Goal: Task Accomplishment & Management: Manage account settings

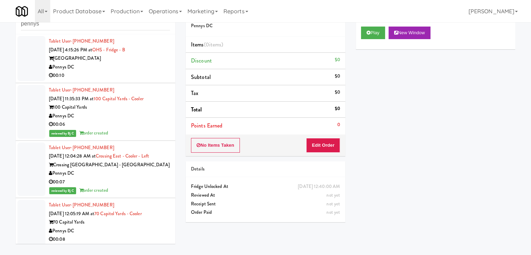
scroll to position [820, 0]
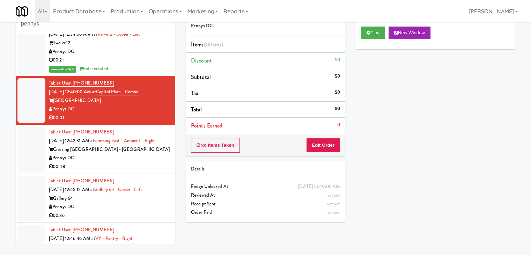
click at [122, 154] on div "Pennys DC" at bounding box center [109, 158] width 121 height 9
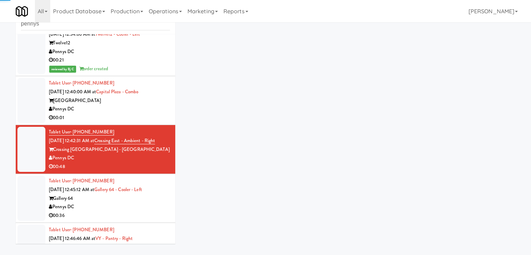
click at [129, 105] on div "Pennys DC" at bounding box center [109, 109] width 121 height 9
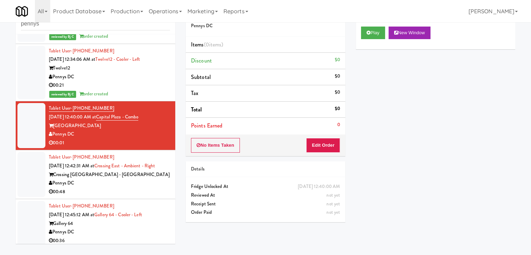
scroll to position [855, 0]
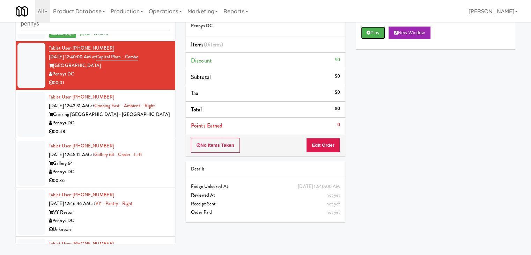
drag, startPoint x: 372, startPoint y: 28, endPoint x: 342, endPoint y: 122, distance: 98.8
click at [372, 29] on button "Play" at bounding box center [373, 33] width 24 height 13
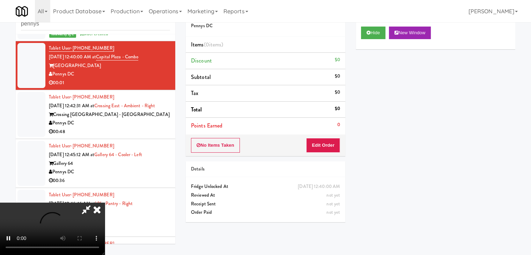
drag, startPoint x: 66, startPoint y: 63, endPoint x: 54, endPoint y: 64, distance: 11.6
click at [54, 70] on div "Pennys DC" at bounding box center [109, 74] width 121 height 9
click at [105, 203] on div at bounding box center [52, 229] width 105 height 52
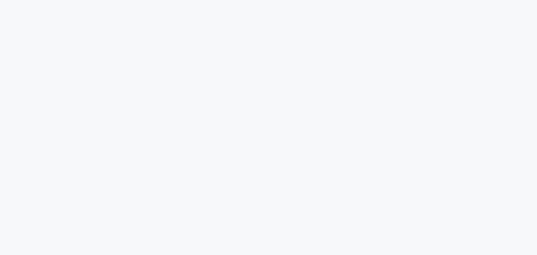
drag, startPoint x: 313, startPoint y: 82, endPoint x: 308, endPoint y: 84, distance: 5.6
click at [313, 0] on html at bounding box center [268, 0] width 537 height 0
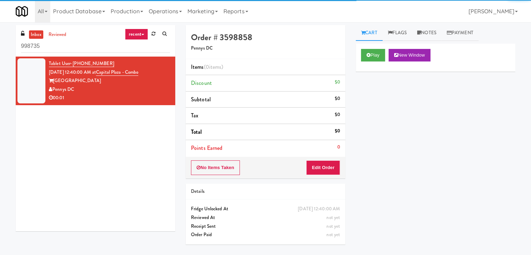
drag, startPoint x: 52, startPoint y: 42, endPoint x: 0, endPoint y: 46, distance: 52.2
click at [0, 46] on div "inbox reviewed recent all unclear take inventory issue suspicious failed recent…" at bounding box center [265, 138] width 531 height 227
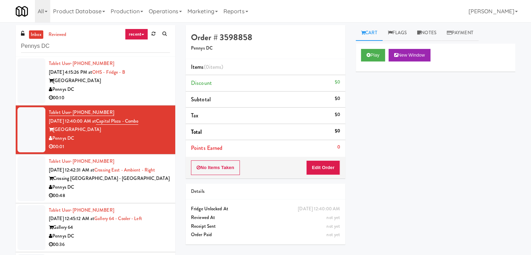
type input "Pennys DC"
click at [137, 91] on div "Pennys DC" at bounding box center [109, 89] width 121 height 9
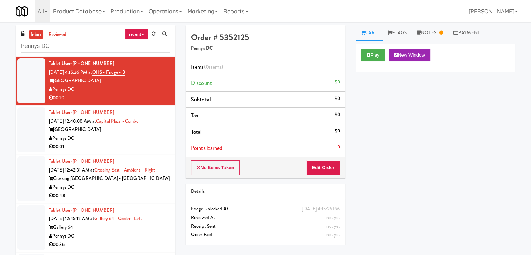
click at [101, 139] on div "Pennys DC" at bounding box center [109, 138] width 121 height 9
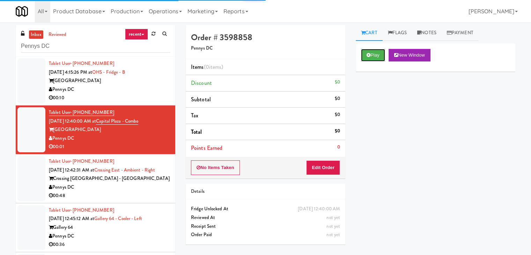
drag, startPoint x: 379, startPoint y: 52, endPoint x: 343, endPoint y: 117, distance: 74.1
click at [379, 52] on button "Play" at bounding box center [373, 55] width 24 height 13
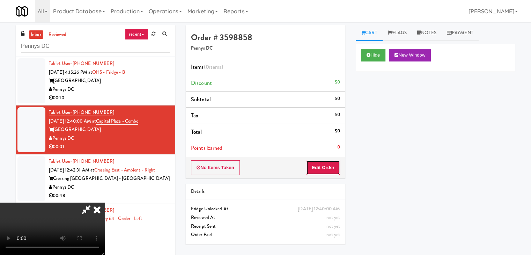
drag, startPoint x: 317, startPoint y: 170, endPoint x: 450, endPoint y: 88, distance: 156.1
click at [450, 95] on div "Order # 3598858 Pennys DC Items (0 items ) Discount $0 Subtotal $0 Tax $0 Total…" at bounding box center [351, 138] width 340 height 227
click at [431, 31] on link "Notes" at bounding box center [427, 33] width 30 height 16
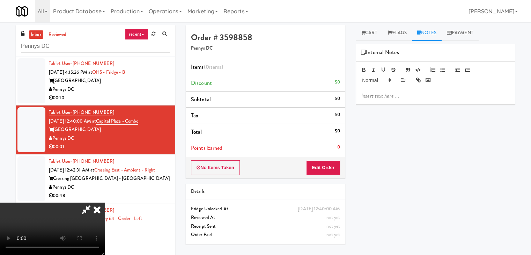
click at [394, 98] on p at bounding box center [436, 96] width 148 height 8
click at [105, 203] on icon at bounding box center [96, 210] width 15 height 14
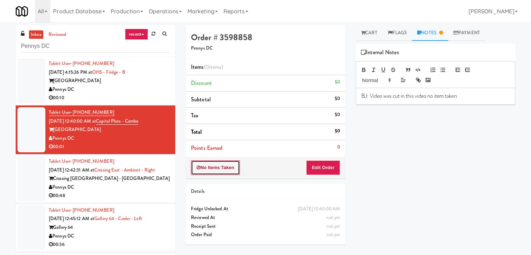
click at [223, 164] on button "No Items Taken" at bounding box center [215, 167] width 49 height 15
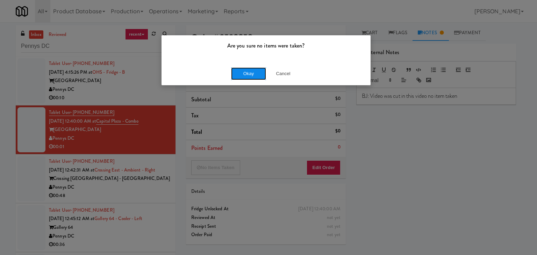
click at [257, 71] on button "Okay" at bounding box center [248, 73] width 35 height 13
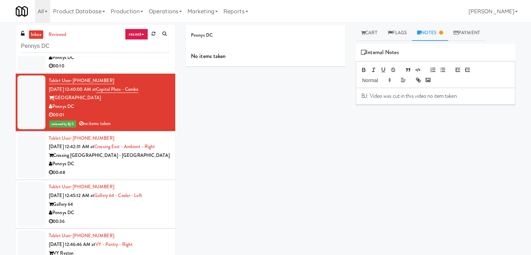
scroll to position [105, 0]
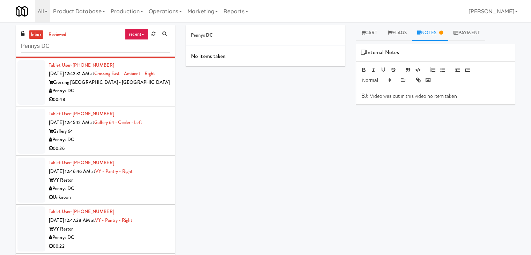
drag, startPoint x: 113, startPoint y: 96, endPoint x: 116, endPoint y: 94, distance: 3.8
click at [115, 96] on div "00:48" at bounding box center [109, 99] width 121 height 9
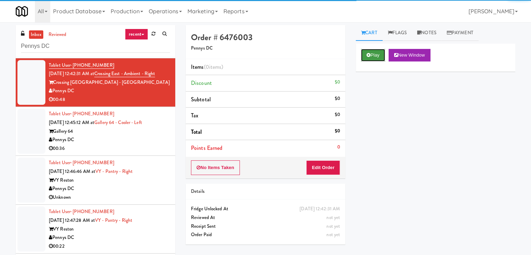
drag, startPoint x: 372, startPoint y: 52, endPoint x: 368, endPoint y: 81, distance: 29.6
click at [372, 52] on button "Play" at bounding box center [373, 55] width 24 height 13
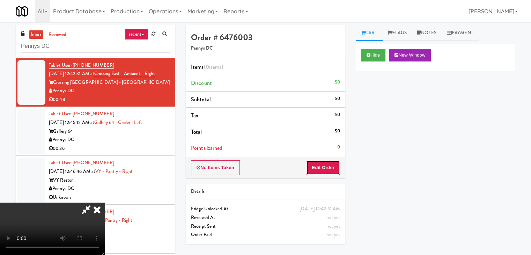
click at [318, 172] on button "Edit Order" at bounding box center [323, 167] width 34 height 15
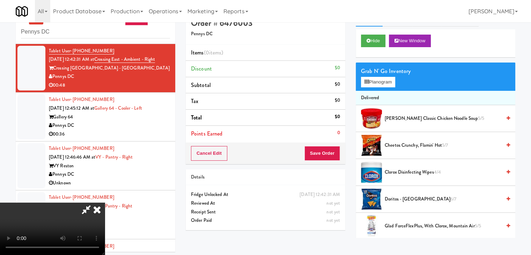
scroll to position [22, 0]
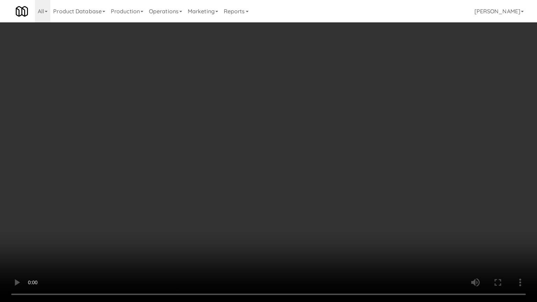
click at [308, 151] on video at bounding box center [268, 151] width 537 height 302
click at [307, 151] on video at bounding box center [268, 151] width 537 height 302
click at [302, 156] on video at bounding box center [268, 151] width 537 height 302
click at [313, 152] on video at bounding box center [268, 151] width 537 height 302
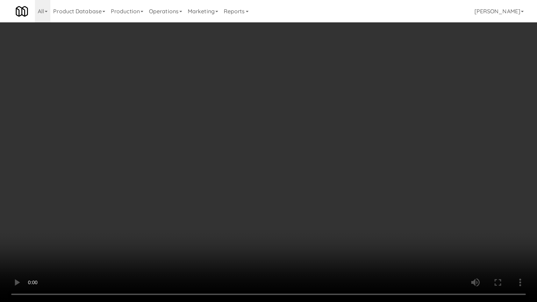
click at [309, 152] on video at bounding box center [268, 151] width 537 height 302
click at [307, 149] on video at bounding box center [268, 151] width 537 height 302
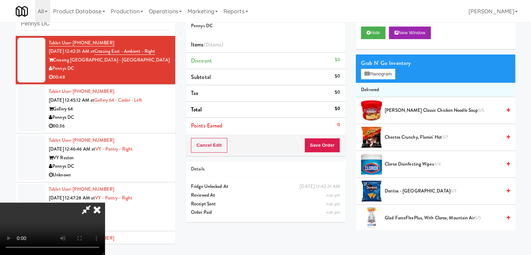
click at [105, 203] on video at bounding box center [52, 229] width 105 height 52
click at [377, 74] on button "Planogram" at bounding box center [378, 74] width 34 height 10
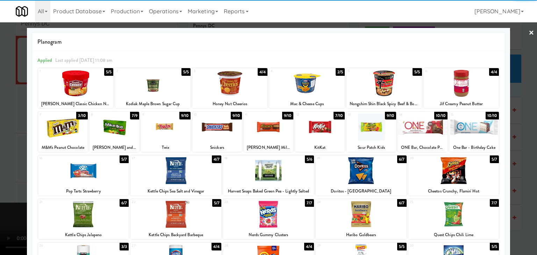
click at [88, 176] on div at bounding box center [83, 170] width 91 height 27
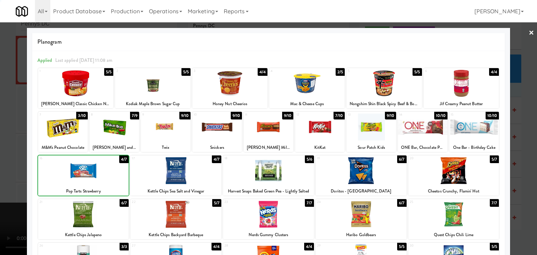
drag, startPoint x: 0, startPoint y: 172, endPoint x: 191, endPoint y: 171, distance: 191.1
click at [1, 172] on div at bounding box center [268, 127] width 537 height 255
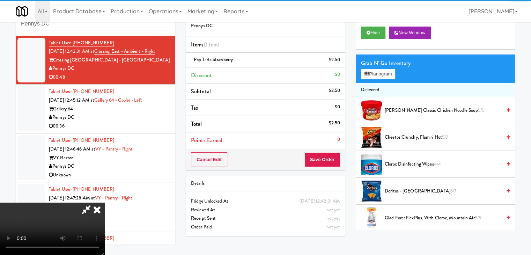
click at [105, 203] on video at bounding box center [52, 229] width 105 height 52
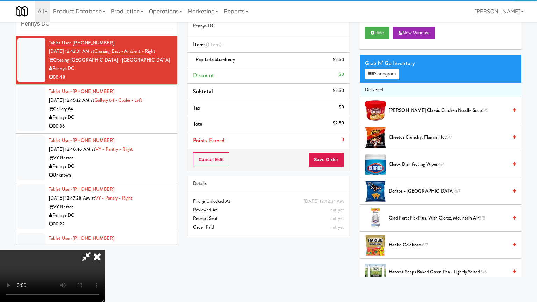
click at [105, 249] on video at bounding box center [52, 275] width 105 height 52
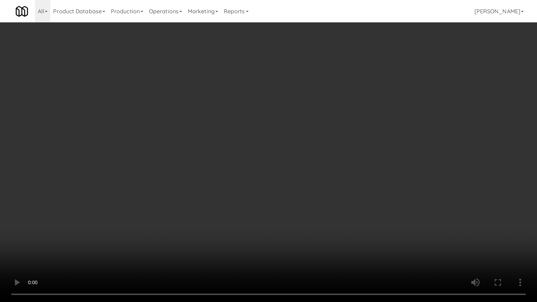
click at [313, 133] on video at bounding box center [268, 151] width 537 height 302
click at [316, 128] on video at bounding box center [268, 151] width 537 height 302
drag, startPoint x: 316, startPoint y: 127, endPoint x: 340, endPoint y: 76, distance: 57.0
click at [319, 124] on video at bounding box center [268, 151] width 537 height 302
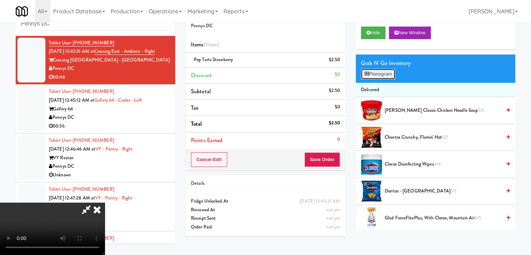
click at [374, 72] on button "Planogram" at bounding box center [378, 74] width 34 height 10
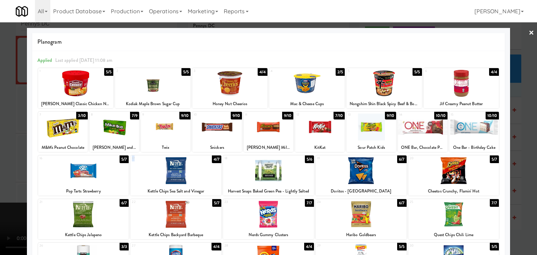
click at [167, 161] on div "17 4/7 Kettle Chips Sea Salt and Vinegar" at bounding box center [175, 175] width 91 height 40
drag, startPoint x: 0, startPoint y: 160, endPoint x: 13, endPoint y: 160, distance: 13.3
click at [0, 160] on div at bounding box center [268, 127] width 537 height 255
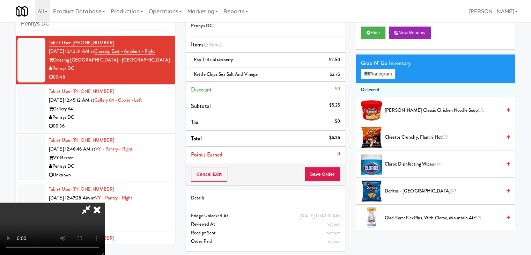
click at [105, 203] on video at bounding box center [52, 229] width 105 height 52
click at [321, 175] on button "Save Order" at bounding box center [323, 174] width 36 height 15
click at [323, 175] on button "Save Order" at bounding box center [323, 174] width 36 height 15
drag, startPoint x: 325, startPoint y: 173, endPoint x: 327, endPoint y: 167, distance: 6.6
click at [326, 169] on button "Save Order" at bounding box center [323, 174] width 36 height 15
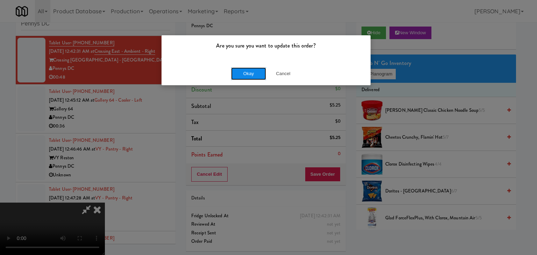
click at [258, 74] on button "Okay" at bounding box center [248, 73] width 35 height 13
click at [258, 74] on div "Okay Cancel" at bounding box center [265, 73] width 209 height 23
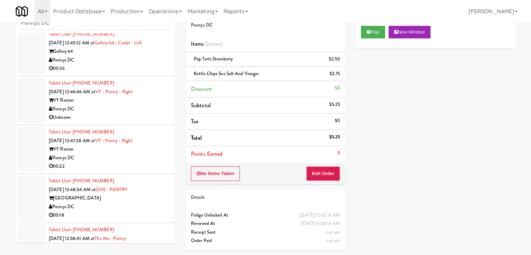
scroll to position [140, 0]
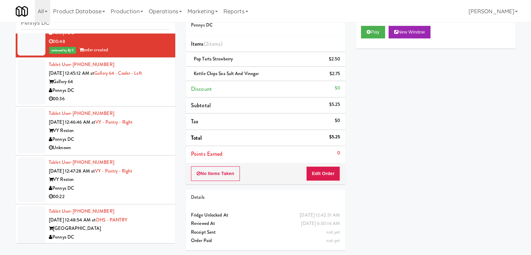
click at [133, 86] on div "Pennys DC" at bounding box center [109, 90] width 121 height 9
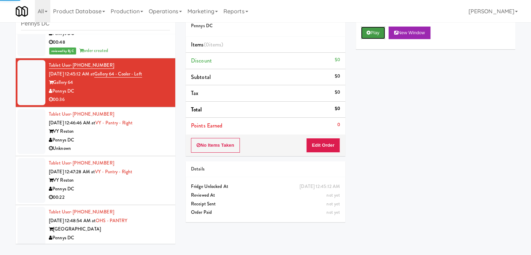
click at [375, 34] on button "Play" at bounding box center [373, 33] width 24 height 13
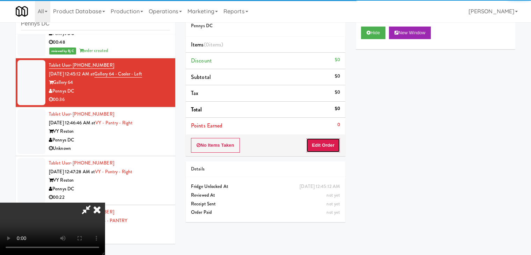
click at [327, 140] on button "Edit Order" at bounding box center [323, 145] width 34 height 15
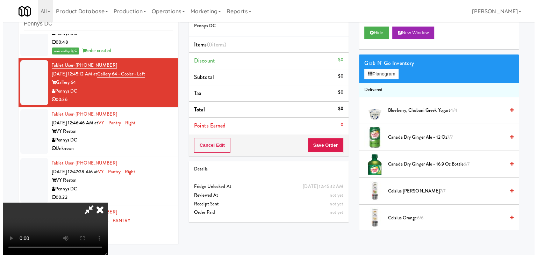
scroll to position [0, 0]
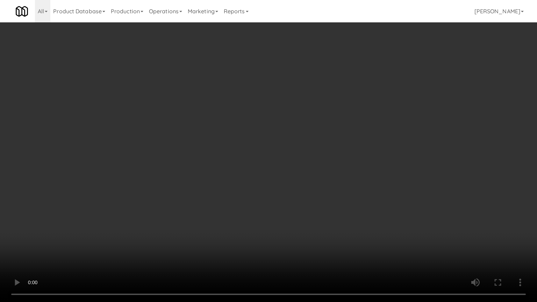
click at [314, 170] on video at bounding box center [268, 151] width 537 height 302
click at [323, 170] on video at bounding box center [268, 151] width 537 height 302
click at [323, 169] on video at bounding box center [268, 151] width 537 height 302
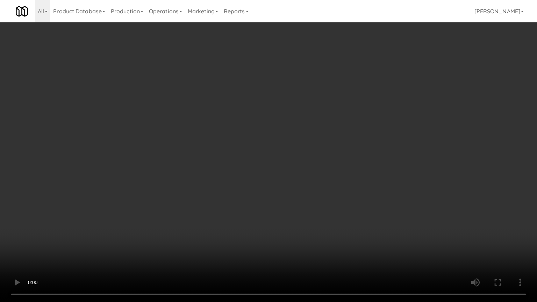
click at [323, 169] on video at bounding box center [268, 151] width 537 height 302
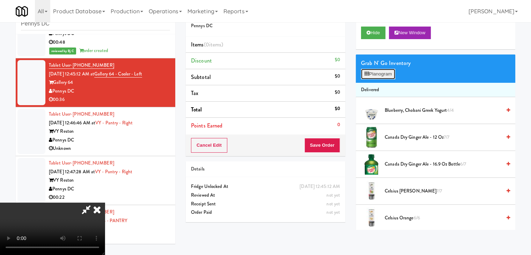
click at [382, 70] on button "Planogram" at bounding box center [378, 74] width 34 height 10
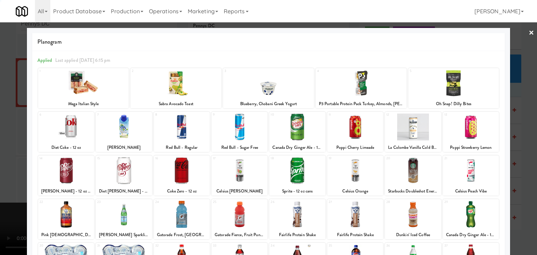
click at [0, 189] on div at bounding box center [268, 127] width 537 height 255
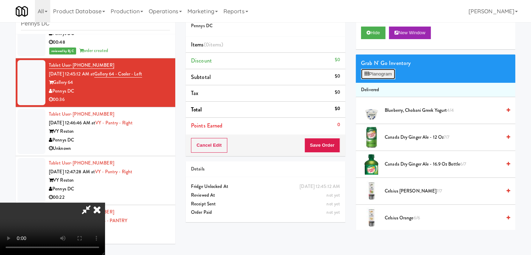
click at [387, 73] on button "Planogram" at bounding box center [378, 74] width 34 height 10
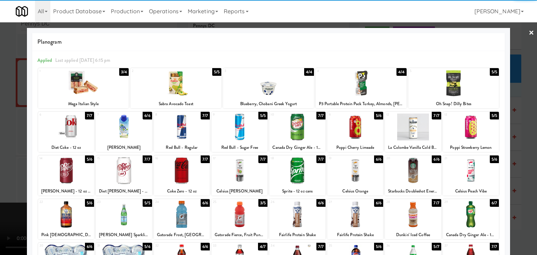
click at [471, 121] on div at bounding box center [471, 127] width 56 height 27
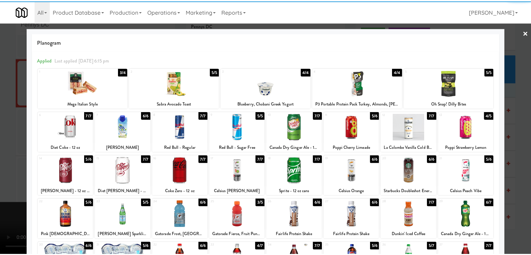
scroll to position [88, 0]
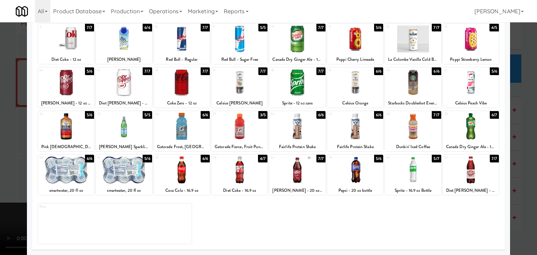
click at [69, 174] on div at bounding box center [66, 169] width 56 height 27
drag, startPoint x: 0, startPoint y: 190, endPoint x: 41, endPoint y: 195, distance: 40.8
click at [2, 190] on div at bounding box center [268, 127] width 537 height 255
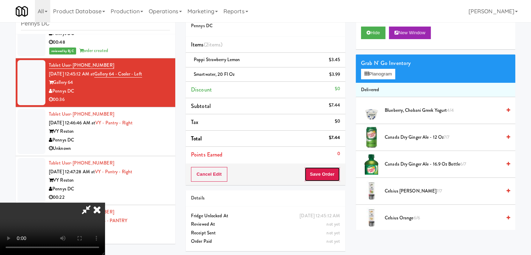
click at [321, 172] on button "Save Order" at bounding box center [323, 174] width 36 height 15
click at [328, 172] on button "Save Order" at bounding box center [323, 174] width 36 height 15
click at [329, 171] on body "Are you sure you want to update this order? Okay Cancel Okay Are you sure you w…" at bounding box center [265, 127] width 531 height 255
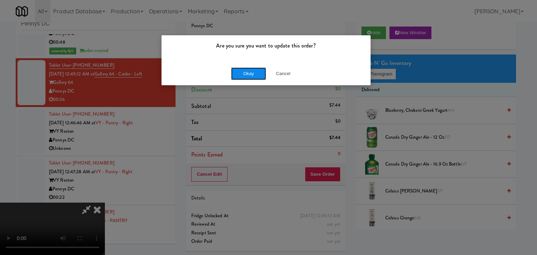
click at [252, 70] on button "Okay" at bounding box center [248, 73] width 35 height 13
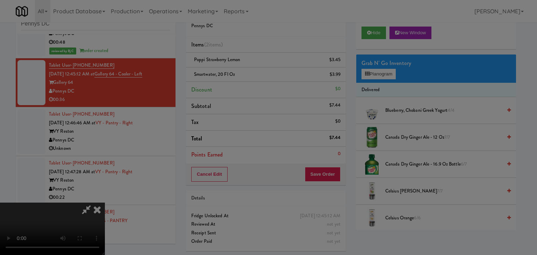
click at [252, 67] on button "Okay" at bounding box center [248, 60] width 35 height 13
click at [252, 70] on div at bounding box center [268, 127] width 537 height 255
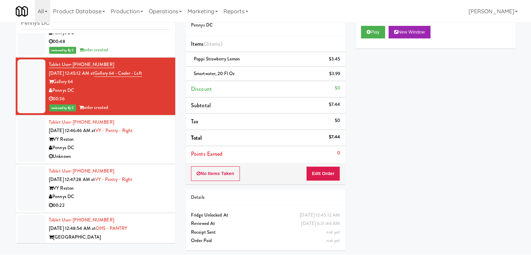
drag, startPoint x: 124, startPoint y: 167, endPoint x: 122, endPoint y: 162, distance: 5.9
click at [124, 167] on div "Tablet User · (304) 203-4342 [DATE] 12:47:28 AM at VY - Pantry - Right VY Resto…" at bounding box center [109, 188] width 121 height 43
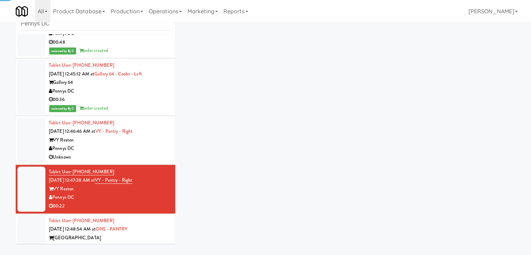
click at [129, 150] on div "Pennys DC" at bounding box center [109, 148] width 121 height 9
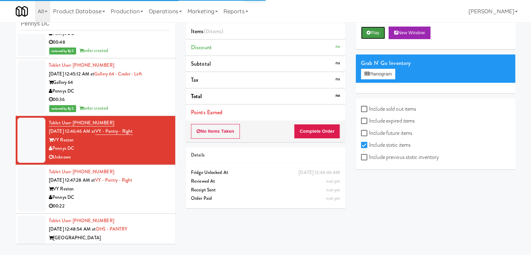
click at [379, 33] on button "Play" at bounding box center [373, 33] width 24 height 13
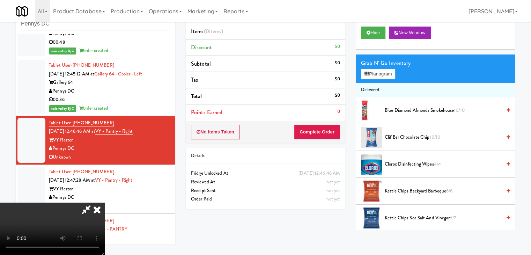
click at [105, 203] on video at bounding box center [52, 229] width 105 height 52
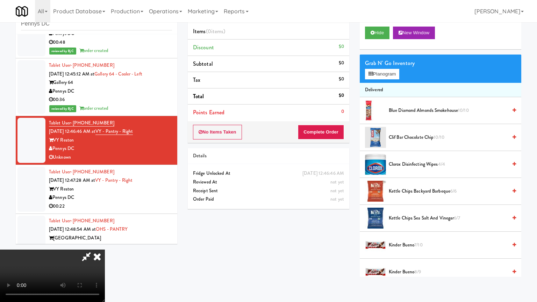
click at [105, 249] on video at bounding box center [52, 275] width 105 height 52
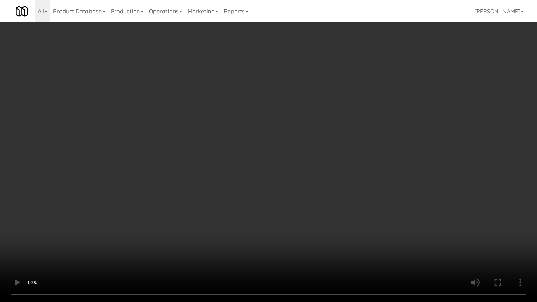
click at [376, 232] on video at bounding box center [268, 151] width 537 height 302
click at [338, 181] on video at bounding box center [268, 151] width 537 height 302
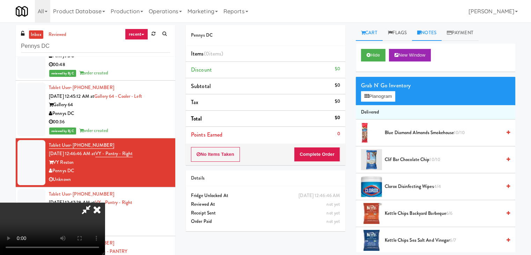
click at [421, 32] on icon at bounding box center [419, 32] width 4 height 5
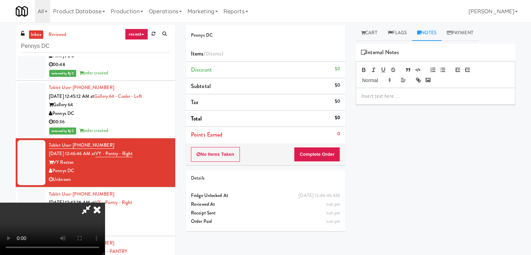
click at [386, 95] on p at bounding box center [436, 96] width 148 height 8
click at [94, 203] on icon at bounding box center [86, 210] width 16 height 14
click at [213, 160] on button "No Items Taken" at bounding box center [215, 154] width 49 height 15
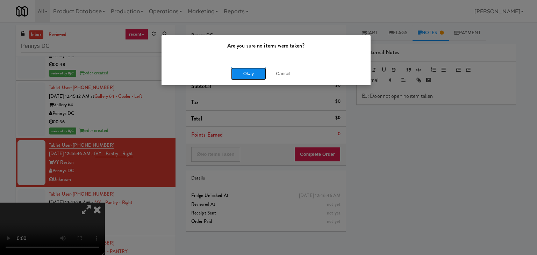
click at [245, 74] on button "Okay" at bounding box center [248, 73] width 35 height 13
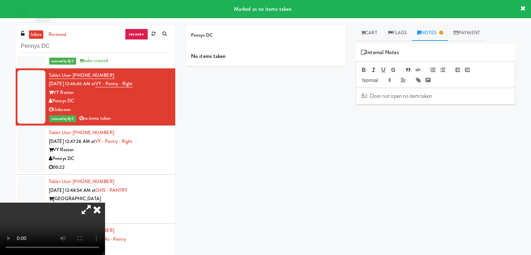
scroll to position [244, 0]
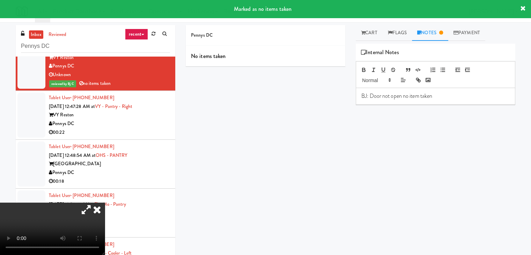
click at [160, 134] on div "00:22" at bounding box center [109, 132] width 121 height 9
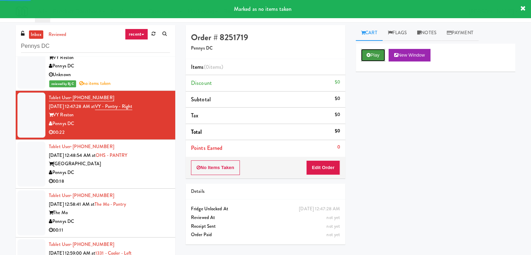
click at [377, 53] on button "Play" at bounding box center [373, 55] width 24 height 13
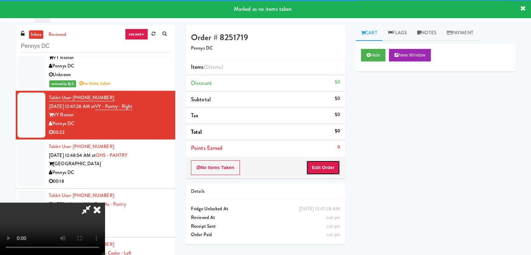
click at [328, 164] on button "Edit Order" at bounding box center [323, 167] width 34 height 15
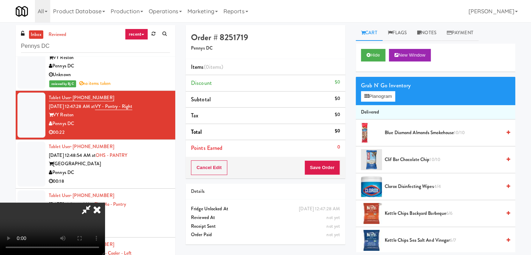
scroll to position [22, 0]
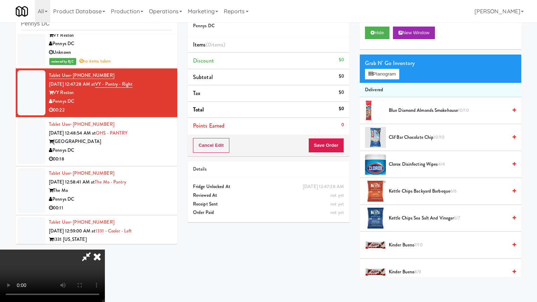
click at [105, 249] on video at bounding box center [52, 275] width 105 height 52
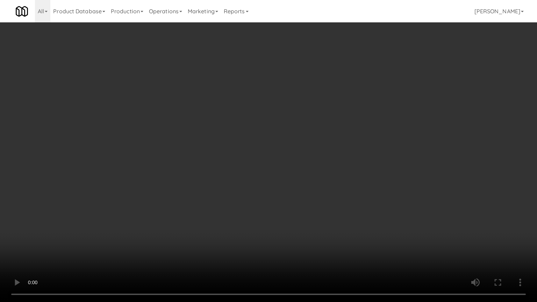
drag, startPoint x: 311, startPoint y: 209, endPoint x: 306, endPoint y: 209, distance: 4.9
click at [311, 209] on video at bounding box center [268, 151] width 537 height 302
click at [293, 183] on video at bounding box center [268, 151] width 537 height 302
click at [289, 184] on video at bounding box center [268, 151] width 537 height 302
click at [291, 172] on video at bounding box center [268, 151] width 537 height 302
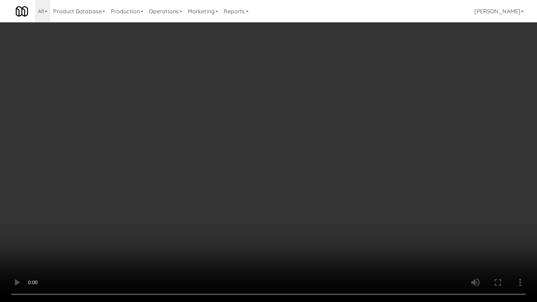
click at [286, 171] on video at bounding box center [268, 151] width 537 height 302
click at [279, 170] on video at bounding box center [268, 151] width 537 height 302
click at [278, 169] on video at bounding box center [268, 151] width 537 height 302
click at [279, 168] on video at bounding box center [268, 151] width 537 height 302
click at [281, 163] on video at bounding box center [268, 151] width 537 height 302
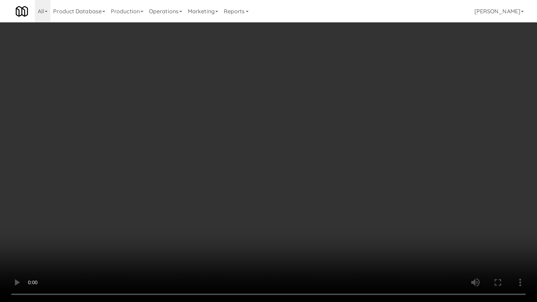
click at [285, 158] on video at bounding box center [268, 151] width 537 height 302
click at [283, 156] on video at bounding box center [268, 151] width 537 height 302
click at [282, 156] on video at bounding box center [268, 151] width 537 height 302
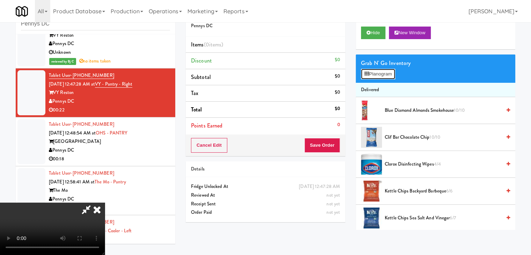
click at [374, 72] on button "Planogram" at bounding box center [378, 74] width 34 height 10
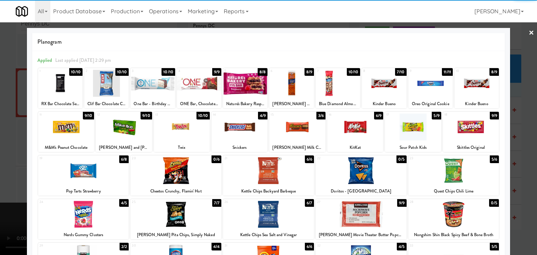
click at [192, 87] on div at bounding box center [199, 83] width 44 height 27
click at [80, 130] on div at bounding box center [66, 127] width 56 height 27
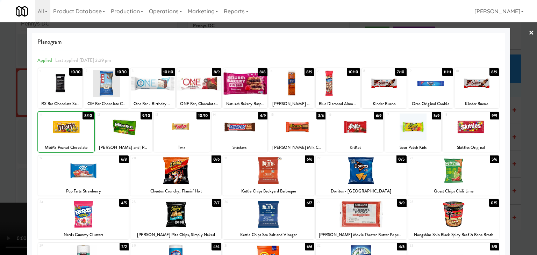
drag, startPoint x: 0, startPoint y: 130, endPoint x: 148, endPoint y: 130, distance: 148.1
click at [2, 130] on div at bounding box center [268, 127] width 537 height 255
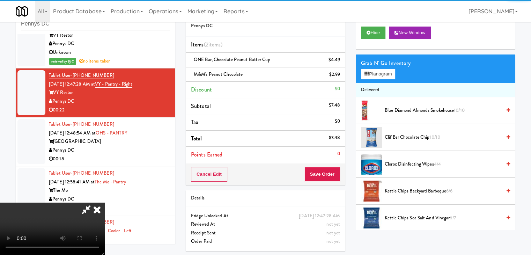
click at [105, 203] on video at bounding box center [52, 229] width 105 height 52
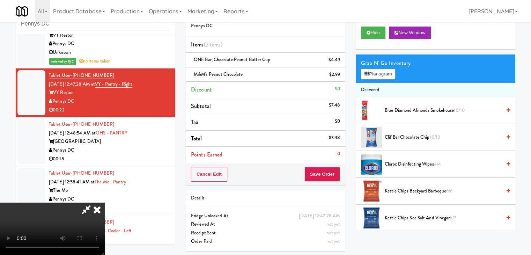
click at [105, 203] on video at bounding box center [52, 229] width 105 height 52
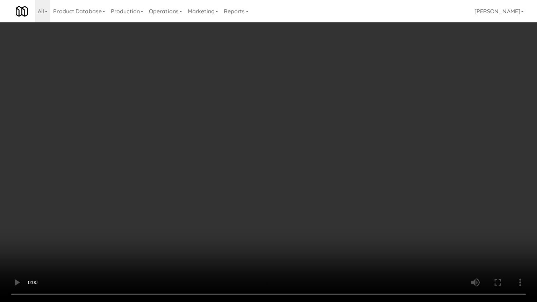
click at [314, 197] on video at bounding box center [268, 151] width 537 height 302
click at [329, 151] on video at bounding box center [268, 151] width 537 height 302
click at [322, 148] on video at bounding box center [268, 151] width 537 height 302
click at [328, 136] on video at bounding box center [268, 151] width 537 height 302
drag, startPoint x: 328, startPoint y: 136, endPoint x: 364, endPoint y: 80, distance: 66.2
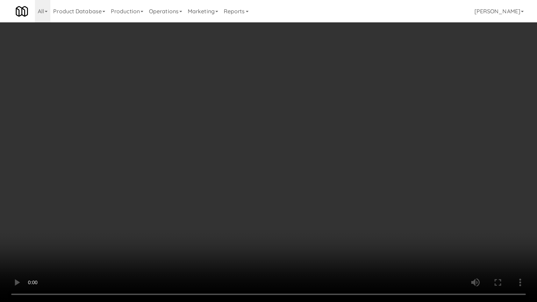
click at [331, 133] on video at bounding box center [268, 151] width 537 height 302
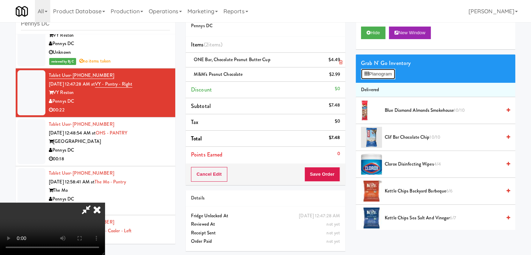
drag, startPoint x: 383, startPoint y: 72, endPoint x: 339, endPoint y: 63, distance: 44.5
click at [339, 63] on div "Order # 8251719 Pennys DC Items (2 items ) ONE Bar, Chocolate Peanut Butter Cup…" at bounding box center [351, 130] width 340 height 254
click at [339, 63] on icon at bounding box center [340, 62] width 3 height 5
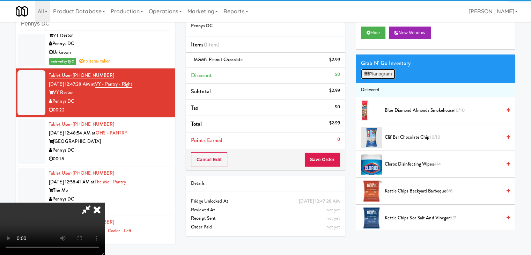
click at [366, 73] on icon at bounding box center [367, 74] width 5 height 5
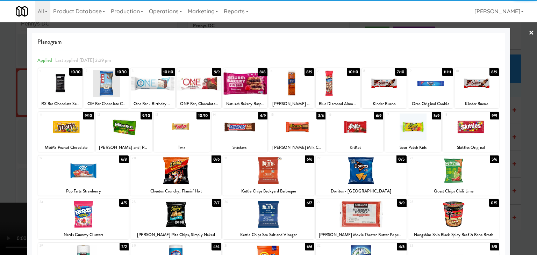
click at [247, 77] on div at bounding box center [245, 83] width 44 height 27
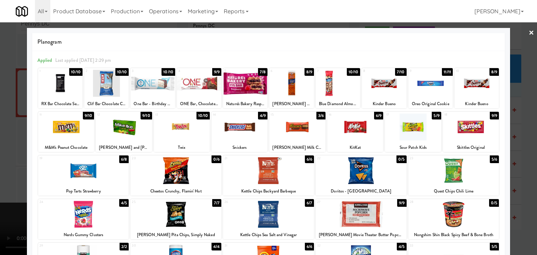
click at [263, 173] on div at bounding box center [268, 170] width 91 height 27
click at [0, 174] on div at bounding box center [268, 127] width 537 height 255
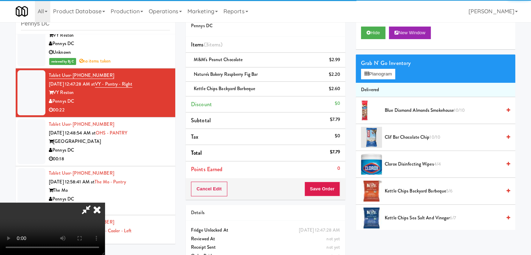
click at [105, 203] on video at bounding box center [52, 229] width 105 height 52
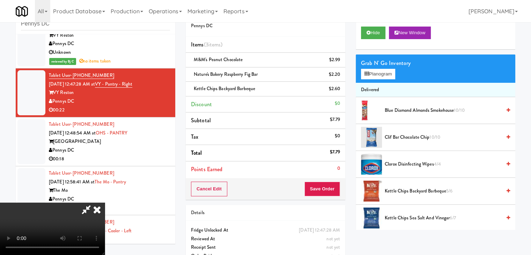
click at [338, 194] on div "Cancel Edit Save Order" at bounding box center [266, 189] width 160 height 22
click at [338, 193] on button "Save Order" at bounding box center [323, 189] width 36 height 15
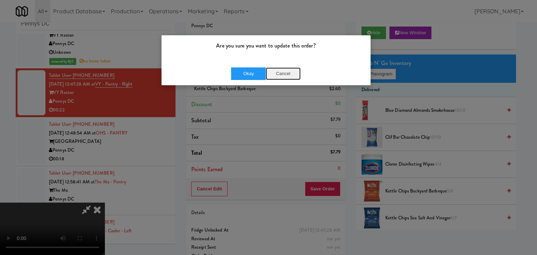
click at [299, 73] on button "Cancel" at bounding box center [282, 73] width 35 height 13
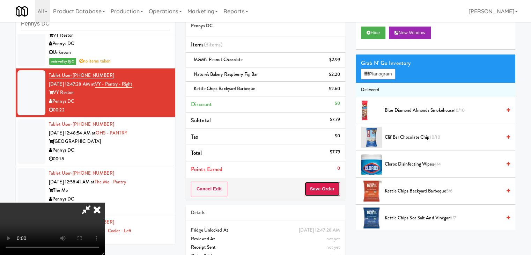
click at [334, 189] on button "Save Order" at bounding box center [323, 189] width 36 height 15
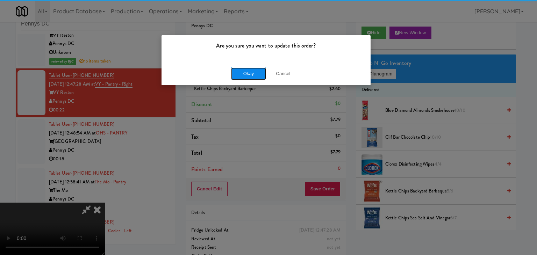
click at [240, 78] on button "Okay" at bounding box center [248, 73] width 35 height 13
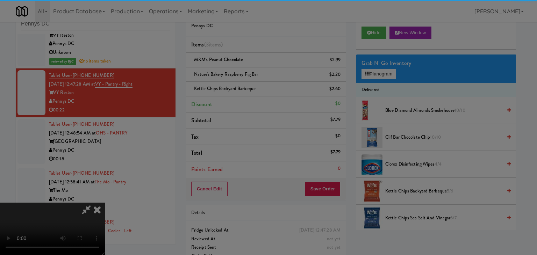
click at [242, 74] on body "Are you sure you want to update this order? Okay Cancel Okay Are you sure you w…" at bounding box center [268, 127] width 537 height 255
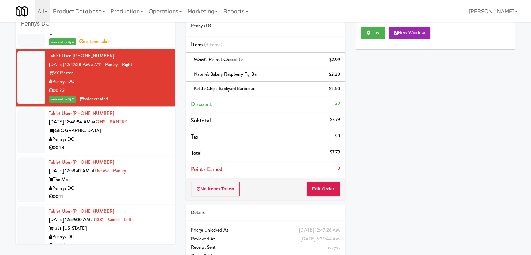
scroll to position [314, 0]
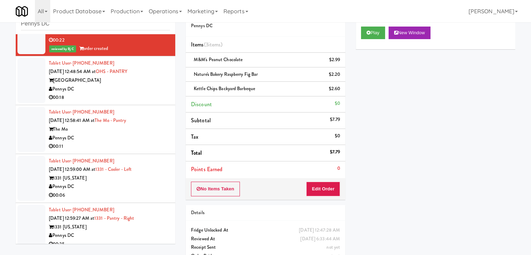
click at [123, 85] on div "Pennys DC" at bounding box center [109, 89] width 121 height 9
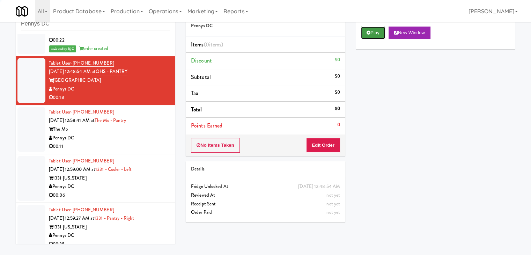
click at [379, 36] on button "Play" at bounding box center [373, 33] width 24 height 13
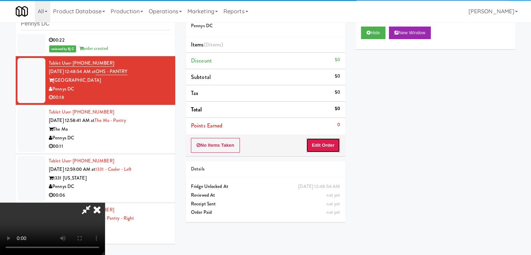
click at [323, 146] on button "Edit Order" at bounding box center [323, 145] width 34 height 15
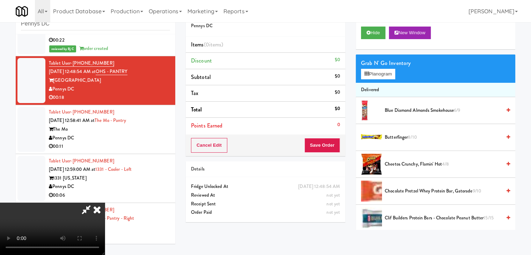
click at [105, 203] on video at bounding box center [52, 229] width 105 height 52
drag, startPoint x: 238, startPoint y: 71, endPoint x: 234, endPoint y: 72, distance: 4.5
click at [105, 203] on video at bounding box center [52, 229] width 105 height 52
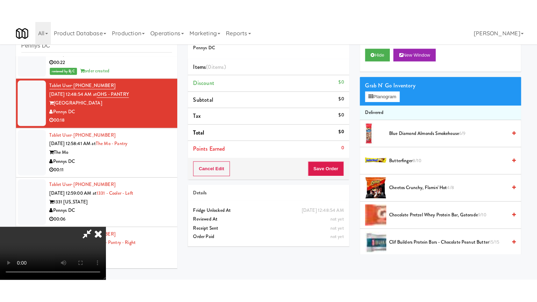
scroll to position [98, 0]
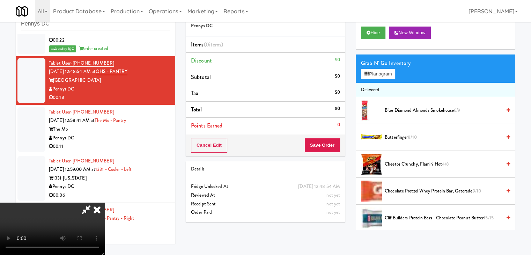
click at [105, 203] on video at bounding box center [52, 229] width 105 height 52
drag, startPoint x: 255, startPoint y: 143, endPoint x: 257, endPoint y: 171, distance: 28.3
click at [105, 203] on video at bounding box center [52, 229] width 105 height 52
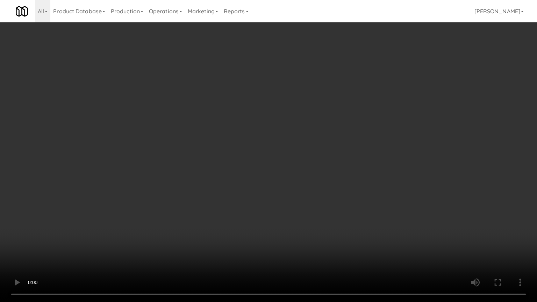
drag, startPoint x: 281, startPoint y: 99, endPoint x: 275, endPoint y: 100, distance: 6.3
click at [276, 100] on video at bounding box center [268, 151] width 537 height 302
click at [274, 100] on video at bounding box center [268, 151] width 537 height 302
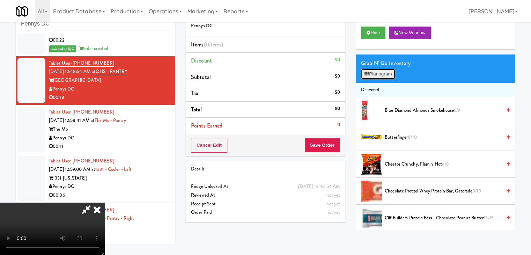
click at [383, 72] on button "Planogram" at bounding box center [378, 74] width 34 height 10
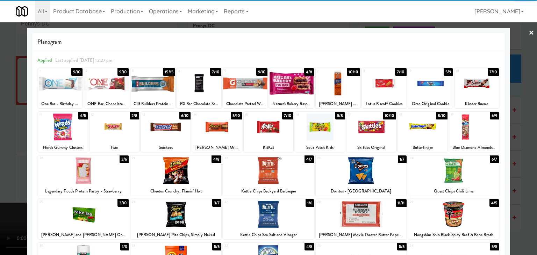
click at [370, 94] on div at bounding box center [384, 83] width 44 height 27
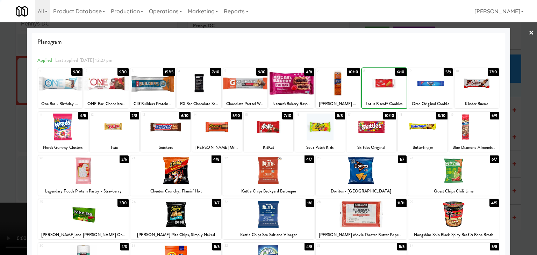
click at [370, 94] on div at bounding box center [384, 83] width 44 height 27
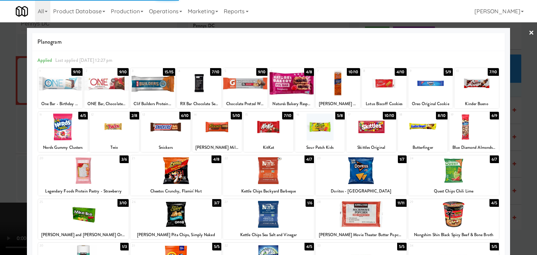
drag, startPoint x: 0, startPoint y: 181, endPoint x: 34, endPoint y: 180, distance: 33.9
click at [1, 181] on div at bounding box center [268, 127] width 537 height 255
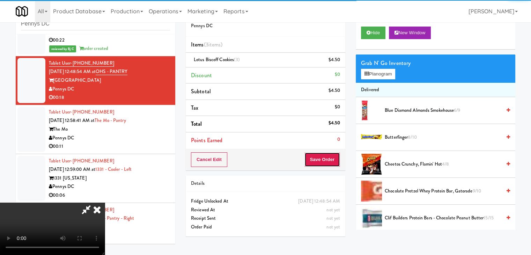
drag, startPoint x: 324, startPoint y: 164, endPoint x: 333, endPoint y: 160, distance: 9.9
click at [329, 162] on button "Save Order" at bounding box center [323, 159] width 36 height 15
click at [333, 160] on button "Save Order" at bounding box center [323, 159] width 36 height 15
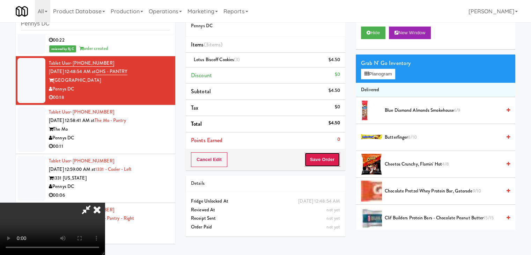
click at [333, 160] on button "Save Order" at bounding box center [323, 159] width 36 height 15
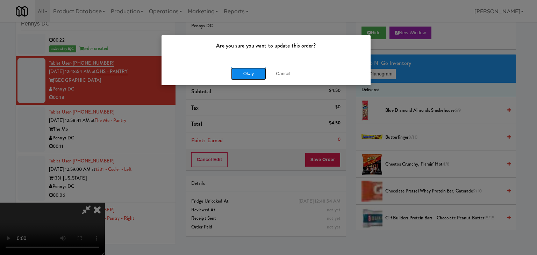
click at [247, 75] on button "Okay" at bounding box center [248, 73] width 35 height 13
click at [247, 75] on div "Okay Cancel" at bounding box center [265, 73] width 209 height 23
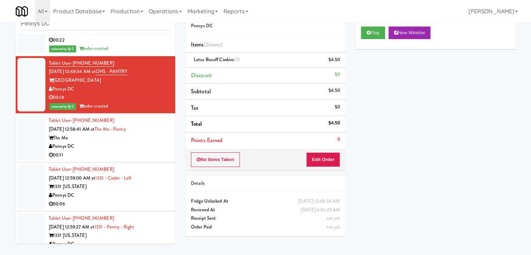
click at [145, 152] on div "00:11" at bounding box center [109, 155] width 121 height 9
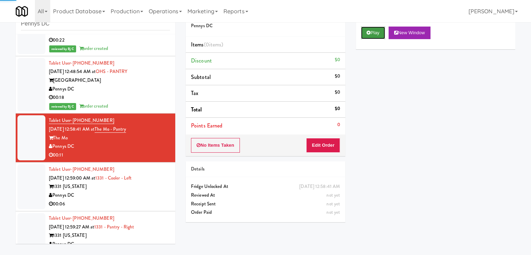
click at [379, 34] on button "Play" at bounding box center [373, 33] width 24 height 13
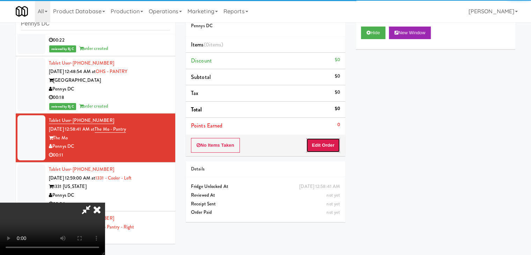
click at [315, 148] on button "Edit Order" at bounding box center [323, 145] width 34 height 15
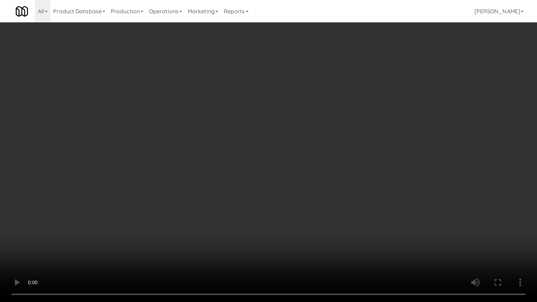
click at [294, 174] on video at bounding box center [268, 151] width 537 height 302
drag, startPoint x: 289, startPoint y: 176, endPoint x: 283, endPoint y: 177, distance: 6.5
click at [289, 176] on video at bounding box center [268, 151] width 537 height 302
click at [290, 168] on video at bounding box center [268, 151] width 537 height 302
click at [286, 169] on video at bounding box center [268, 151] width 537 height 302
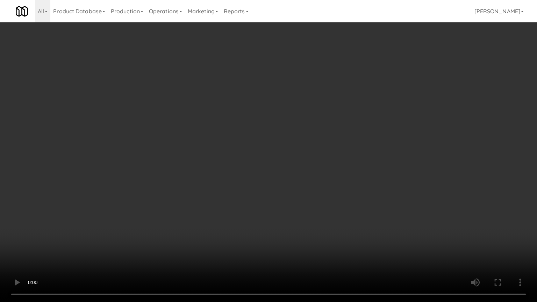
click at [286, 169] on video at bounding box center [268, 151] width 537 height 302
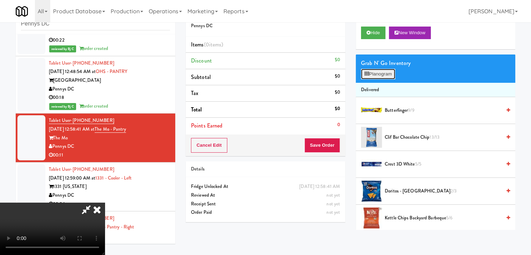
click at [373, 73] on button "Planogram" at bounding box center [378, 74] width 34 height 10
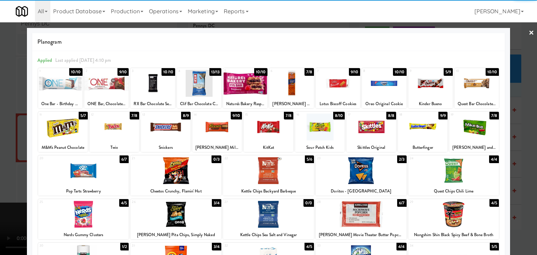
click at [322, 127] on div at bounding box center [320, 127] width 50 height 27
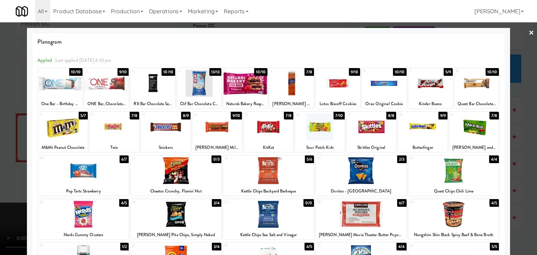
drag, startPoint x: 109, startPoint y: 131, endPoint x: 89, endPoint y: 132, distance: 20.3
click at [109, 131] on div at bounding box center [114, 127] width 50 height 27
drag, startPoint x: 0, startPoint y: 132, endPoint x: 141, endPoint y: 132, distance: 141.5
click at [1, 132] on div at bounding box center [268, 127] width 537 height 255
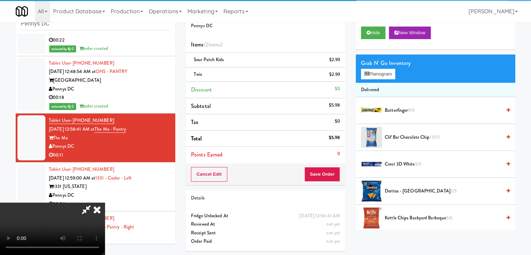
click at [105, 203] on video at bounding box center [52, 229] width 105 height 52
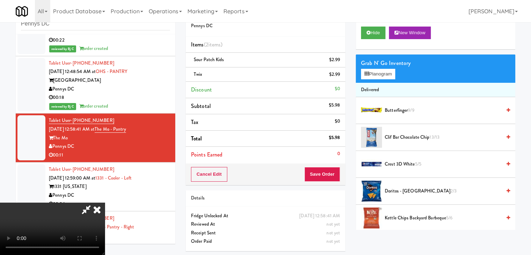
click at [105, 203] on video at bounding box center [52, 229] width 105 height 52
drag, startPoint x: 263, startPoint y: 130, endPoint x: 322, endPoint y: 82, distance: 76.2
click at [105, 203] on video at bounding box center [52, 229] width 105 height 52
click at [340, 76] on icon at bounding box center [340, 77] width 3 height 5
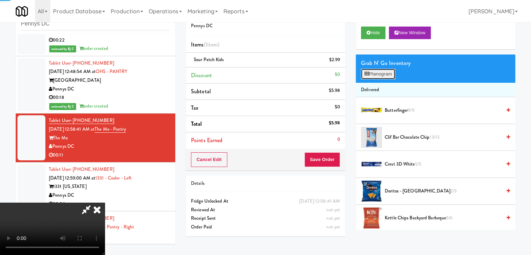
click at [385, 74] on button "Planogram" at bounding box center [378, 74] width 34 height 10
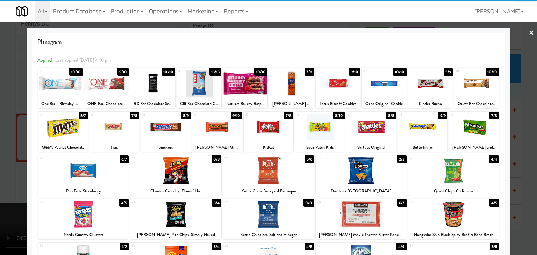
click at [161, 126] on div at bounding box center [166, 127] width 50 height 27
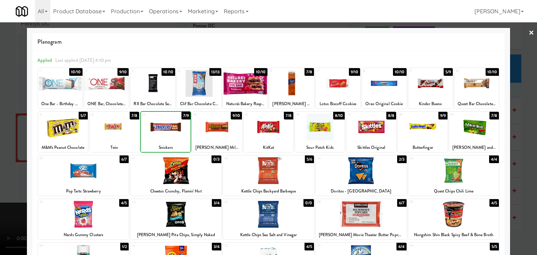
click at [0, 146] on div at bounding box center [268, 127] width 537 height 255
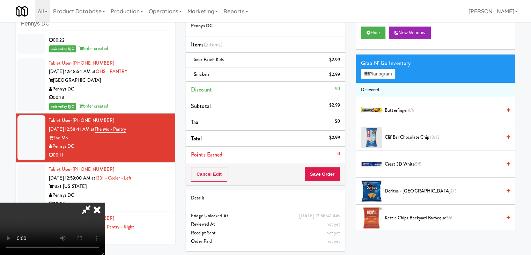
click at [105, 203] on video at bounding box center [52, 229] width 105 height 52
click at [330, 171] on button "Save Order" at bounding box center [323, 174] width 36 height 15
click at [330, 172] on button "Save Order" at bounding box center [323, 174] width 36 height 15
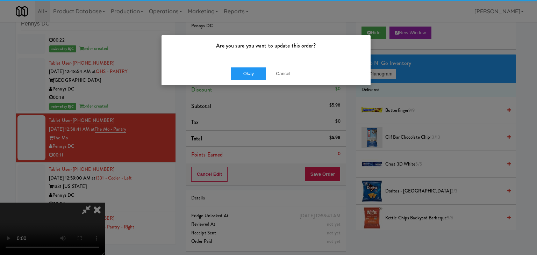
click at [246, 65] on div "Okay Cancel" at bounding box center [265, 73] width 209 height 23
click at [246, 67] on button "Okay" at bounding box center [248, 73] width 35 height 13
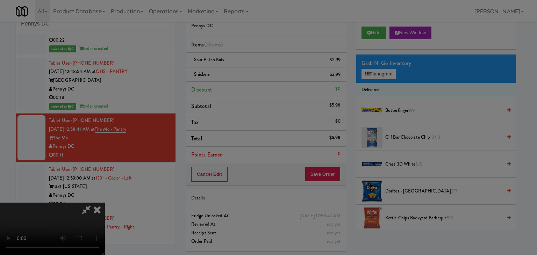
click at [246, 67] on button "Okay" at bounding box center [248, 60] width 35 height 13
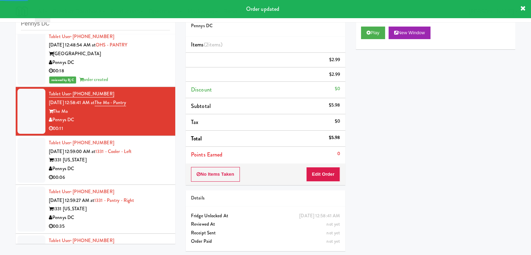
scroll to position [384, 0]
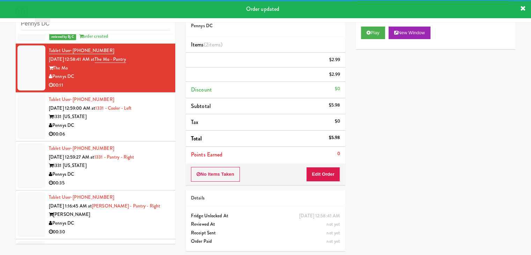
click at [146, 130] on div "Pennys DC" at bounding box center [109, 125] width 121 height 9
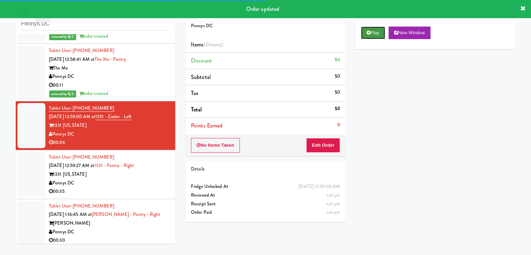
drag, startPoint x: 382, startPoint y: 29, endPoint x: 381, endPoint y: 34, distance: 4.9
click at [381, 30] on button "Play" at bounding box center [373, 33] width 24 height 13
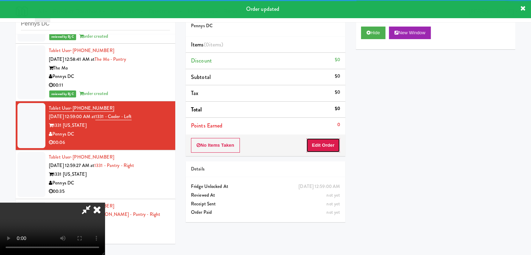
click at [327, 146] on button "Edit Order" at bounding box center [323, 145] width 34 height 15
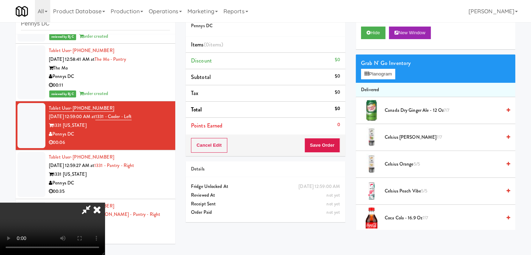
click at [105, 203] on video at bounding box center [52, 229] width 105 height 52
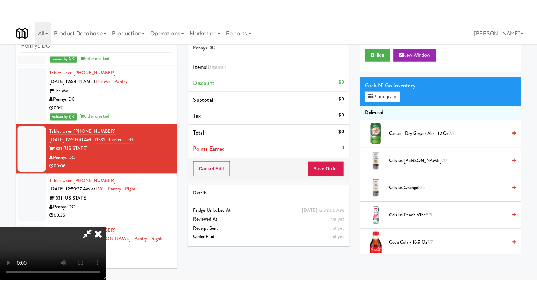
scroll to position [35, 0]
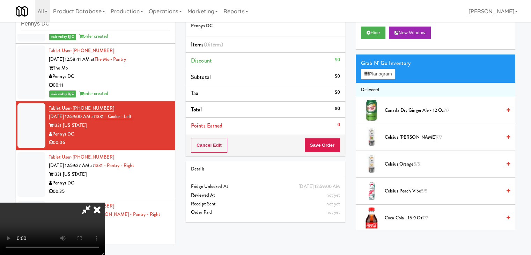
click at [105, 203] on video at bounding box center [52, 229] width 105 height 52
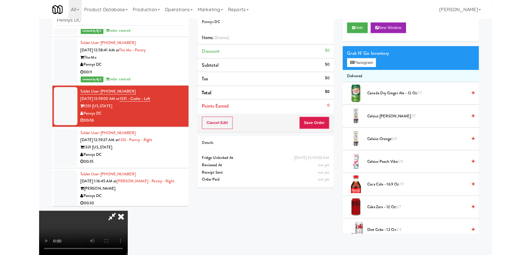
scroll to position [0, 0]
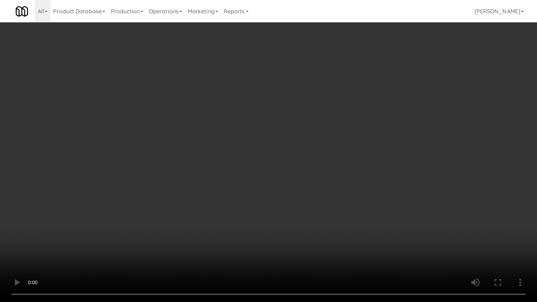
click at [392, 255] on video at bounding box center [268, 151] width 537 height 302
click at [330, 208] on video at bounding box center [268, 151] width 537 height 302
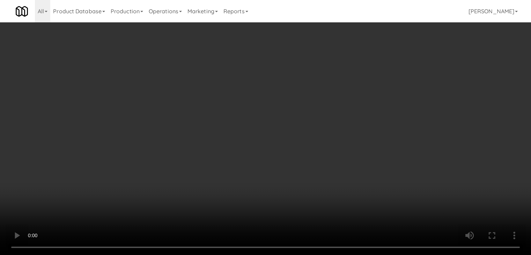
click at [252, 166] on video at bounding box center [265, 127] width 531 height 255
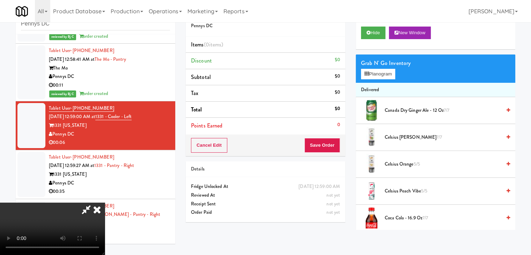
click at [105, 203] on video at bounding box center [52, 229] width 105 height 52
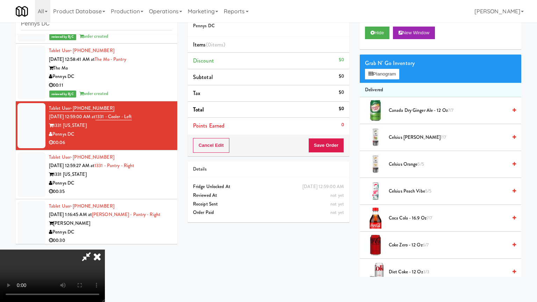
click at [105, 249] on video at bounding box center [52, 275] width 105 height 52
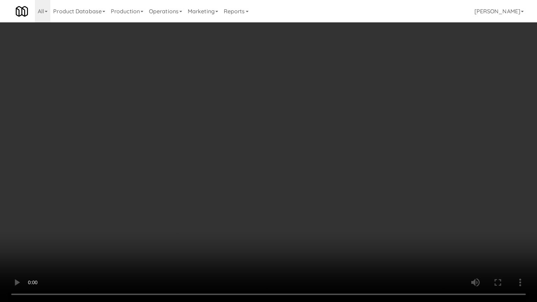
click at [297, 200] on video at bounding box center [268, 151] width 537 height 302
click at [307, 199] on video at bounding box center [268, 151] width 537 height 302
click at [315, 187] on video at bounding box center [268, 151] width 537 height 302
drag, startPoint x: 315, startPoint y: 187, endPoint x: 377, endPoint y: 114, distance: 96.4
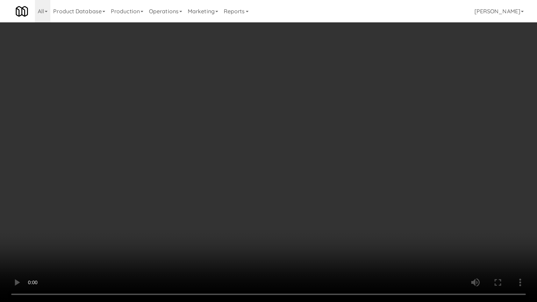
click at [318, 181] on video at bounding box center [268, 151] width 537 height 302
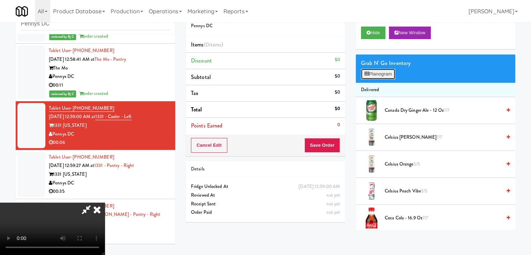
click at [388, 74] on button "Planogram" at bounding box center [378, 74] width 34 height 10
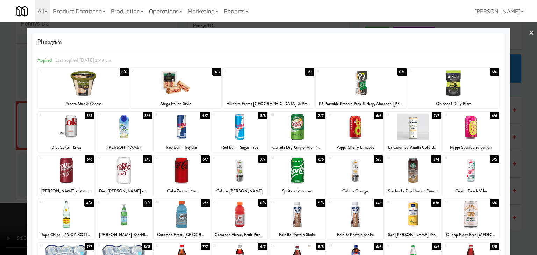
click at [359, 174] on div at bounding box center [355, 170] width 56 height 27
drag, startPoint x: 0, startPoint y: 161, endPoint x: 202, endPoint y: 160, distance: 201.9
click at [2, 161] on div at bounding box center [268, 127] width 537 height 255
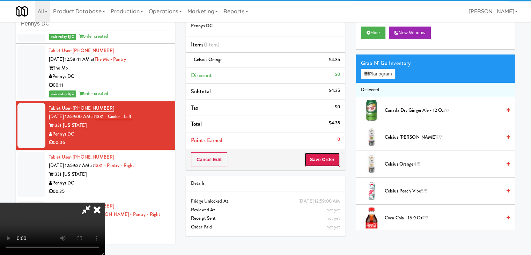
click at [339, 155] on button "Save Order" at bounding box center [323, 159] width 36 height 15
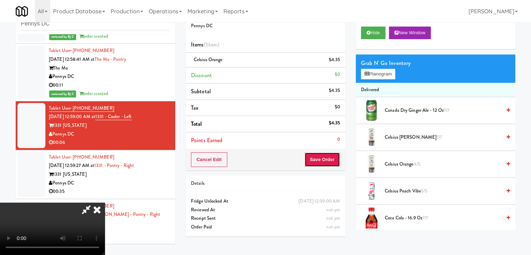
click at [336, 157] on button "Save Order" at bounding box center [323, 159] width 36 height 15
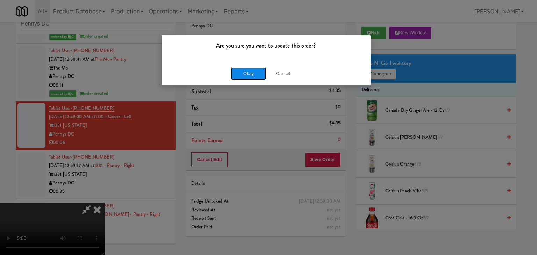
click at [248, 73] on button "Okay" at bounding box center [248, 73] width 35 height 13
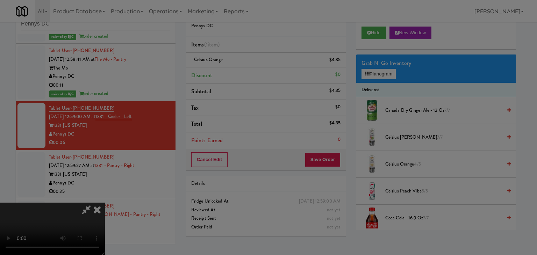
click at [248, 72] on div "Okay Cancel" at bounding box center [265, 60] width 209 height 23
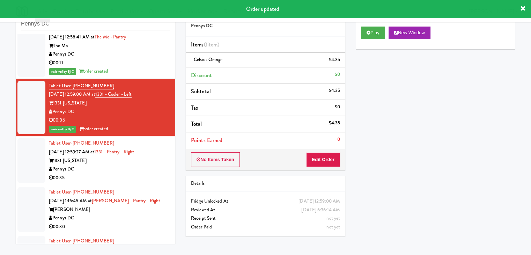
scroll to position [454, 0]
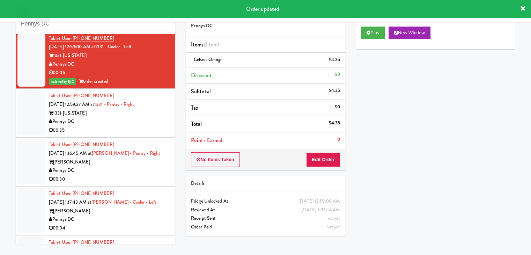
click at [109, 119] on div "Pennys DC" at bounding box center [109, 121] width 121 height 9
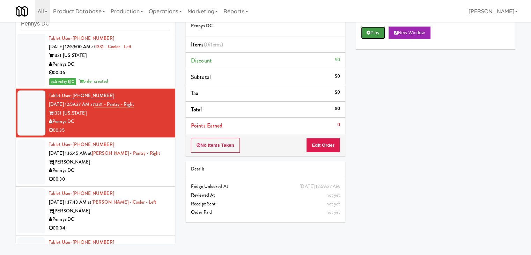
click at [374, 30] on button "Play" at bounding box center [373, 33] width 24 height 13
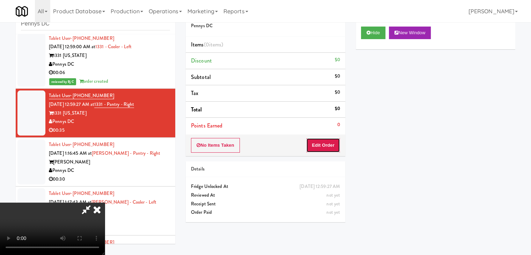
click at [329, 139] on button "Edit Order" at bounding box center [323, 145] width 34 height 15
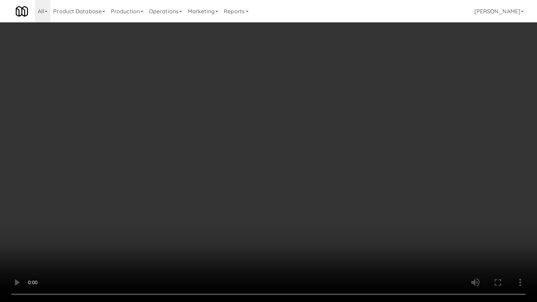
click at [336, 172] on video at bounding box center [268, 151] width 537 height 302
drag, startPoint x: 332, startPoint y: 176, endPoint x: 327, endPoint y: 176, distance: 4.9
click at [332, 176] on video at bounding box center [268, 151] width 537 height 302
click at [329, 176] on video at bounding box center [268, 151] width 537 height 302
click at [331, 175] on video at bounding box center [268, 151] width 537 height 302
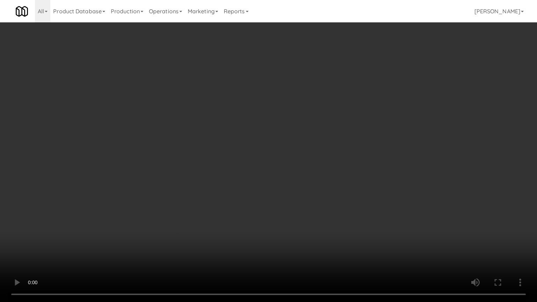
click at [333, 173] on video at bounding box center [268, 151] width 537 height 302
click at [334, 171] on video at bounding box center [268, 151] width 537 height 302
click at [336, 170] on video at bounding box center [268, 151] width 537 height 302
click at [333, 169] on video at bounding box center [268, 151] width 537 height 302
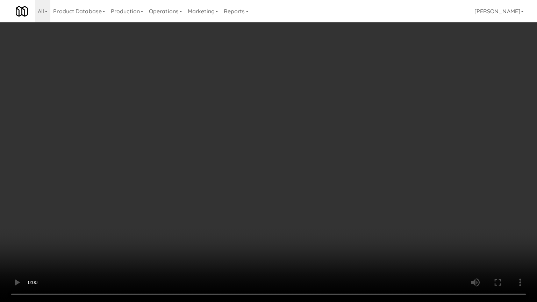
click at [333, 170] on video at bounding box center [268, 151] width 537 height 302
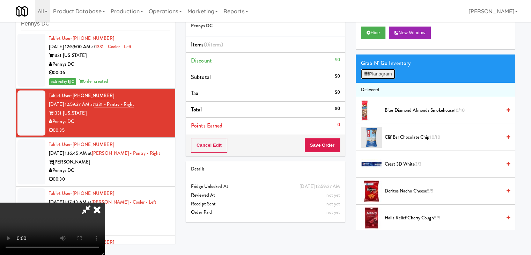
click at [384, 72] on button "Planogram" at bounding box center [378, 74] width 34 height 10
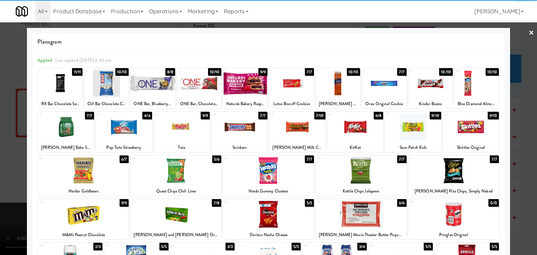
click at [304, 126] on div at bounding box center [297, 127] width 56 height 27
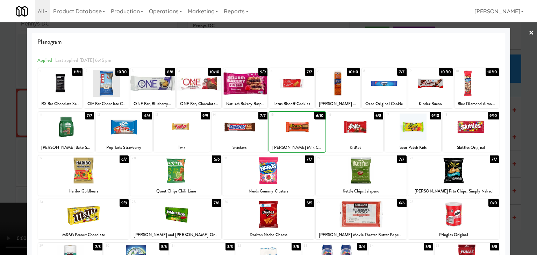
click at [304, 126] on div at bounding box center [297, 127] width 56 height 27
drag, startPoint x: 0, startPoint y: 135, endPoint x: 25, endPoint y: 135, distance: 25.1
click at [4, 135] on div at bounding box center [268, 127] width 537 height 255
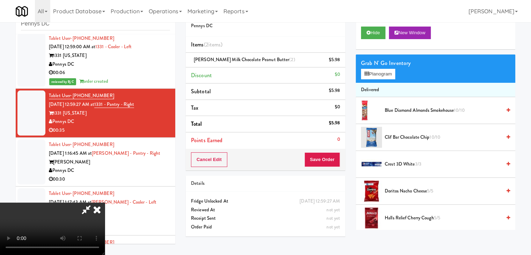
drag, startPoint x: 228, startPoint y: 140, endPoint x: 238, endPoint y: 141, distance: 9.1
click at [105, 203] on video at bounding box center [52, 229] width 105 height 52
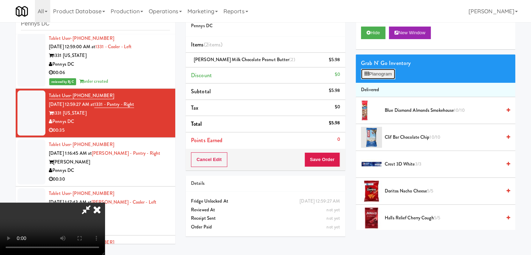
click at [378, 70] on button "Planogram" at bounding box center [378, 74] width 34 height 10
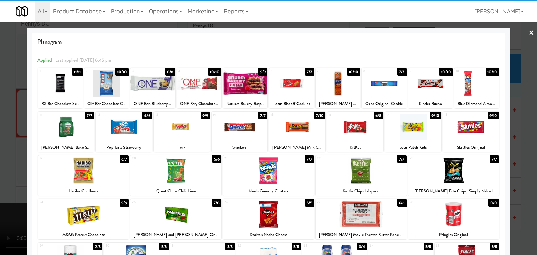
click at [303, 128] on div at bounding box center [297, 127] width 56 height 27
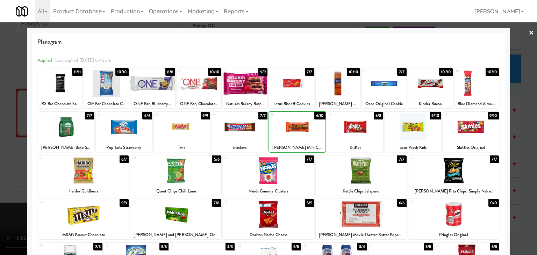
click at [2, 159] on div at bounding box center [268, 127] width 537 height 255
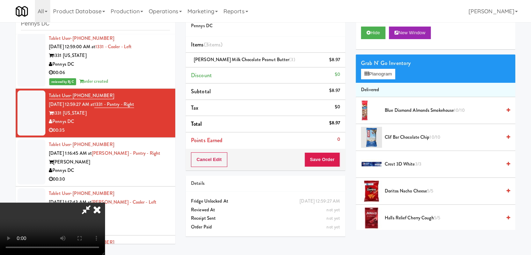
click at [105, 203] on video at bounding box center [52, 229] width 105 height 52
click at [337, 161] on button "Save Order" at bounding box center [323, 159] width 36 height 15
click at [337, 160] on button "Save Order" at bounding box center [323, 159] width 36 height 15
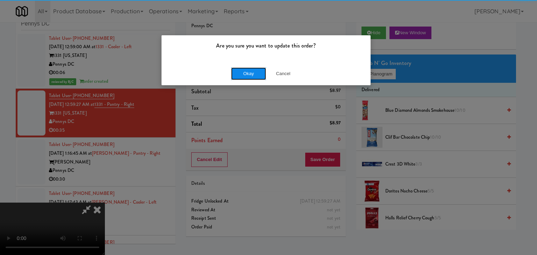
click at [248, 74] on button "Okay" at bounding box center [248, 73] width 35 height 13
click at [248, 74] on div "Okay Cancel" at bounding box center [265, 73] width 209 height 23
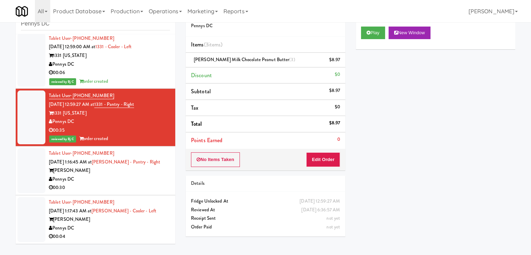
scroll to position [489, 0]
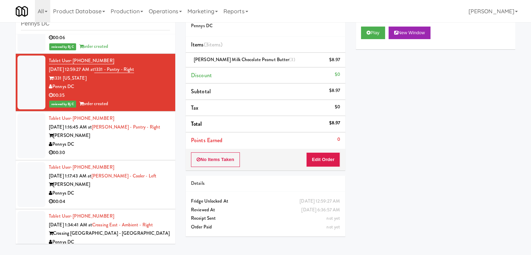
click at [155, 135] on div "[PERSON_NAME]" at bounding box center [109, 135] width 121 height 9
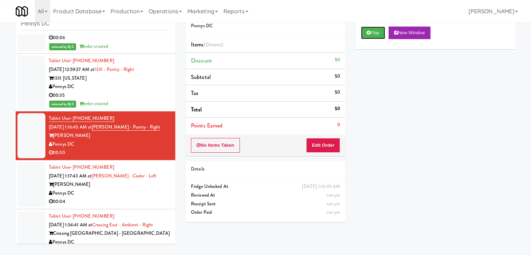
drag, startPoint x: 370, startPoint y: 32, endPoint x: 369, endPoint y: 42, distance: 9.8
click at [370, 32] on icon at bounding box center [369, 32] width 4 height 5
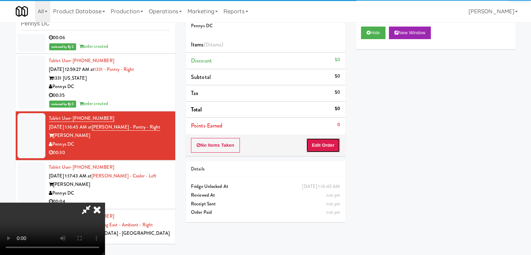
click at [328, 141] on button "Edit Order" at bounding box center [323, 145] width 34 height 15
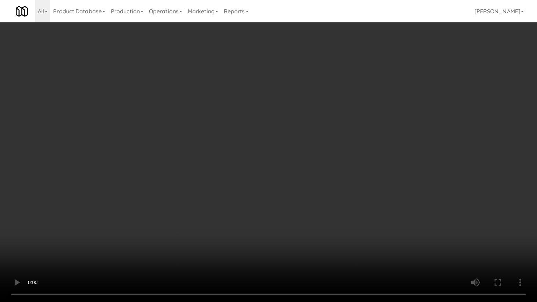
click at [241, 200] on video at bounding box center [268, 151] width 537 height 302
click at [269, 225] on video at bounding box center [268, 151] width 537 height 302
click at [284, 218] on video at bounding box center [268, 151] width 537 height 302
click at [285, 216] on video at bounding box center [268, 151] width 537 height 302
click at [316, 195] on video at bounding box center [268, 151] width 537 height 302
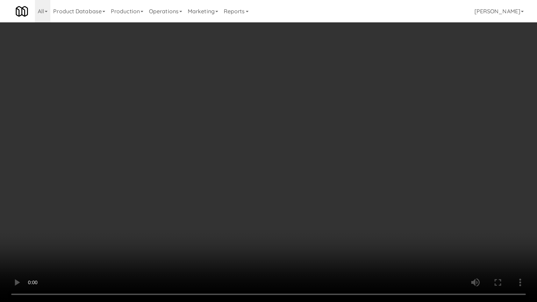
click at [315, 196] on video at bounding box center [268, 151] width 537 height 302
click at [324, 153] on video at bounding box center [268, 151] width 537 height 302
click at [280, 196] on video at bounding box center [268, 151] width 537 height 302
click at [357, 229] on video at bounding box center [268, 151] width 537 height 302
click at [359, 238] on video at bounding box center [268, 151] width 537 height 302
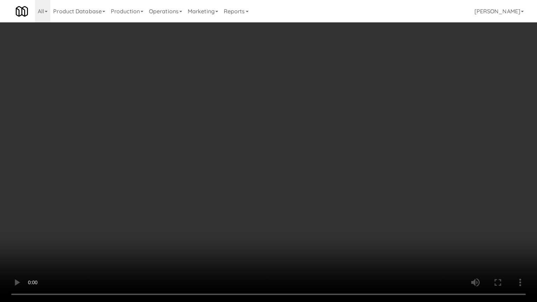
click at [359, 238] on video at bounding box center [268, 151] width 537 height 302
click at [317, 186] on video at bounding box center [268, 151] width 537 height 302
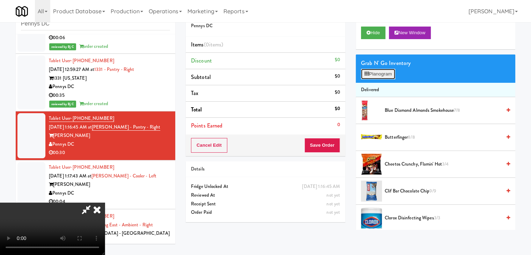
click at [391, 72] on button "Planogram" at bounding box center [378, 74] width 34 height 10
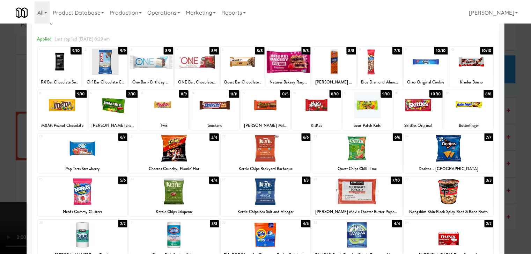
scroll to position [35, 0]
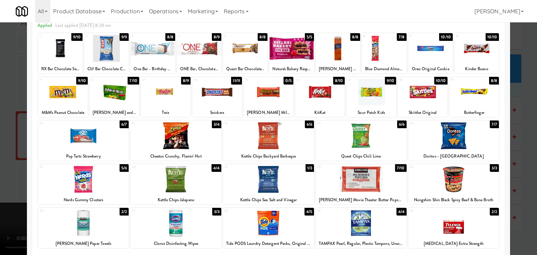
click at [453, 186] on div at bounding box center [453, 179] width 91 height 27
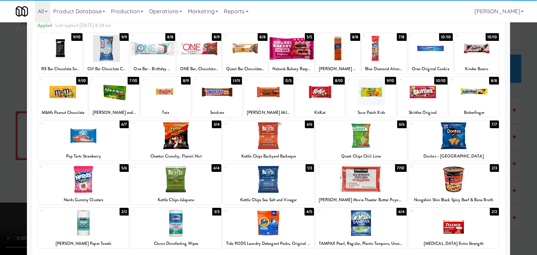
click at [177, 176] on div at bounding box center [175, 179] width 91 height 27
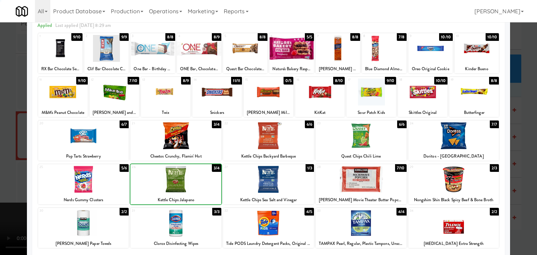
click at [2, 162] on div at bounding box center [268, 127] width 537 height 255
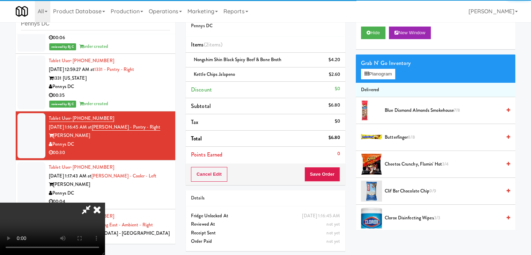
click at [337, 180] on div "Cancel Edit Save Order" at bounding box center [266, 174] width 160 height 22
click at [339, 178] on button "Save Order" at bounding box center [323, 174] width 36 height 15
click at [340, 177] on button "Save Order" at bounding box center [323, 174] width 36 height 15
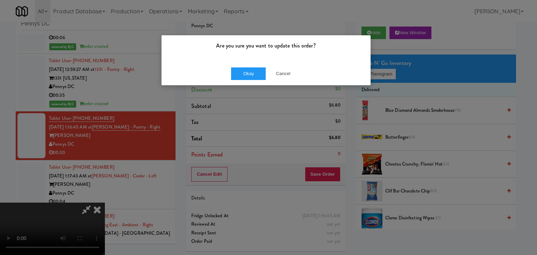
click at [246, 80] on div "Okay Cancel" at bounding box center [265, 73] width 209 height 23
click at [249, 74] on button "Okay" at bounding box center [248, 73] width 35 height 13
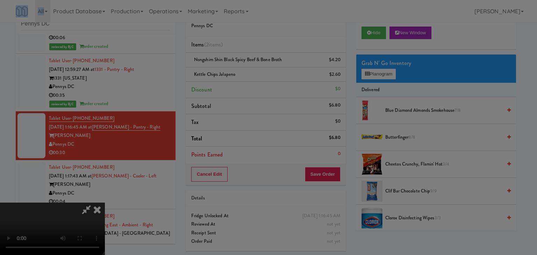
click at [249, 72] on div "Okay Cancel" at bounding box center [265, 60] width 209 height 23
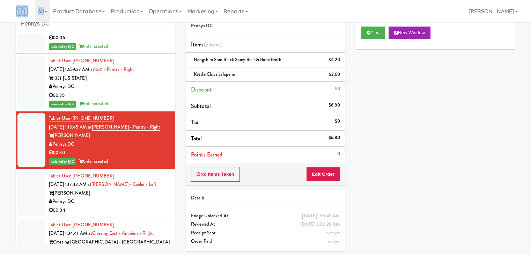
scroll to position [594, 0]
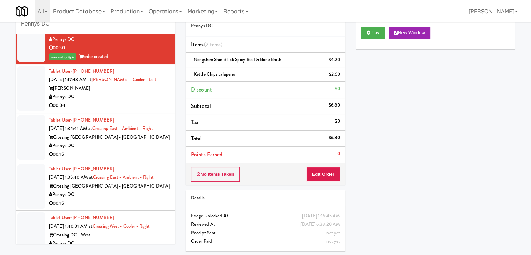
click at [147, 107] on div "00:04" at bounding box center [109, 105] width 121 height 9
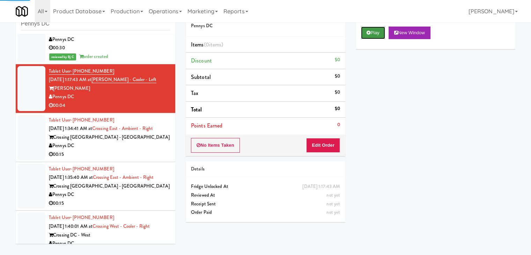
click at [370, 32] on icon at bounding box center [369, 32] width 4 height 5
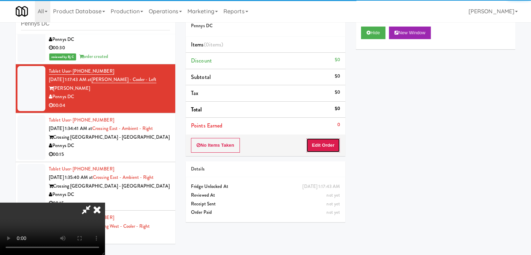
click at [324, 143] on button "Edit Order" at bounding box center [323, 145] width 34 height 15
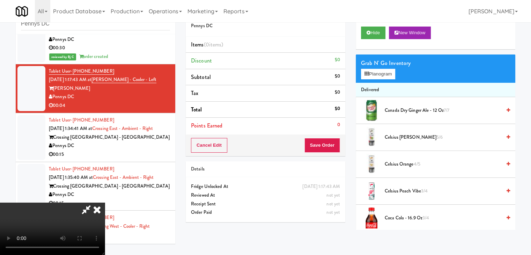
scroll to position [98, 0]
click at [105, 203] on video at bounding box center [52, 229] width 105 height 52
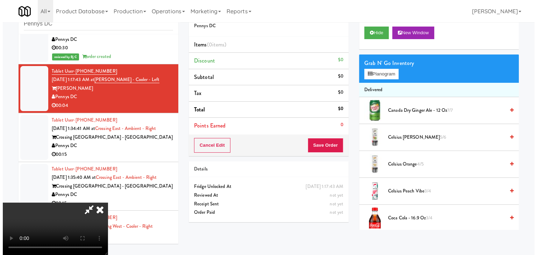
scroll to position [28, 0]
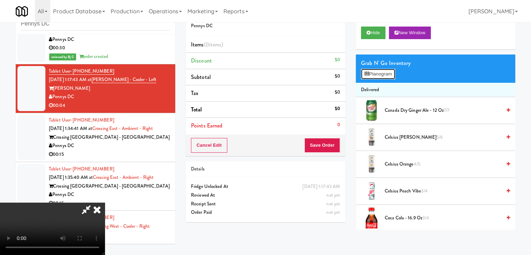
click at [391, 74] on button "Planogram" at bounding box center [378, 74] width 34 height 10
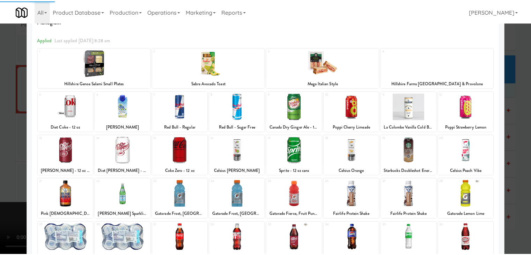
scroll to position [35, 0]
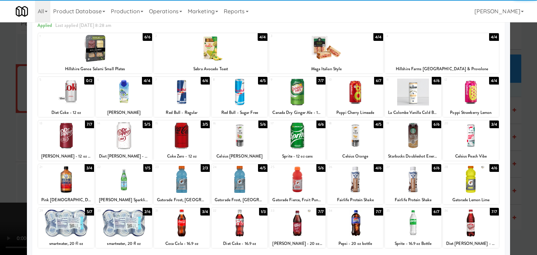
click at [178, 134] on div at bounding box center [182, 135] width 56 height 27
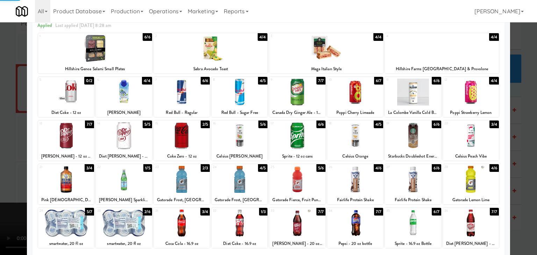
drag, startPoint x: 0, startPoint y: 151, endPoint x: 27, endPoint y: 151, distance: 27.3
click at [1, 151] on div at bounding box center [268, 127] width 537 height 255
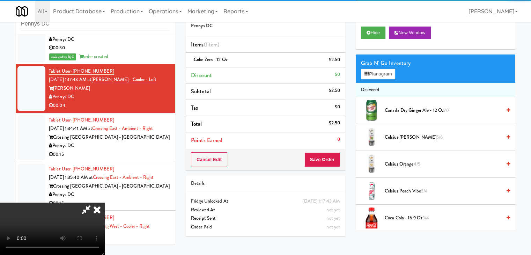
click at [105, 203] on video at bounding box center [52, 229] width 105 height 52
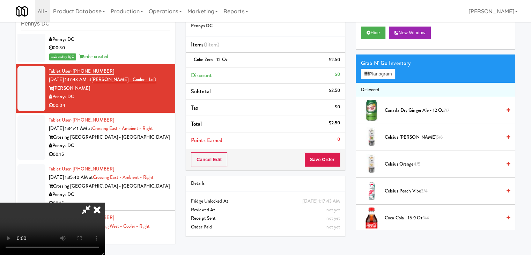
click at [105, 203] on video at bounding box center [52, 229] width 105 height 52
drag, startPoint x: 230, startPoint y: 164, endPoint x: 233, endPoint y: 166, distance: 3.8
click at [105, 203] on video at bounding box center [52, 229] width 105 height 52
click at [334, 161] on button "Save Order" at bounding box center [323, 159] width 36 height 15
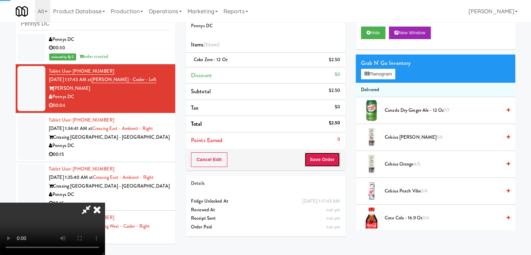
click at [334, 161] on button "Save Order" at bounding box center [323, 159] width 36 height 15
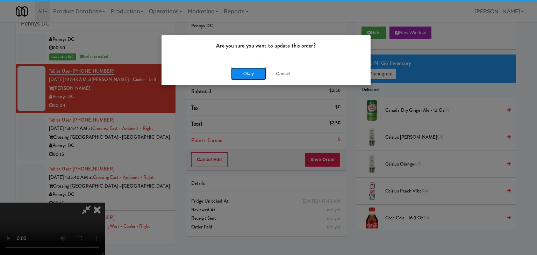
click at [250, 73] on button "Okay" at bounding box center [248, 73] width 35 height 13
click at [250, 73] on div "Okay Cancel" at bounding box center [265, 73] width 209 height 23
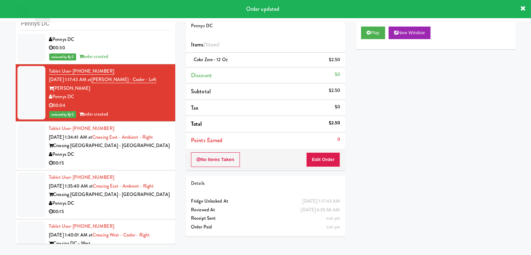
click at [115, 155] on div "Pennys DC" at bounding box center [109, 154] width 121 height 9
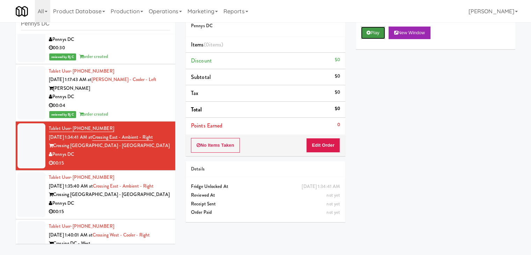
click at [378, 27] on button "Play" at bounding box center [373, 33] width 24 height 13
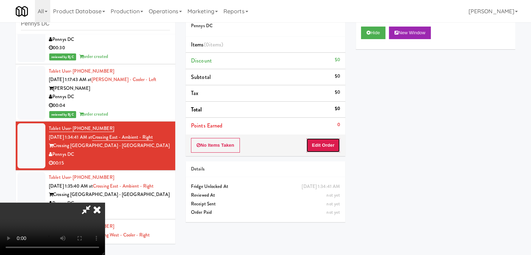
click at [330, 143] on button "Edit Order" at bounding box center [323, 145] width 34 height 15
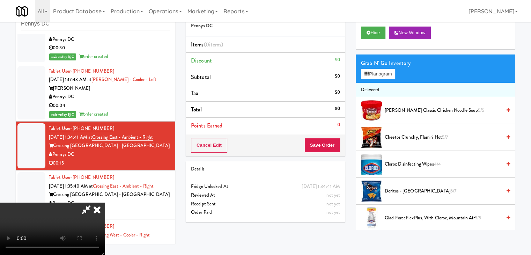
click at [105, 203] on video at bounding box center [52, 229] width 105 height 52
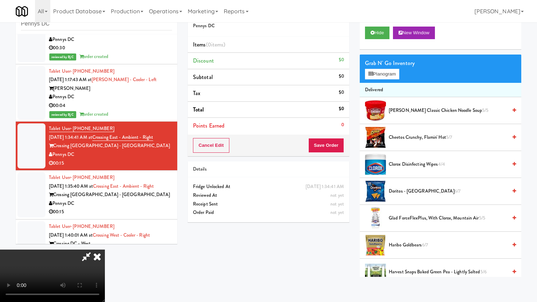
click at [53, 255] on video at bounding box center [52, 275] width 105 height 52
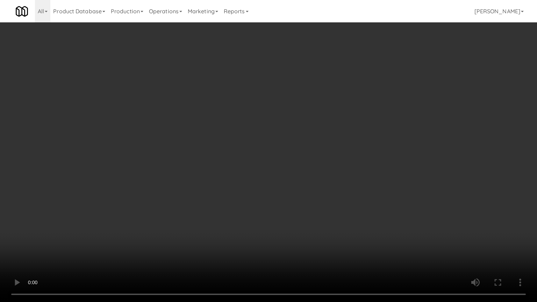
click at [300, 191] on video at bounding box center [268, 151] width 537 height 302
click at [357, 213] on video at bounding box center [268, 151] width 537 height 302
click at [357, 216] on video at bounding box center [268, 151] width 537 height 302
click at [373, 151] on video at bounding box center [268, 151] width 537 height 302
drag, startPoint x: 373, startPoint y: 151, endPoint x: 380, endPoint y: 100, distance: 51.5
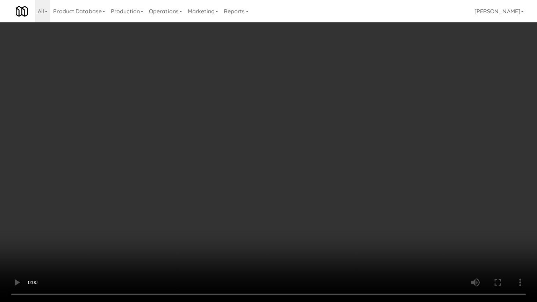
click at [373, 148] on video at bounding box center [268, 151] width 537 height 302
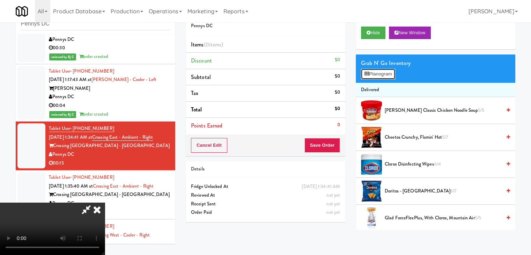
click at [393, 72] on button "Planogram" at bounding box center [378, 74] width 34 height 10
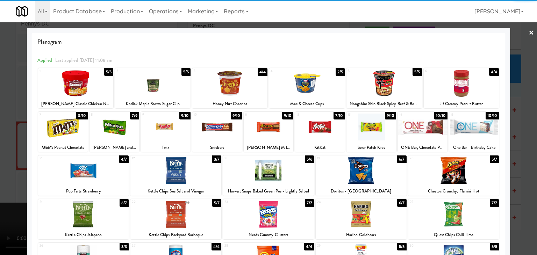
click at [452, 169] on div at bounding box center [453, 170] width 91 height 27
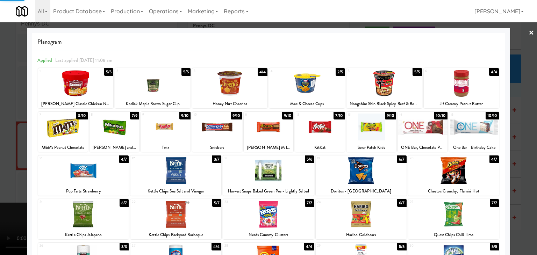
drag, startPoint x: 524, startPoint y: 164, endPoint x: 504, endPoint y: 163, distance: 20.3
click at [523, 164] on div at bounding box center [268, 127] width 537 height 255
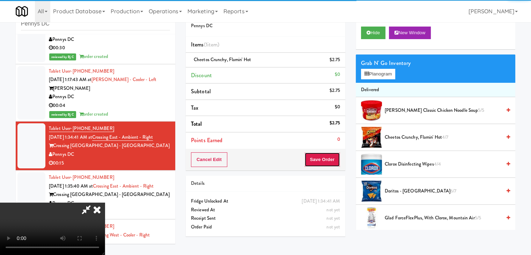
drag, startPoint x: 330, startPoint y: 155, endPoint x: 331, endPoint y: 158, distance: 3.6
click at [331, 158] on button "Save Order" at bounding box center [323, 159] width 36 height 15
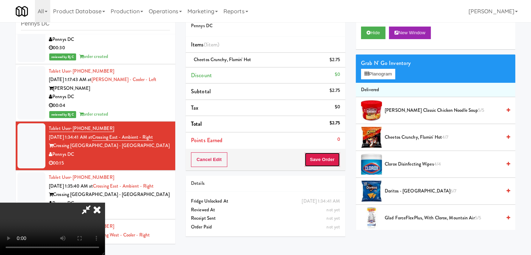
click at [331, 158] on button "Save Order" at bounding box center [323, 159] width 36 height 15
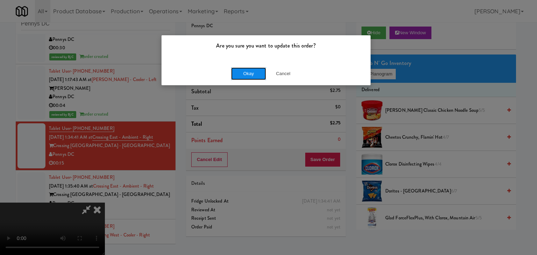
click at [246, 67] on button "Okay" at bounding box center [248, 73] width 35 height 13
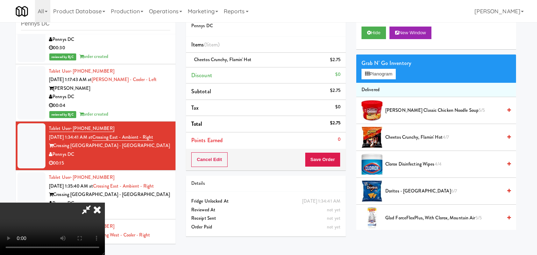
click at [246, 67] on div at bounding box center [268, 127] width 537 height 255
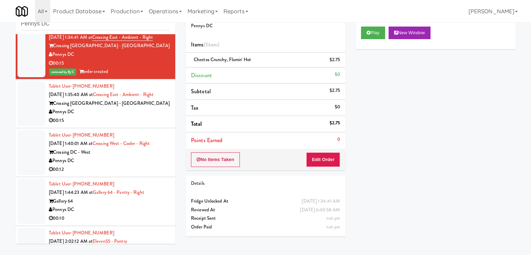
scroll to position [699, 0]
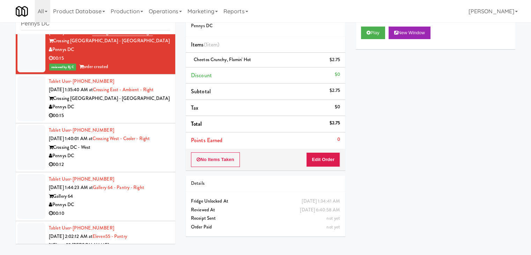
click at [125, 114] on div "00:15" at bounding box center [109, 115] width 121 height 9
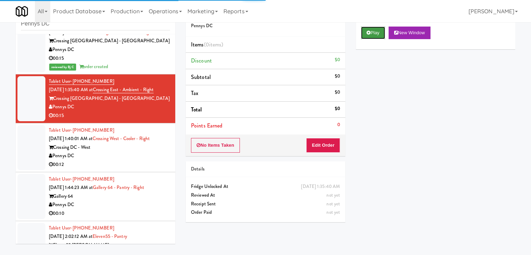
click at [365, 32] on button "Play" at bounding box center [373, 33] width 24 height 13
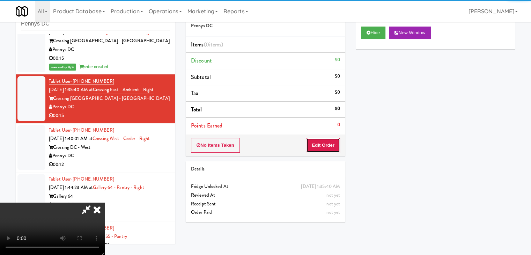
click at [322, 150] on button "Edit Order" at bounding box center [323, 145] width 34 height 15
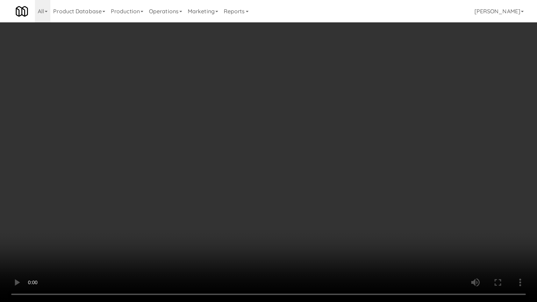
click at [306, 213] on video at bounding box center [268, 151] width 537 height 302
click at [314, 207] on video at bounding box center [268, 151] width 537 height 302
click at [336, 200] on video at bounding box center [268, 151] width 537 height 302
click at [337, 199] on video at bounding box center [268, 151] width 537 height 302
click at [336, 190] on video at bounding box center [268, 151] width 537 height 302
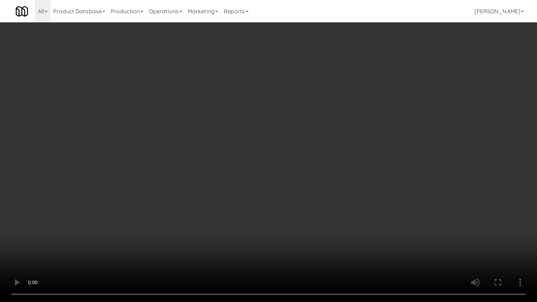
click at [336, 190] on video at bounding box center [268, 151] width 537 height 302
click at [330, 180] on video at bounding box center [268, 151] width 537 height 302
click at [328, 180] on video at bounding box center [268, 151] width 537 height 302
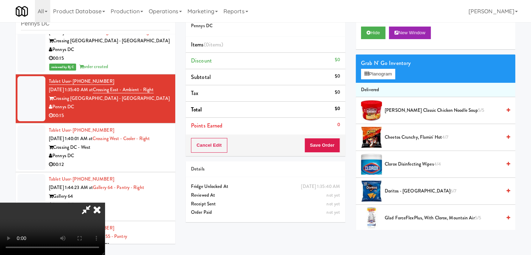
click at [105, 203] on video at bounding box center [52, 229] width 105 height 52
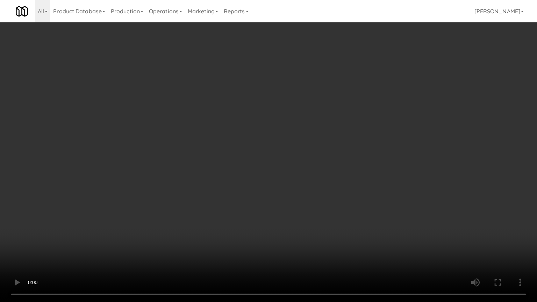
click at [330, 170] on video at bounding box center [268, 151] width 537 height 302
click at [329, 169] on video at bounding box center [268, 151] width 537 height 302
click at [327, 153] on video at bounding box center [268, 151] width 537 height 302
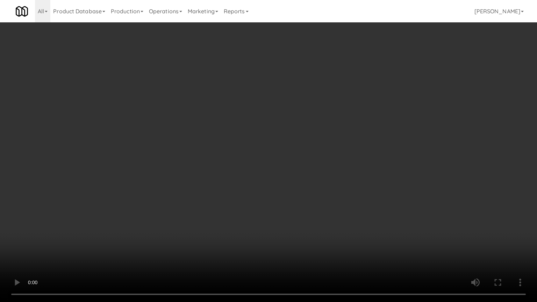
drag, startPoint x: 327, startPoint y: 153, endPoint x: 370, endPoint y: 93, distance: 74.1
click at [327, 152] on video at bounding box center [268, 151] width 537 height 302
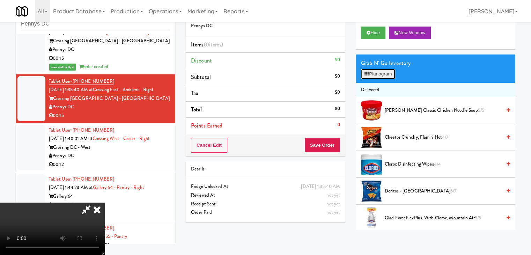
click at [387, 73] on button "Planogram" at bounding box center [378, 74] width 34 height 10
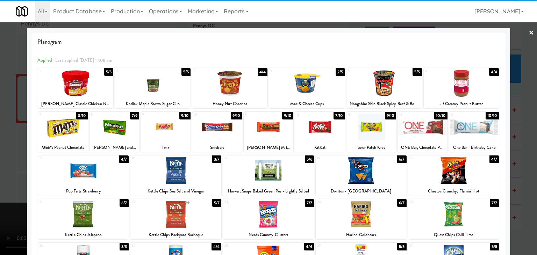
click at [382, 85] on div at bounding box center [383, 83] width 75 height 27
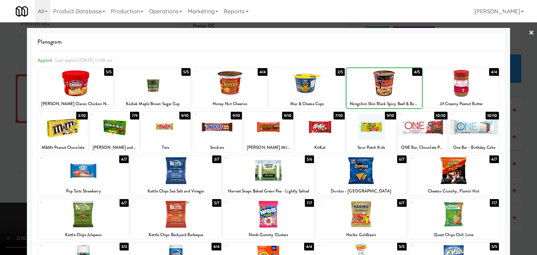
click at [382, 85] on div at bounding box center [383, 83] width 75 height 27
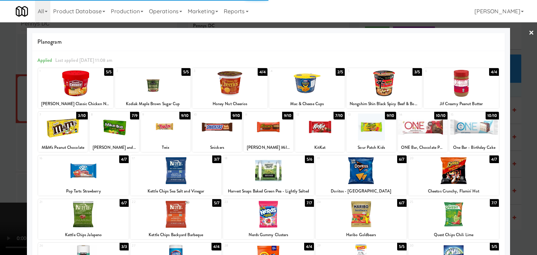
click at [382, 85] on div at bounding box center [383, 83] width 75 height 27
drag, startPoint x: 0, startPoint y: 144, endPoint x: 41, endPoint y: 141, distance: 40.9
click at [2, 144] on div at bounding box center [268, 127] width 537 height 255
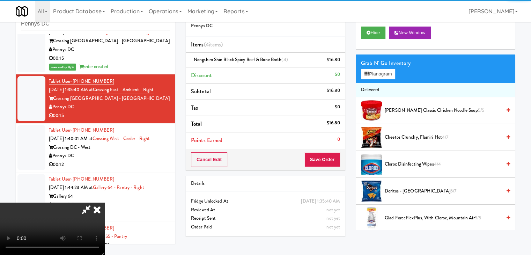
click at [105, 203] on video at bounding box center [52, 229] width 105 height 52
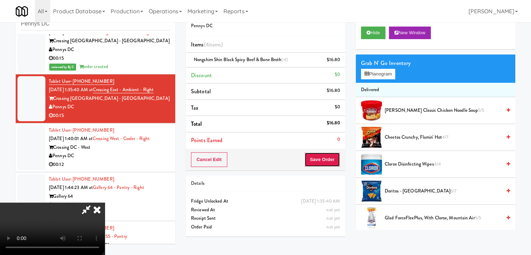
click at [332, 163] on button "Save Order" at bounding box center [323, 159] width 36 height 15
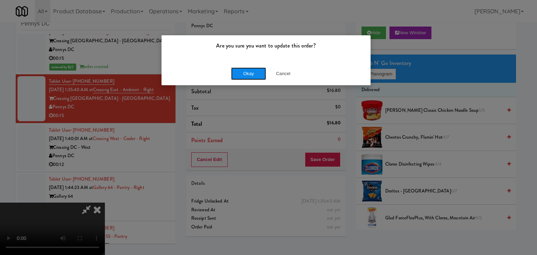
click at [251, 74] on button "Okay" at bounding box center [248, 73] width 35 height 13
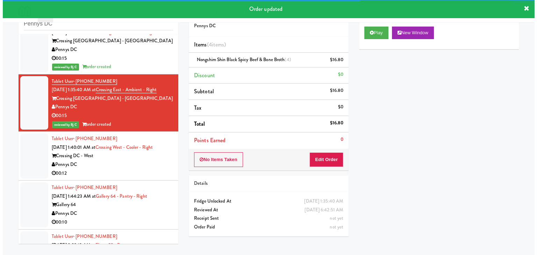
scroll to position [768, 0]
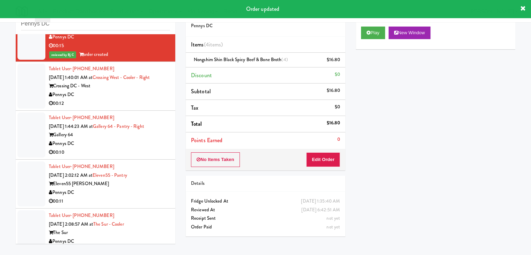
click at [119, 102] on div "00:12" at bounding box center [109, 103] width 121 height 9
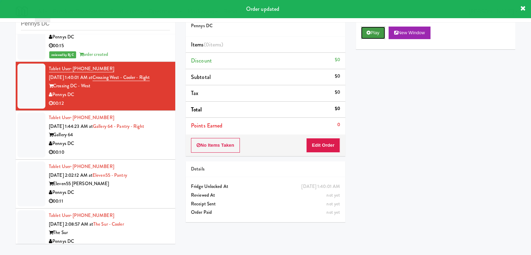
click at [367, 33] on icon at bounding box center [369, 32] width 4 height 5
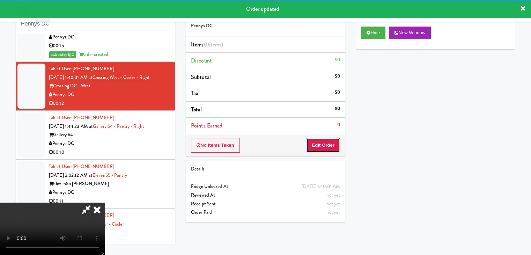
click at [320, 143] on button "Edit Order" at bounding box center [323, 145] width 34 height 15
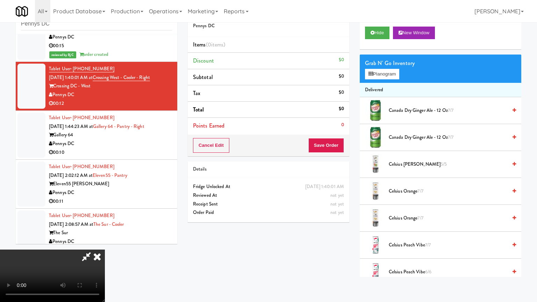
click at [105, 249] on video at bounding box center [52, 275] width 105 height 52
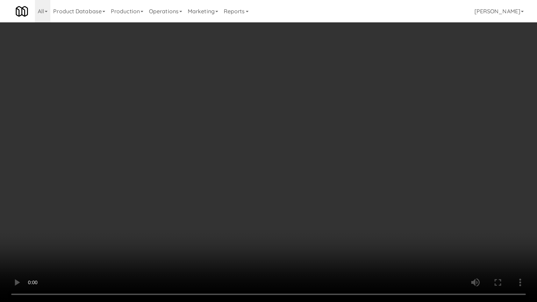
click at [203, 185] on video at bounding box center [268, 151] width 537 height 302
click at [258, 170] on video at bounding box center [268, 151] width 537 height 302
click at [260, 169] on video at bounding box center [268, 151] width 537 height 302
click at [270, 164] on video at bounding box center [268, 151] width 537 height 302
click at [271, 163] on video at bounding box center [268, 151] width 537 height 302
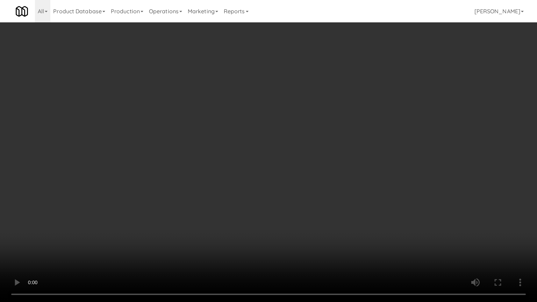
click at [277, 161] on video at bounding box center [268, 151] width 537 height 302
click at [276, 159] on video at bounding box center [268, 151] width 537 height 302
click at [250, 201] on video at bounding box center [268, 151] width 537 height 302
click at [282, 164] on video at bounding box center [268, 151] width 537 height 302
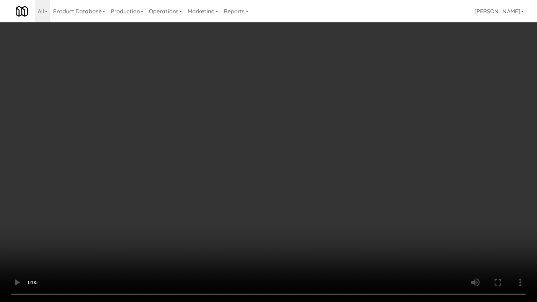
click at [282, 163] on video at bounding box center [268, 151] width 537 height 302
click at [277, 160] on video at bounding box center [268, 151] width 537 height 302
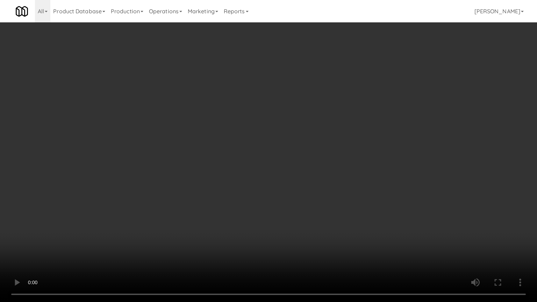
click at [283, 154] on video at bounding box center [268, 151] width 537 height 302
click at [280, 155] on video at bounding box center [268, 151] width 537 height 302
click at [270, 134] on video at bounding box center [268, 151] width 537 height 302
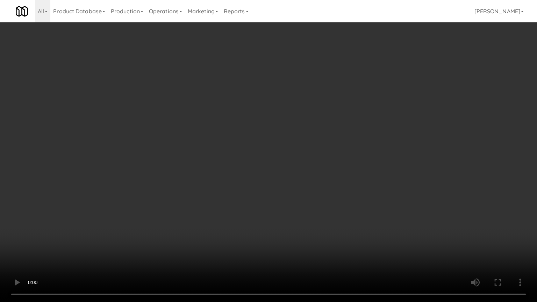
click at [270, 134] on video at bounding box center [268, 151] width 537 height 302
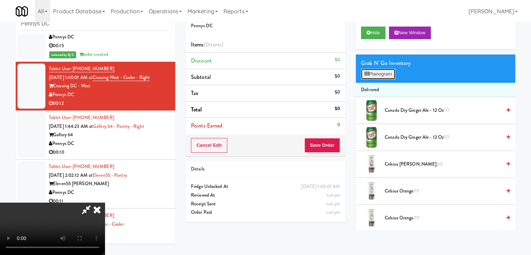
click at [372, 73] on button "Planogram" at bounding box center [378, 74] width 34 height 10
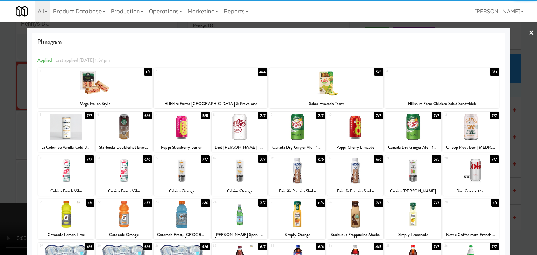
click at [283, 131] on div at bounding box center [297, 127] width 56 height 27
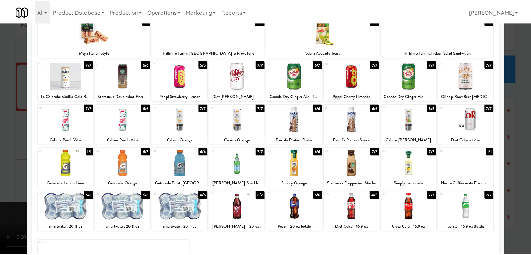
scroll to position [88, 0]
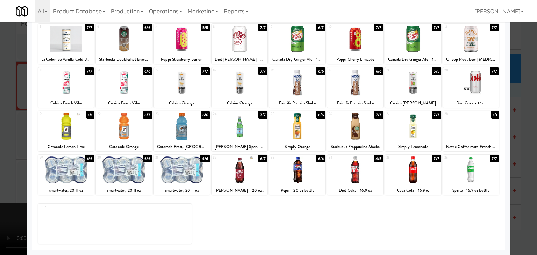
click at [182, 130] on div at bounding box center [182, 126] width 56 height 27
click at [123, 169] on div at bounding box center [124, 169] width 56 height 27
click at [0, 165] on div at bounding box center [268, 127] width 537 height 255
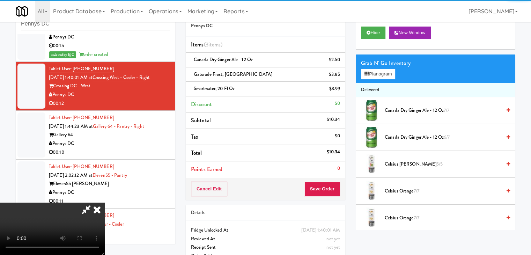
click at [105, 203] on video at bounding box center [52, 229] width 105 height 52
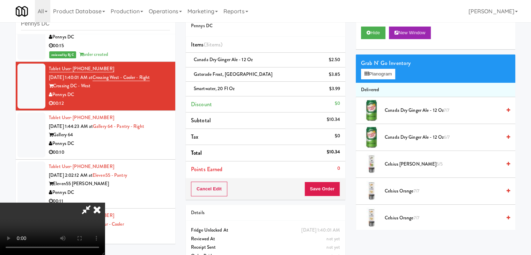
click at [105, 203] on video at bounding box center [52, 229] width 105 height 52
click at [328, 185] on button "Save Order" at bounding box center [323, 189] width 36 height 15
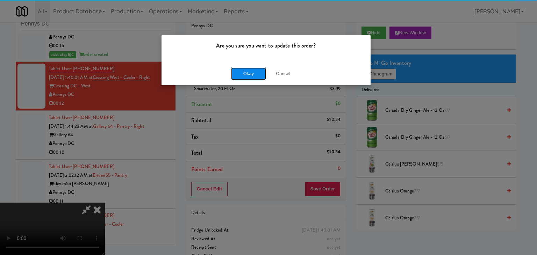
click at [255, 72] on button "Okay" at bounding box center [248, 73] width 35 height 13
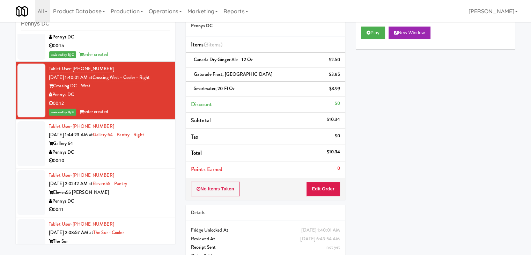
click at [138, 147] on div "Tablet User · (202) 271-2019 [DATE] 1:44:23 AM at Gallery 64 - Pantry - Right G…" at bounding box center [109, 143] width 121 height 43
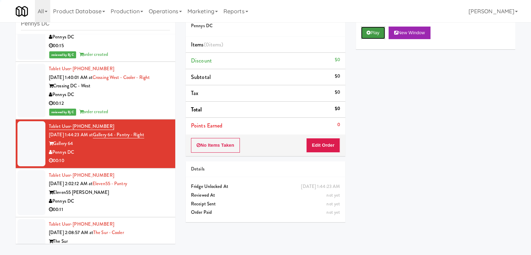
click at [377, 31] on button "Play" at bounding box center [373, 33] width 24 height 13
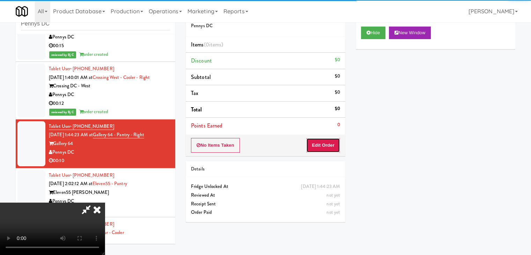
click at [320, 147] on button "Edit Order" at bounding box center [323, 145] width 34 height 15
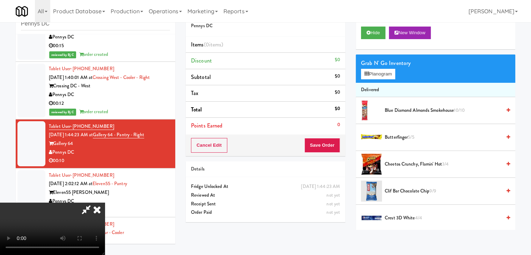
click at [105, 212] on video at bounding box center [52, 229] width 105 height 52
drag, startPoint x: 277, startPoint y: 212, endPoint x: 293, endPoint y: 242, distance: 34.1
click at [105, 212] on video at bounding box center [52, 229] width 105 height 52
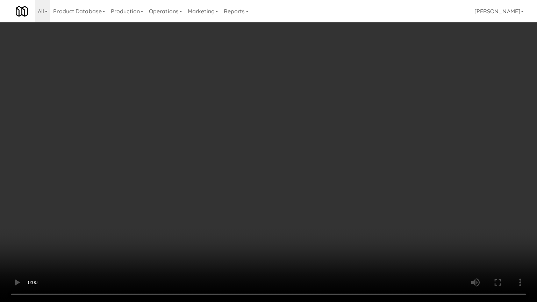
click at [280, 234] on video at bounding box center [268, 151] width 537 height 302
click at [293, 230] on video at bounding box center [268, 151] width 537 height 302
drag, startPoint x: 293, startPoint y: 230, endPoint x: 289, endPoint y: 233, distance: 5.0
click at [293, 231] on video at bounding box center [268, 151] width 537 height 302
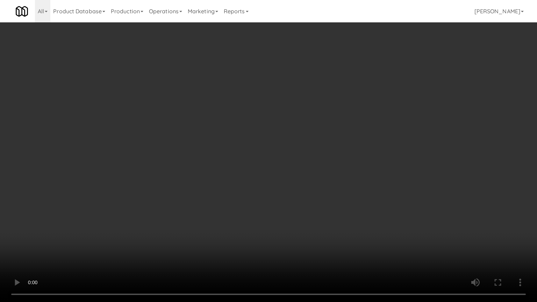
click at [289, 233] on video at bounding box center [268, 151] width 537 height 302
click at [312, 192] on video at bounding box center [268, 151] width 537 height 302
click at [332, 196] on video at bounding box center [268, 151] width 537 height 302
click at [333, 196] on video at bounding box center [268, 151] width 537 height 302
click at [341, 196] on video at bounding box center [268, 151] width 537 height 302
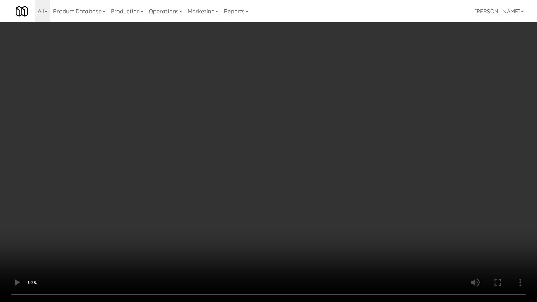
click at [342, 196] on video at bounding box center [268, 151] width 537 height 302
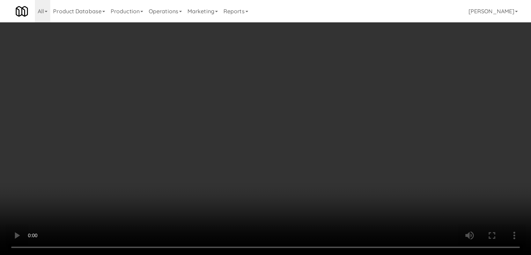
click at [255, 165] on video at bounding box center [265, 127] width 531 height 255
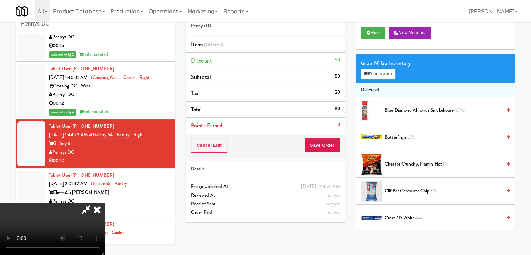
click at [105, 203] on video at bounding box center [52, 229] width 105 height 52
drag, startPoint x: 258, startPoint y: 165, endPoint x: 345, endPoint y: 225, distance: 104.7
click at [105, 203] on video at bounding box center [52, 229] width 105 height 52
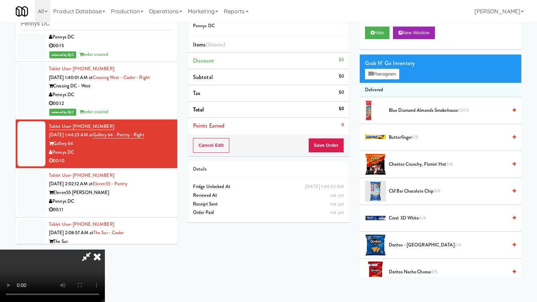
click at [105, 249] on video at bounding box center [52, 275] width 105 height 52
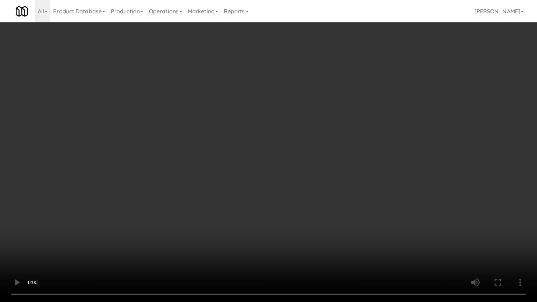
click at [358, 216] on video at bounding box center [268, 151] width 537 height 302
click at [149, 105] on video at bounding box center [268, 151] width 537 height 302
click at [290, 73] on video at bounding box center [268, 151] width 537 height 302
click at [287, 76] on video at bounding box center [268, 151] width 537 height 302
click at [309, 92] on video at bounding box center [268, 151] width 537 height 302
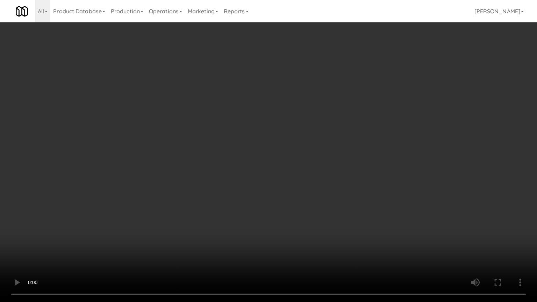
click at [319, 94] on video at bounding box center [268, 151] width 537 height 302
click at [339, 94] on video at bounding box center [268, 151] width 537 height 302
click at [340, 94] on video at bounding box center [268, 151] width 537 height 302
click at [351, 92] on video at bounding box center [268, 151] width 537 height 302
click at [352, 92] on video at bounding box center [268, 151] width 537 height 302
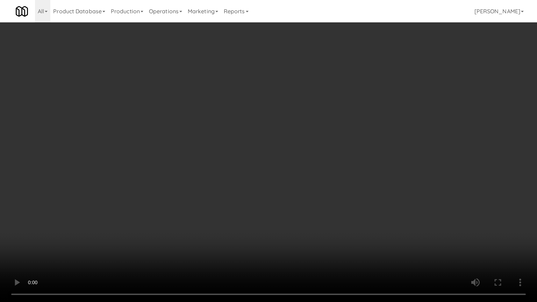
click at [355, 89] on video at bounding box center [268, 151] width 537 height 302
click at [327, 90] on video at bounding box center [268, 151] width 537 height 302
click at [326, 91] on video at bounding box center [268, 151] width 537 height 302
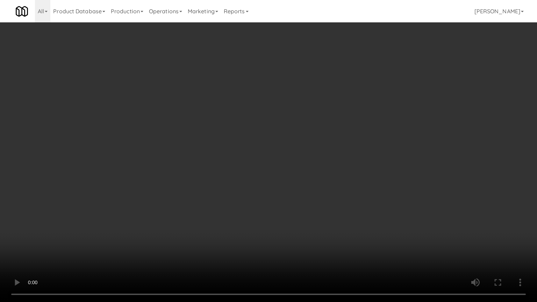
drag, startPoint x: 327, startPoint y: 90, endPoint x: 362, endPoint y: 42, distance: 59.2
click at [328, 90] on video at bounding box center [268, 151] width 537 height 302
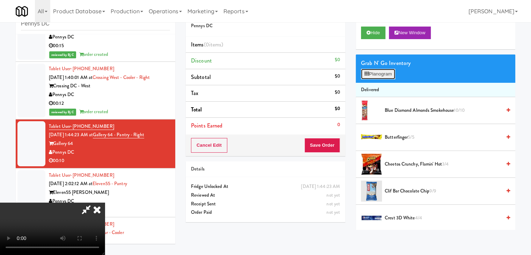
click at [387, 69] on button "Planogram" at bounding box center [378, 74] width 34 height 10
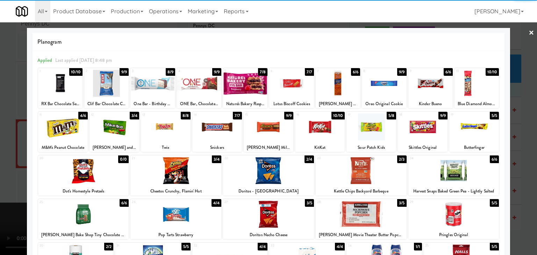
click at [319, 125] on div at bounding box center [320, 127] width 50 height 27
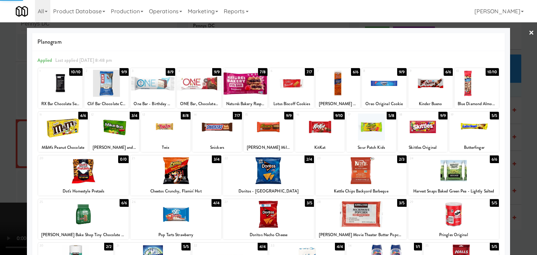
drag, startPoint x: 0, startPoint y: 127, endPoint x: 291, endPoint y: 132, distance: 291.4
click at [8, 127] on div at bounding box center [268, 127] width 537 height 255
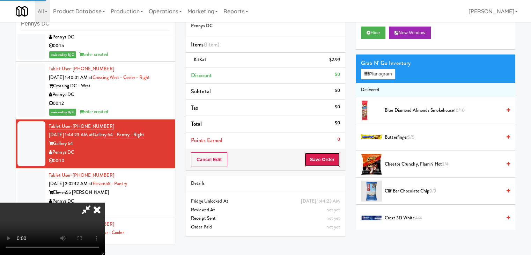
click at [326, 162] on button "Save Order" at bounding box center [323, 159] width 36 height 15
drag, startPoint x: 326, startPoint y: 162, endPoint x: 302, endPoint y: 142, distance: 30.7
click at [326, 162] on button "Save Order" at bounding box center [323, 159] width 36 height 15
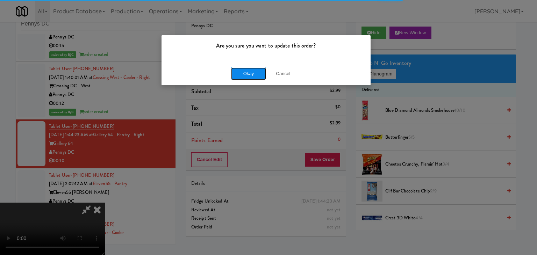
click at [241, 72] on button "Okay" at bounding box center [248, 73] width 35 height 13
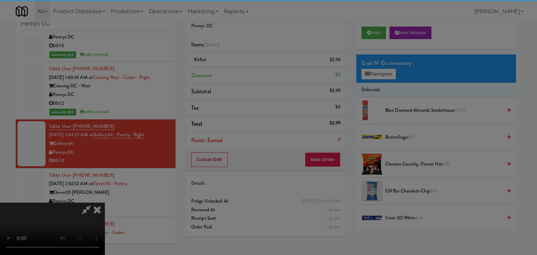
click at [241, 72] on div "Okay Cancel" at bounding box center [265, 60] width 209 height 23
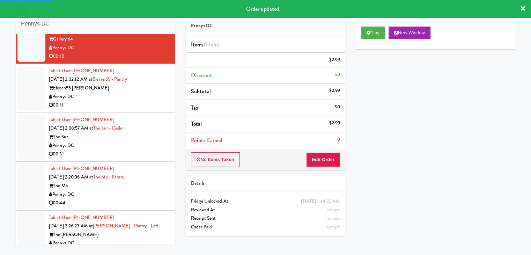
scroll to position [873, 0]
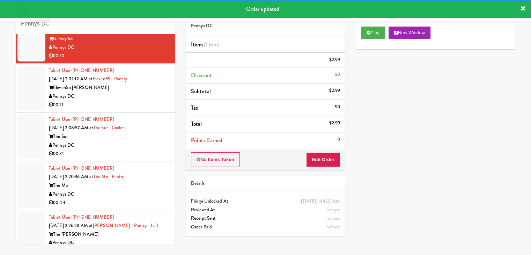
click at [136, 99] on div "Tablet User · (703) 945-6813 [DATE] 2:02:12 AM at Eleven55 - Pantry Eleven55 [P…" at bounding box center [109, 87] width 121 height 43
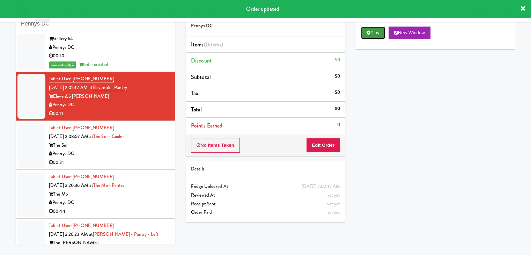
drag, startPoint x: 377, startPoint y: 29, endPoint x: 372, endPoint y: 51, distance: 23.3
click at [377, 29] on button "Play" at bounding box center [373, 33] width 24 height 13
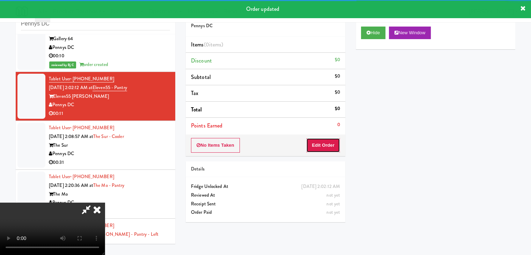
click at [326, 143] on button "Edit Order" at bounding box center [323, 145] width 34 height 15
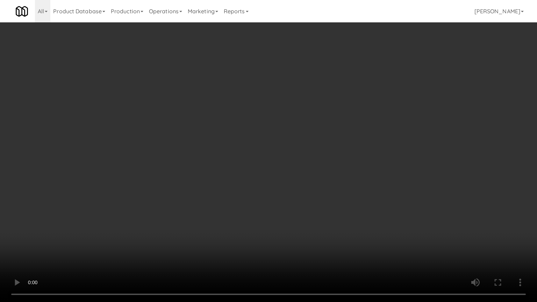
click at [310, 153] on video at bounding box center [268, 151] width 537 height 302
drag, startPoint x: 308, startPoint y: 153, endPoint x: 304, endPoint y: 157, distance: 6.2
click at [308, 154] on video at bounding box center [268, 151] width 537 height 302
click at [330, 145] on video at bounding box center [268, 151] width 537 height 302
click at [329, 145] on video at bounding box center [268, 151] width 537 height 302
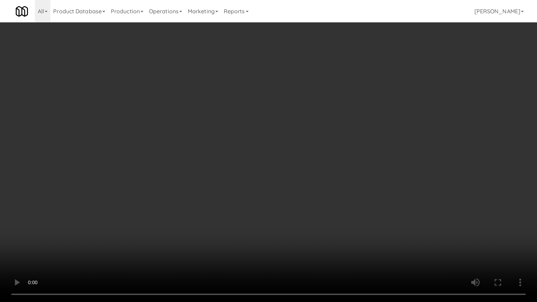
click at [328, 143] on video at bounding box center [268, 151] width 537 height 302
drag, startPoint x: 328, startPoint y: 143, endPoint x: 356, endPoint y: 94, distance: 56.3
click at [329, 143] on video at bounding box center [268, 151] width 537 height 302
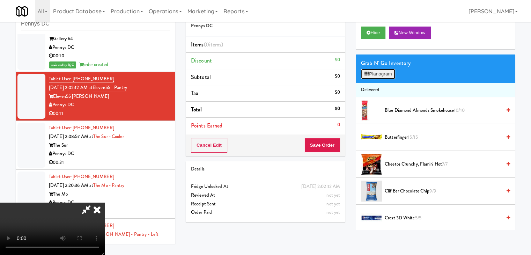
click at [388, 73] on button "Planogram" at bounding box center [378, 74] width 34 height 10
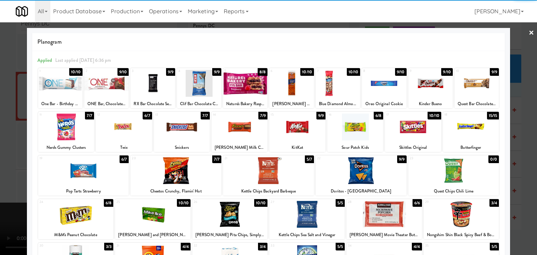
click at [355, 171] on div at bounding box center [360, 170] width 91 height 27
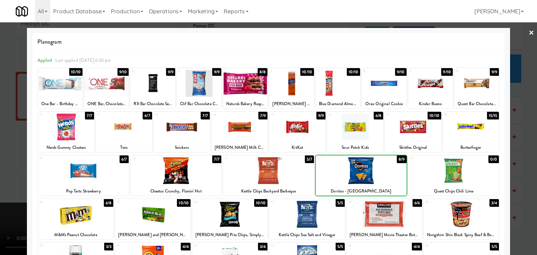
click at [15, 134] on div at bounding box center [268, 127] width 537 height 255
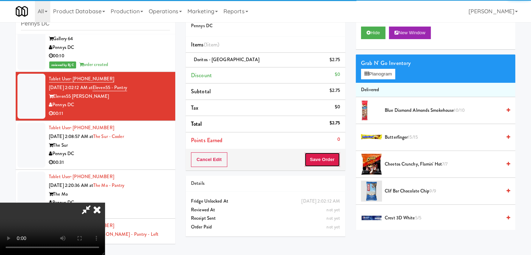
click at [336, 154] on button "Save Order" at bounding box center [323, 159] width 36 height 15
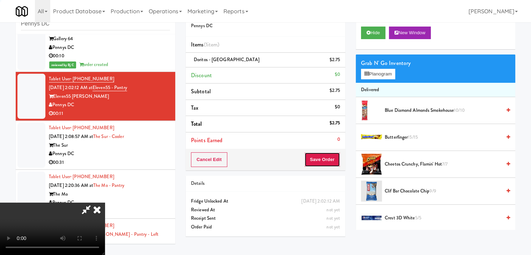
click at [334, 155] on button "Save Order" at bounding box center [323, 159] width 36 height 15
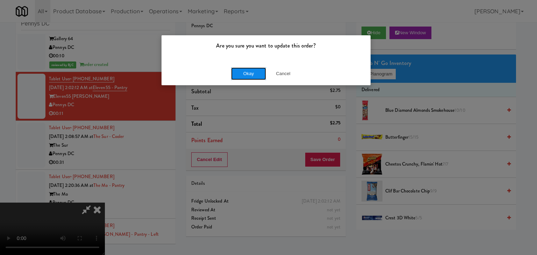
click at [254, 71] on button "Okay" at bounding box center [248, 73] width 35 height 13
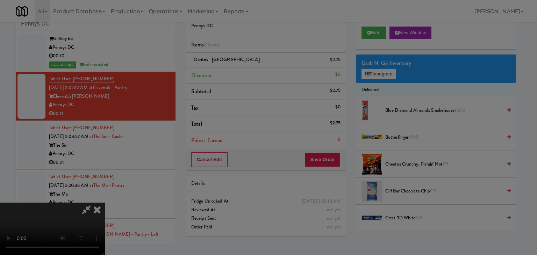
click at [254, 71] on body "Are you sure you want to update this order? Okay Cancel Okay Are you sure you w…" at bounding box center [268, 127] width 537 height 255
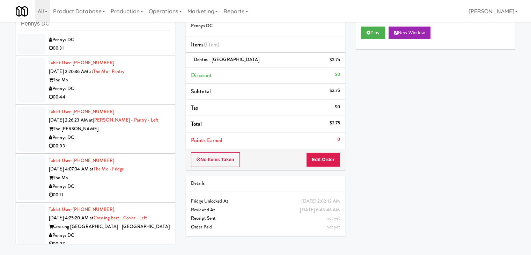
scroll to position [943, 0]
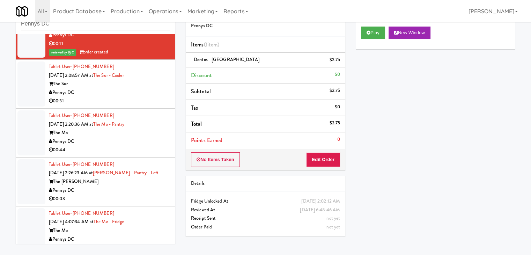
click at [136, 93] on div "Pennys DC" at bounding box center [109, 92] width 121 height 9
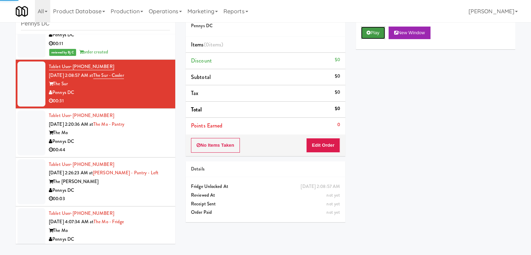
drag, startPoint x: 377, startPoint y: 28, endPoint x: 378, endPoint y: 34, distance: 5.7
click at [377, 28] on button "Play" at bounding box center [373, 33] width 24 height 13
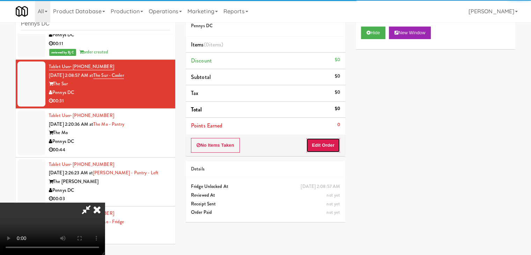
click at [327, 140] on button "Edit Order" at bounding box center [323, 145] width 34 height 15
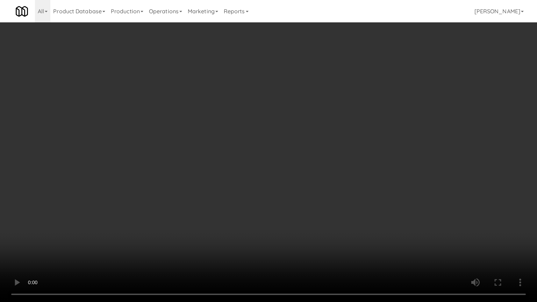
click at [293, 193] on video at bounding box center [268, 151] width 537 height 302
drag, startPoint x: 292, startPoint y: 193, endPoint x: 286, endPoint y: 196, distance: 6.6
click at [292, 193] on video at bounding box center [268, 151] width 537 height 302
click at [301, 193] on video at bounding box center [268, 151] width 537 height 302
click at [341, 151] on video at bounding box center [268, 151] width 537 height 302
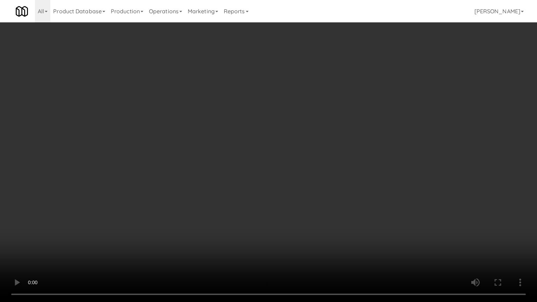
click at [338, 138] on video at bounding box center [268, 151] width 537 height 302
click at [337, 138] on video at bounding box center [268, 151] width 537 height 302
click at [352, 120] on video at bounding box center [268, 151] width 537 height 302
click at [112, 255] on video at bounding box center [268, 151] width 537 height 302
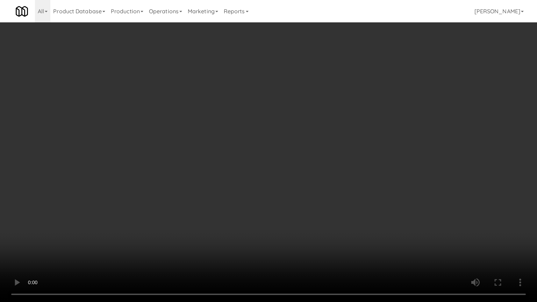
click at [315, 226] on video at bounding box center [268, 151] width 537 height 302
click at [344, 208] on video at bounding box center [268, 151] width 537 height 302
click at [343, 208] on video at bounding box center [268, 151] width 537 height 302
click at [343, 207] on video at bounding box center [268, 151] width 537 height 302
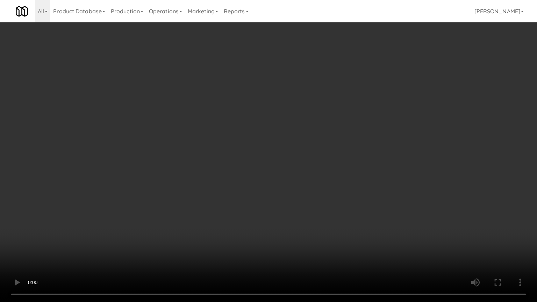
click at [344, 206] on video at bounding box center [268, 151] width 537 height 302
click at [342, 205] on video at bounding box center [268, 151] width 537 height 302
click at [342, 204] on video at bounding box center [268, 151] width 537 height 302
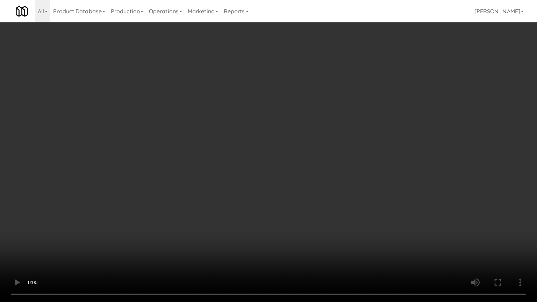
click at [341, 204] on video at bounding box center [268, 151] width 537 height 302
click at [341, 203] on video at bounding box center [268, 151] width 537 height 302
click at [342, 200] on video at bounding box center [268, 151] width 537 height 302
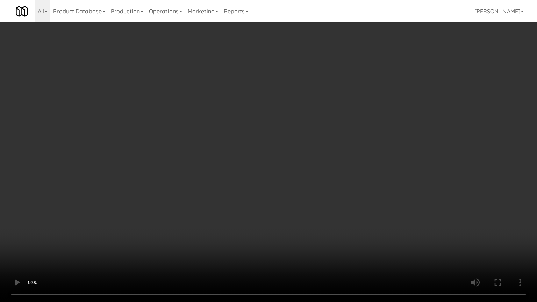
click at [342, 200] on video at bounding box center [268, 151] width 537 height 302
click at [341, 200] on video at bounding box center [268, 151] width 537 height 302
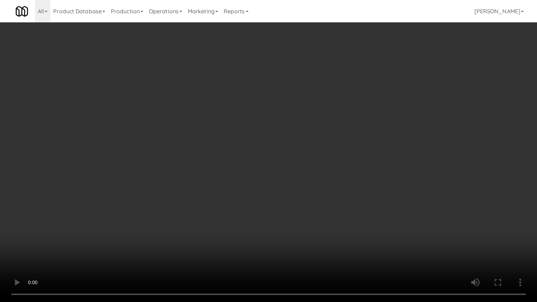
click at [341, 200] on video at bounding box center [268, 151] width 537 height 302
click at [348, 204] on video at bounding box center [268, 151] width 537 height 302
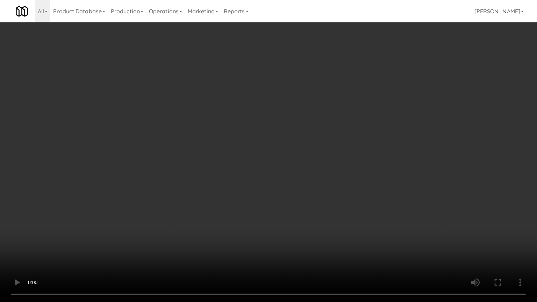
click at [348, 204] on video at bounding box center [268, 151] width 537 height 302
click at [337, 202] on video at bounding box center [268, 151] width 537 height 302
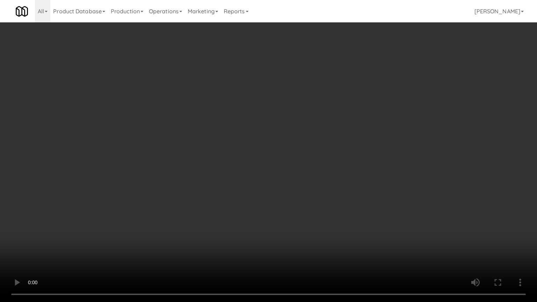
drag, startPoint x: 337, startPoint y: 202, endPoint x: 333, endPoint y: 200, distance: 4.9
click at [337, 201] on video at bounding box center [268, 151] width 537 height 302
click at [334, 198] on video at bounding box center [268, 151] width 537 height 302
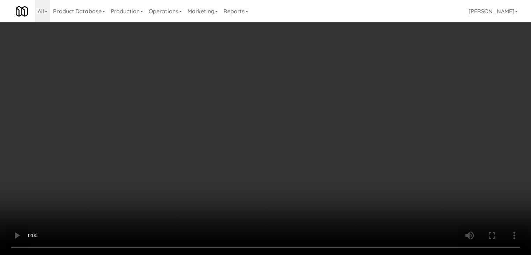
click at [387, 68] on div "Grab N' Go Inventory Planogram" at bounding box center [436, 68] width 160 height 28
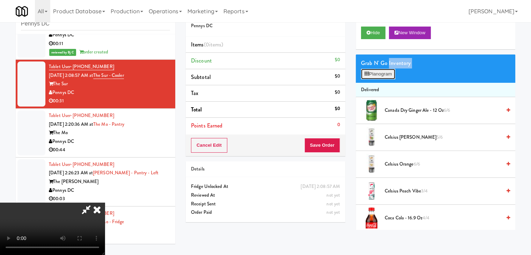
click at [388, 69] on button "Planogram" at bounding box center [378, 74] width 34 height 10
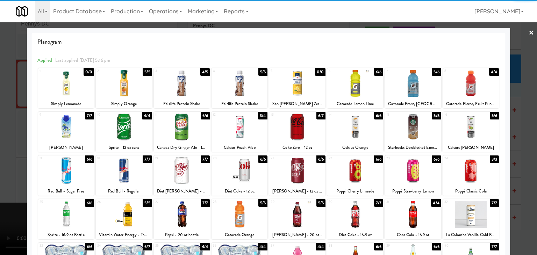
drag, startPoint x: 187, startPoint y: 169, endPoint x: 211, endPoint y: 170, distance: 23.8
click at [188, 169] on div at bounding box center [182, 170] width 56 height 27
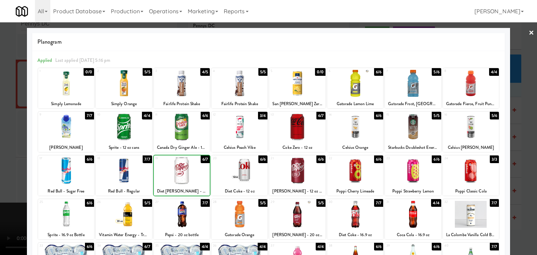
drag, startPoint x: 246, startPoint y: 171, endPoint x: 202, endPoint y: 175, distance: 44.2
click at [246, 171] on div at bounding box center [239, 170] width 56 height 27
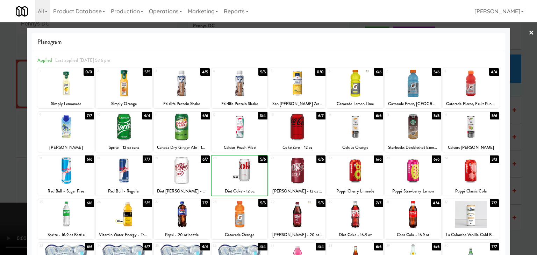
click at [12, 187] on div at bounding box center [268, 127] width 537 height 255
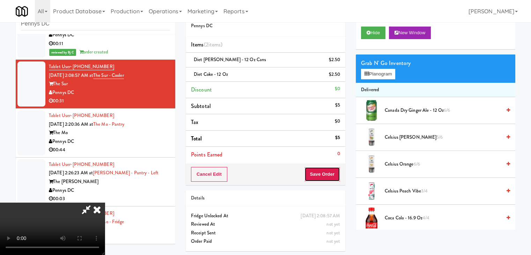
drag, startPoint x: 329, startPoint y: 179, endPoint x: 331, endPoint y: 175, distance: 4.5
click at [330, 178] on button "Save Order" at bounding box center [323, 174] width 36 height 15
click at [331, 175] on button "Save Order" at bounding box center [323, 174] width 36 height 15
click at [331, 174] on button "Save Order" at bounding box center [323, 174] width 36 height 15
click at [327, 170] on button "Save Order" at bounding box center [323, 174] width 36 height 15
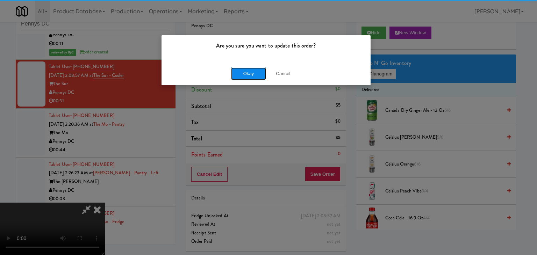
click at [251, 78] on button "Okay" at bounding box center [248, 73] width 35 height 13
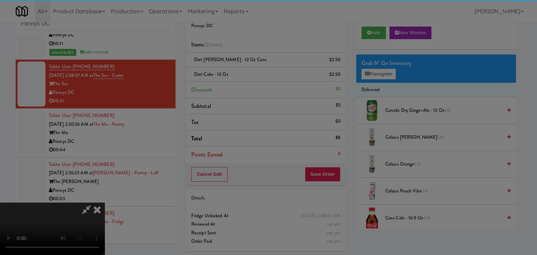
click at [251, 77] on div "Are you sure you want to update this order? Okay Cancel" at bounding box center [268, 127] width 537 height 255
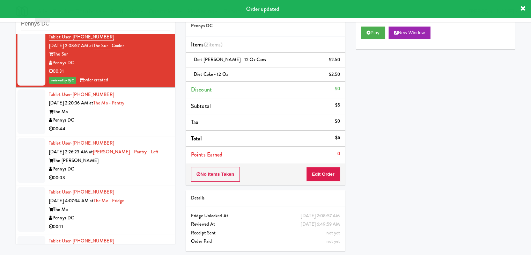
scroll to position [1013, 0]
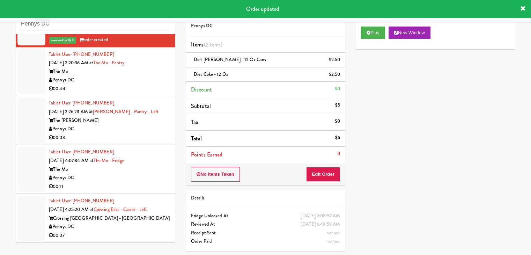
click at [124, 72] on div "The Mo" at bounding box center [109, 71] width 121 height 9
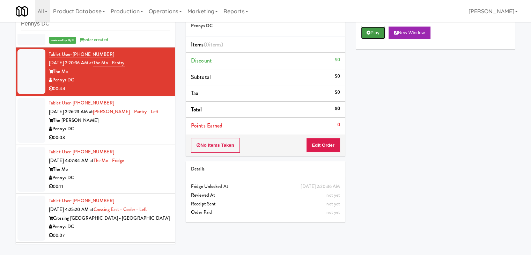
click at [367, 30] on icon at bounding box center [369, 32] width 4 height 5
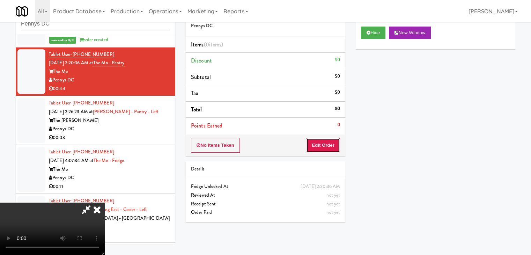
click at [317, 144] on button "Edit Order" at bounding box center [323, 145] width 34 height 15
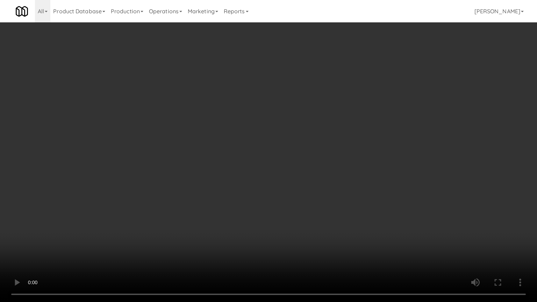
click at [278, 149] on video at bounding box center [268, 151] width 537 height 302
click at [279, 151] on video at bounding box center [268, 151] width 537 height 302
click at [286, 151] on video at bounding box center [268, 151] width 537 height 302
drag, startPoint x: 295, startPoint y: 160, endPoint x: 296, endPoint y: 165, distance: 4.8
click at [297, 162] on video at bounding box center [268, 151] width 537 height 302
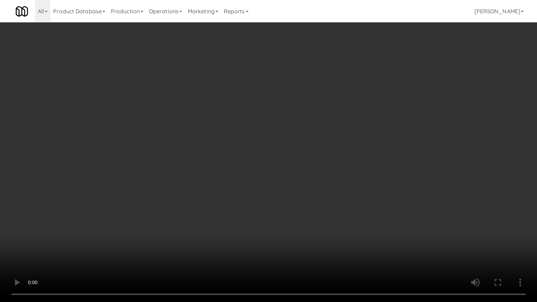
click at [304, 145] on video at bounding box center [268, 151] width 537 height 302
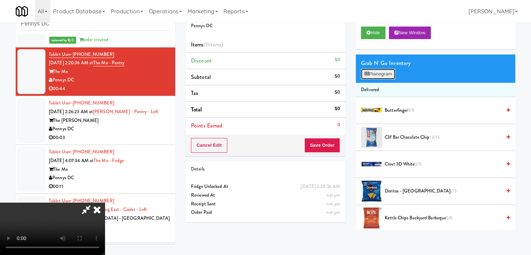
click at [384, 74] on button "Planogram" at bounding box center [378, 74] width 34 height 10
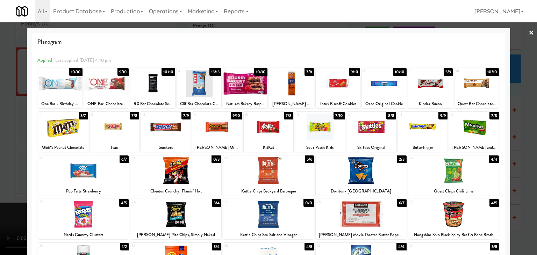
click at [219, 125] on div at bounding box center [217, 127] width 50 height 27
drag, startPoint x: 3, startPoint y: 126, endPoint x: 61, endPoint y: 127, distance: 58.3
click at [36, 126] on div "× Planogram Applied Last applied [DATE] 4:10 pm 1 10/10 One Bar - Birthday Cake…" at bounding box center [268, 127] width 537 height 255
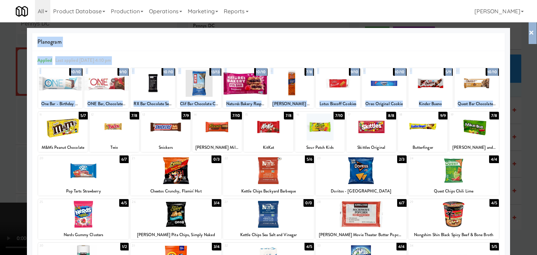
click at [0, 162] on div at bounding box center [268, 127] width 537 height 255
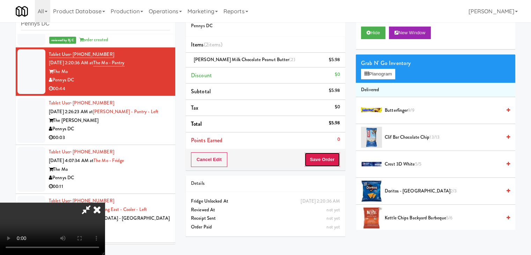
click at [340, 158] on button "Save Order" at bounding box center [323, 159] width 36 height 15
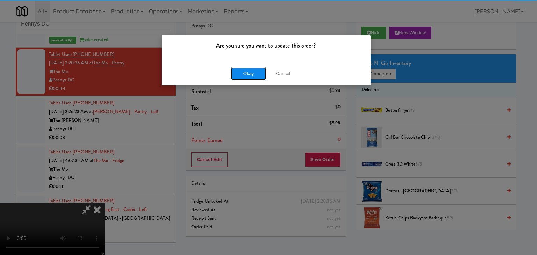
click at [234, 71] on button "Okay" at bounding box center [248, 73] width 35 height 13
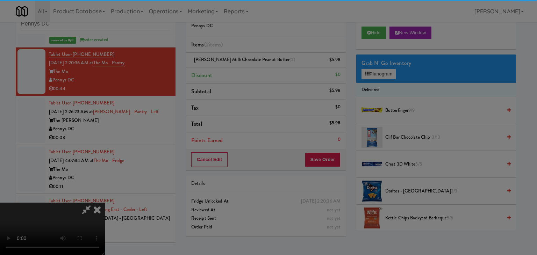
click at [242, 72] on div "Okay Cancel" at bounding box center [265, 60] width 209 height 23
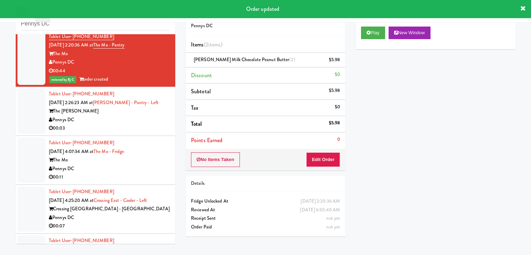
scroll to position [1048, 0]
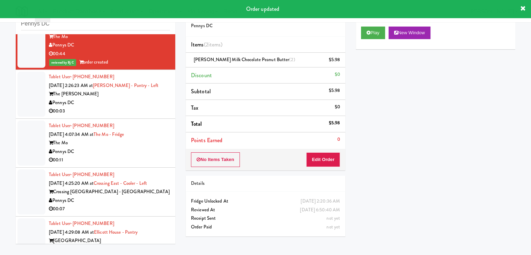
click at [145, 103] on div "Pennys DC" at bounding box center [109, 102] width 121 height 9
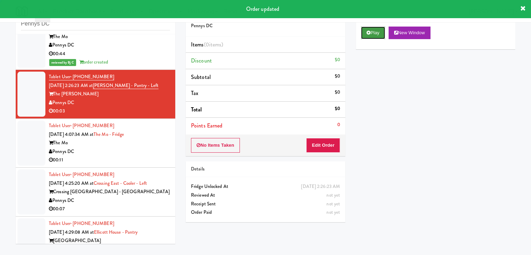
click at [376, 35] on button "Play" at bounding box center [373, 33] width 24 height 13
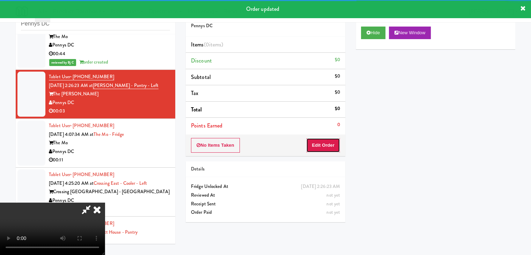
click at [315, 145] on button "Edit Order" at bounding box center [323, 145] width 34 height 15
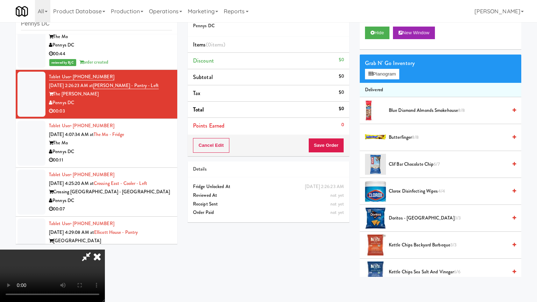
click at [105, 249] on video at bounding box center [52, 275] width 105 height 52
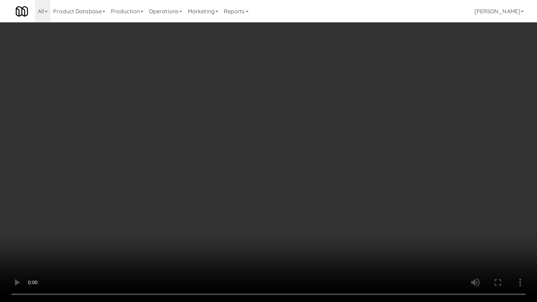
click at [301, 186] on video at bounding box center [268, 151] width 537 height 302
click at [302, 185] on video at bounding box center [268, 151] width 537 height 302
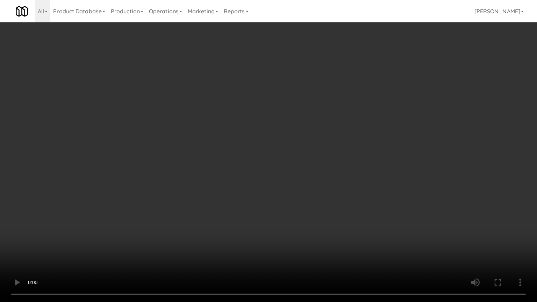
click at [304, 183] on video at bounding box center [268, 151] width 537 height 302
click at [305, 183] on video at bounding box center [268, 151] width 537 height 302
click at [308, 182] on video at bounding box center [268, 151] width 537 height 302
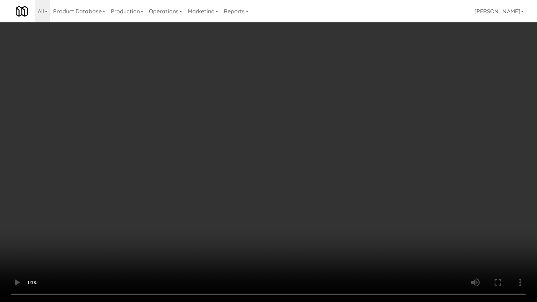
click at [308, 182] on video at bounding box center [268, 151] width 537 height 302
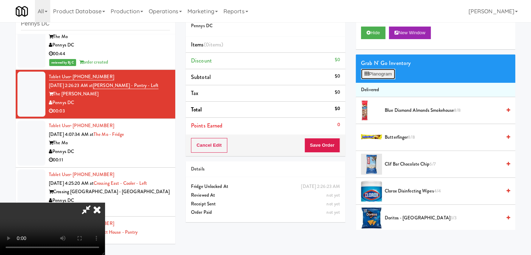
click at [387, 75] on button "Planogram" at bounding box center [378, 74] width 34 height 10
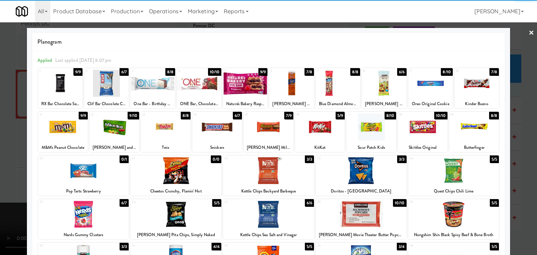
click at [74, 173] on div at bounding box center [83, 170] width 91 height 27
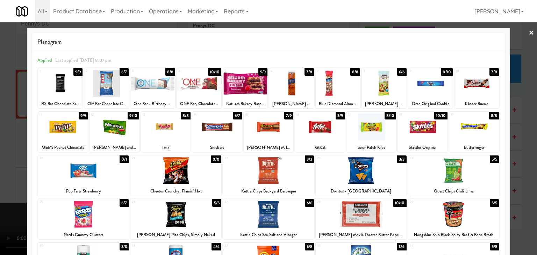
click at [0, 169] on div at bounding box center [268, 127] width 537 height 255
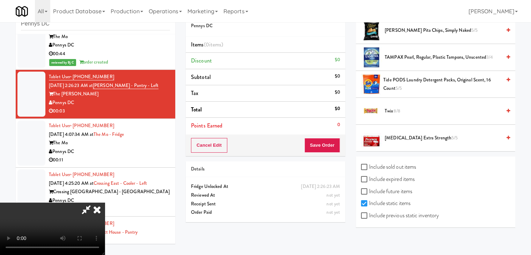
drag, startPoint x: 429, startPoint y: 211, endPoint x: 433, endPoint y: 205, distance: 6.8
click at [429, 211] on label "Include previous static inventory" at bounding box center [400, 215] width 78 height 10
click at [369, 213] on input "Include previous static inventory" at bounding box center [365, 216] width 8 height 6
checkbox input "true"
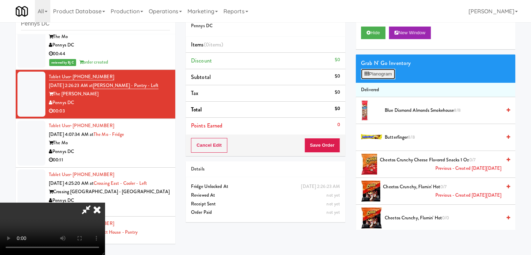
click at [388, 72] on button "Planogram" at bounding box center [378, 74] width 34 height 10
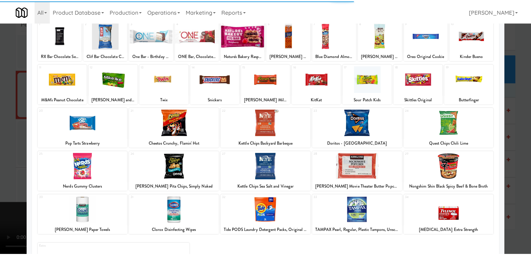
scroll to position [88, 0]
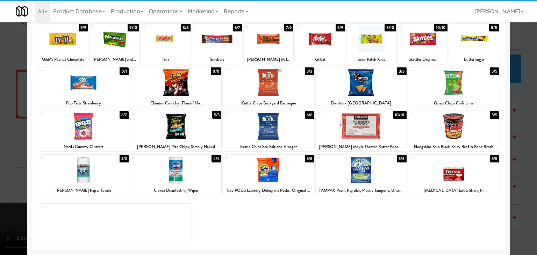
click at [94, 90] on div at bounding box center [83, 82] width 91 height 27
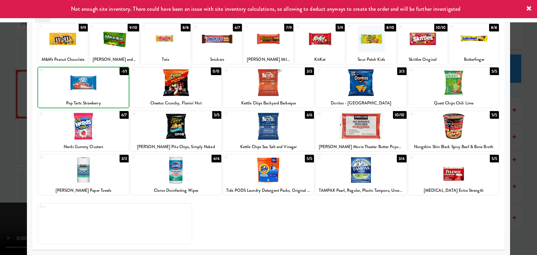
drag, startPoint x: 0, startPoint y: 109, endPoint x: 72, endPoint y: 115, distance: 71.8
click at [9, 109] on div at bounding box center [268, 127] width 537 height 255
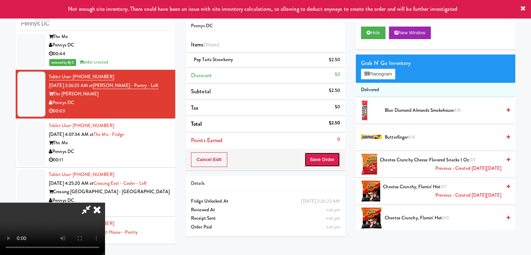
click at [330, 162] on button "Save Order" at bounding box center [323, 159] width 36 height 15
click at [329, 161] on button "Save Order" at bounding box center [323, 159] width 36 height 15
click at [328, 160] on button "Save Order" at bounding box center [323, 159] width 36 height 15
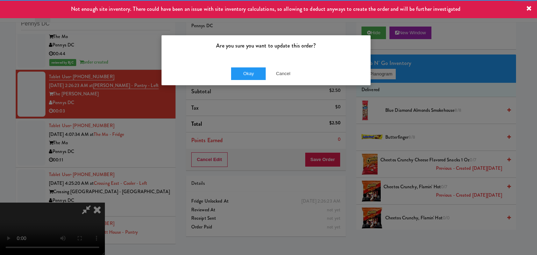
click at [228, 66] on div "Okay Cancel" at bounding box center [265, 73] width 209 height 23
click at [233, 70] on button "Okay" at bounding box center [248, 73] width 35 height 13
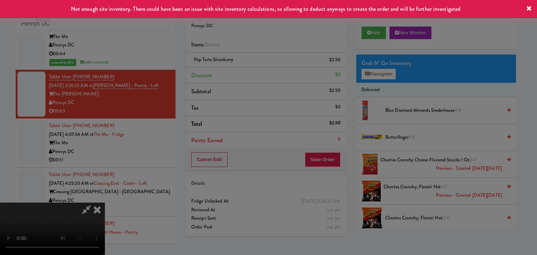
click at [233, 67] on button "Okay" at bounding box center [248, 60] width 35 height 13
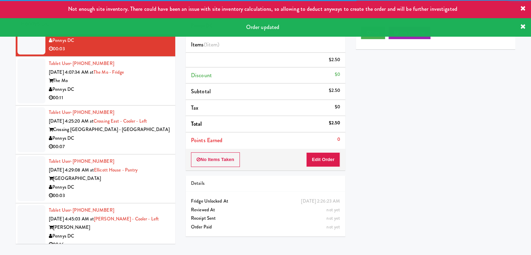
scroll to position [1118, 0]
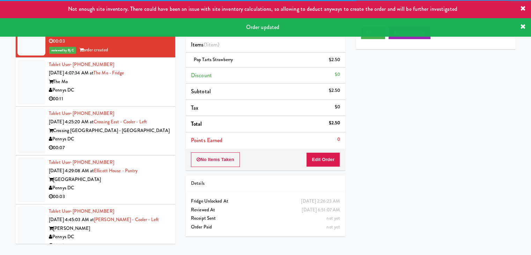
drag, startPoint x: 144, startPoint y: 90, endPoint x: 141, endPoint y: 95, distance: 5.6
click at [144, 90] on div "Pennys DC" at bounding box center [109, 90] width 121 height 9
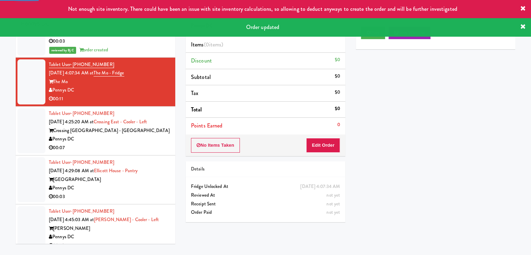
click at [379, 36] on div "Order updated" at bounding box center [265, 27] width 531 height 18
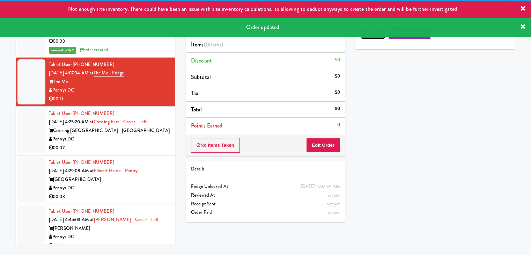
click at [377, 38] on button "Play" at bounding box center [373, 33] width 24 height 13
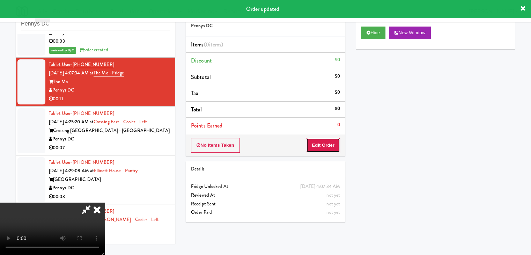
click at [325, 144] on button "Edit Order" at bounding box center [323, 145] width 34 height 15
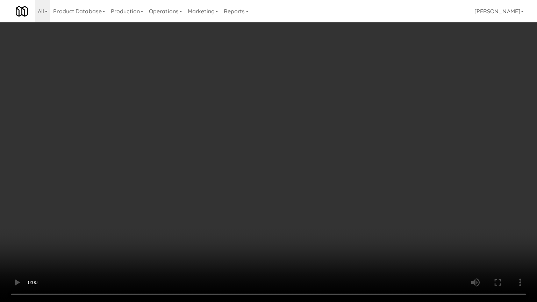
click at [307, 162] on video at bounding box center [268, 151] width 537 height 302
drag, startPoint x: 307, startPoint y: 163, endPoint x: 300, endPoint y: 168, distance: 8.2
click at [306, 163] on video at bounding box center [268, 151] width 537 height 302
click at [307, 156] on video at bounding box center [268, 151] width 537 height 302
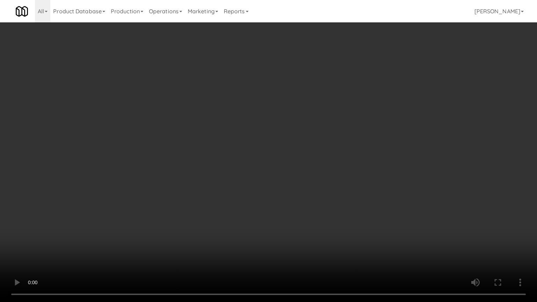
click at [308, 152] on video at bounding box center [268, 151] width 537 height 302
click at [313, 142] on video at bounding box center [268, 151] width 537 height 302
drag, startPoint x: 313, startPoint y: 142, endPoint x: 358, endPoint y: 74, distance: 81.8
click at [314, 140] on video at bounding box center [268, 151] width 537 height 302
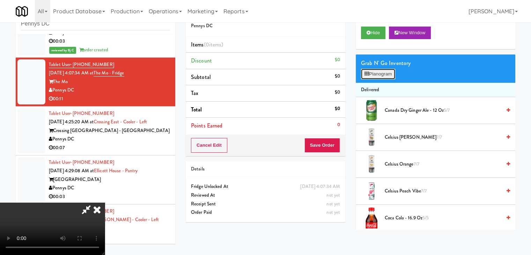
click at [383, 73] on button "Planogram" at bounding box center [378, 74] width 34 height 10
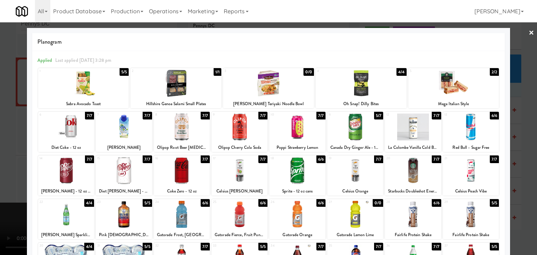
click at [468, 173] on div at bounding box center [471, 170] width 56 height 27
click at [414, 171] on div at bounding box center [413, 170] width 56 height 27
click at [343, 211] on div at bounding box center [355, 214] width 56 height 27
click at [282, 216] on div at bounding box center [297, 214] width 56 height 27
drag, startPoint x: 0, startPoint y: 147, endPoint x: 27, endPoint y: 147, distance: 26.5
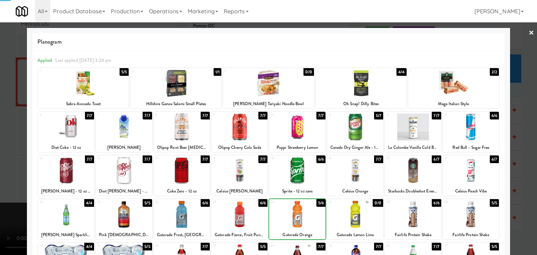
click at [2, 147] on div at bounding box center [268, 127] width 537 height 255
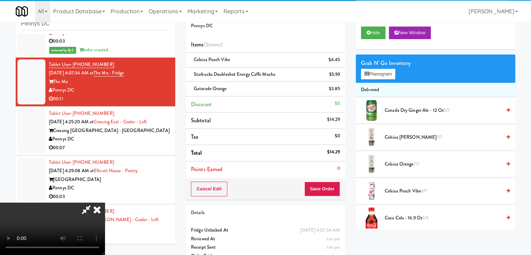
click at [344, 185] on div "Cancel Edit Save Order" at bounding box center [266, 189] width 160 height 22
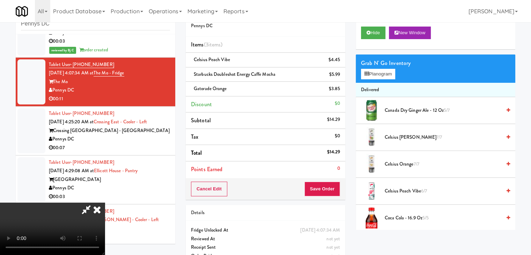
click at [341, 190] on div "Cancel Edit Save Order" at bounding box center [266, 189] width 160 height 22
click at [338, 191] on button "Save Order" at bounding box center [323, 189] width 36 height 15
click at [336, 191] on button "Save Order" at bounding box center [323, 189] width 36 height 15
drag, startPoint x: 336, startPoint y: 191, endPoint x: 297, endPoint y: 152, distance: 54.8
click at [335, 190] on button "Save Order" at bounding box center [323, 189] width 36 height 15
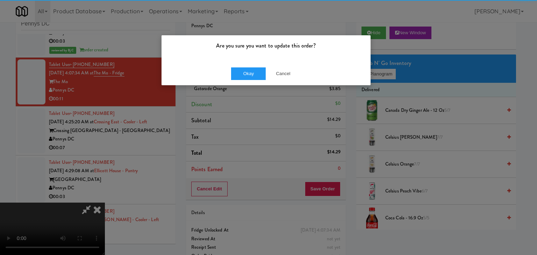
click at [246, 59] on div "Are you sure you want to update this order?" at bounding box center [265, 48] width 209 height 27
click at [246, 70] on button "Okay" at bounding box center [248, 73] width 35 height 13
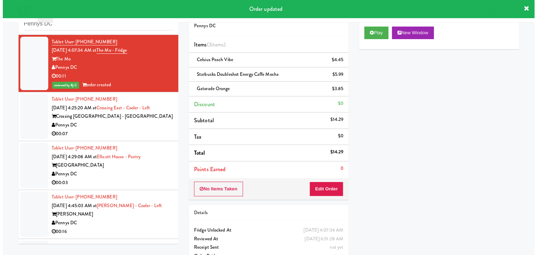
scroll to position [1153, 0]
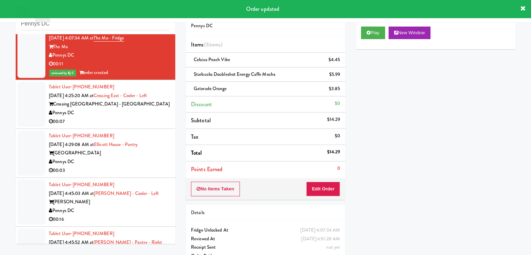
click at [130, 114] on div "Pennys DC" at bounding box center [109, 113] width 121 height 9
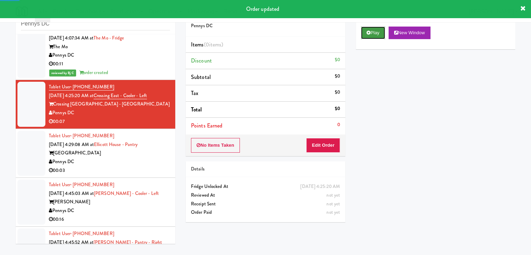
click at [381, 31] on button "Play" at bounding box center [373, 33] width 24 height 13
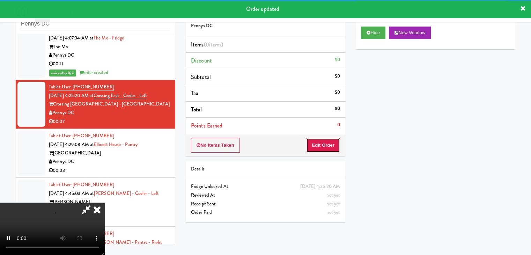
click at [333, 147] on button "Edit Order" at bounding box center [323, 145] width 34 height 15
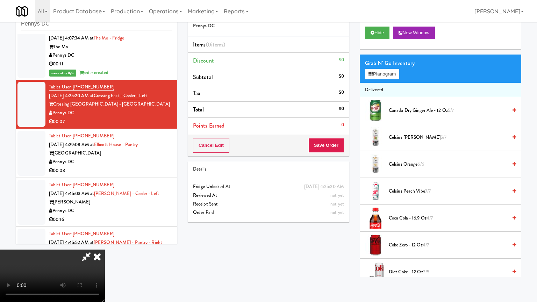
click at [105, 249] on video at bounding box center [52, 275] width 105 height 52
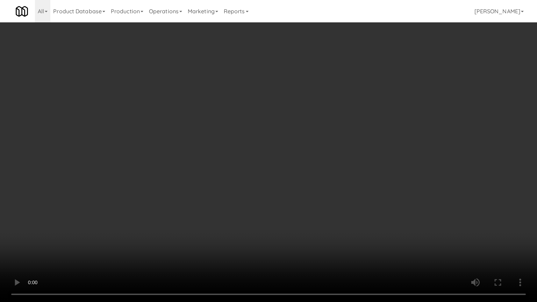
click at [276, 202] on video at bounding box center [268, 151] width 537 height 302
click at [261, 188] on video at bounding box center [268, 151] width 537 height 302
click at [268, 186] on video at bounding box center [268, 151] width 537 height 302
click at [270, 184] on video at bounding box center [268, 151] width 537 height 302
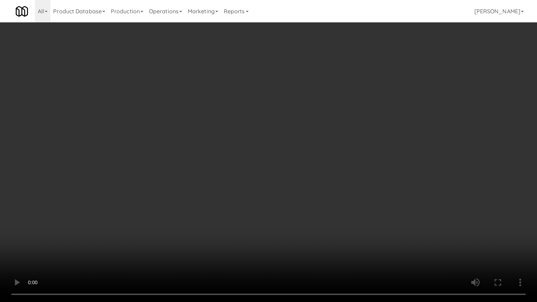
click at [298, 173] on video at bounding box center [268, 151] width 537 height 302
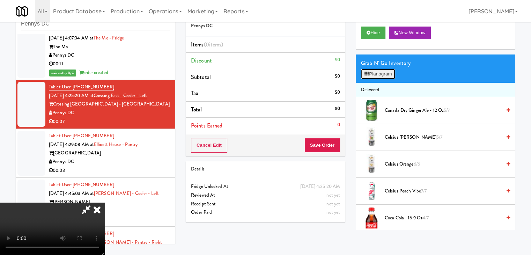
click at [382, 72] on button "Planogram" at bounding box center [378, 74] width 34 height 10
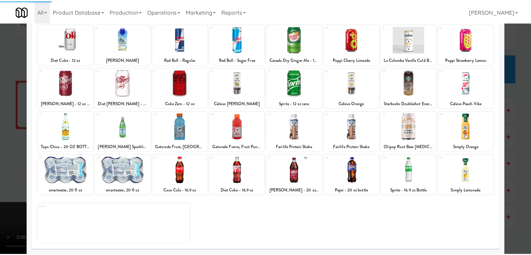
scroll to position [88, 0]
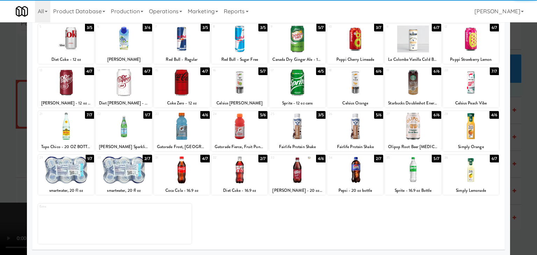
click at [57, 179] on div at bounding box center [66, 169] width 56 height 27
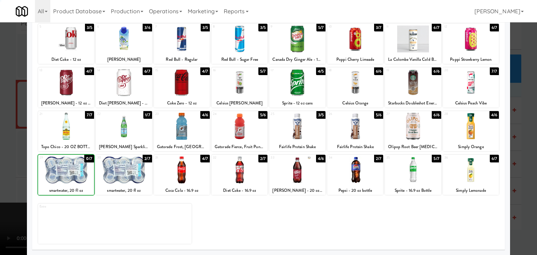
click at [16, 166] on div at bounding box center [268, 127] width 537 height 255
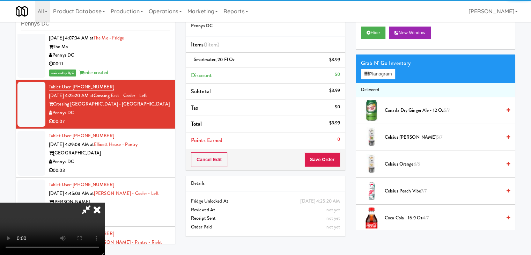
click at [336, 163] on div "Cancel Edit Save Order" at bounding box center [266, 160] width 160 height 22
click at [336, 163] on button "Save Order" at bounding box center [323, 159] width 36 height 15
click at [335, 163] on button "Save Order" at bounding box center [323, 159] width 36 height 15
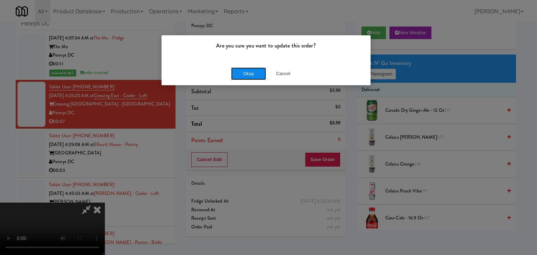
click at [254, 69] on button "Okay" at bounding box center [248, 73] width 35 height 13
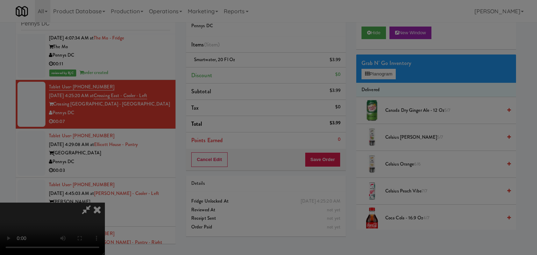
click at [253, 70] on body "Are you sure you want to update this order? Okay Cancel Okay Are you sure you w…" at bounding box center [268, 127] width 537 height 255
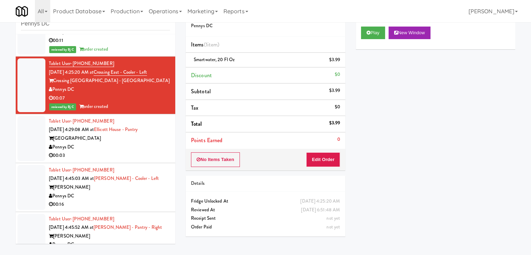
scroll to position [1188, 0]
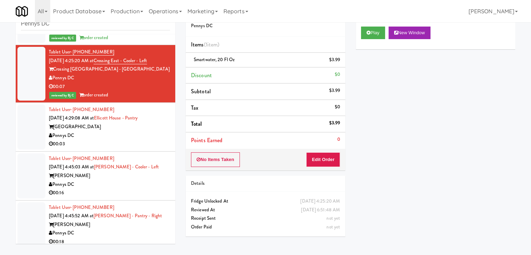
click at [140, 132] on div "Pennys DC" at bounding box center [109, 135] width 121 height 9
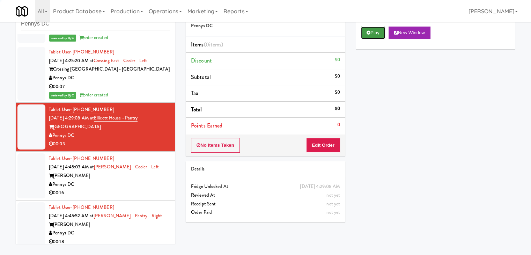
drag, startPoint x: 377, startPoint y: 31, endPoint x: 373, endPoint y: 47, distance: 16.6
click at [377, 31] on button "Play" at bounding box center [373, 33] width 24 height 13
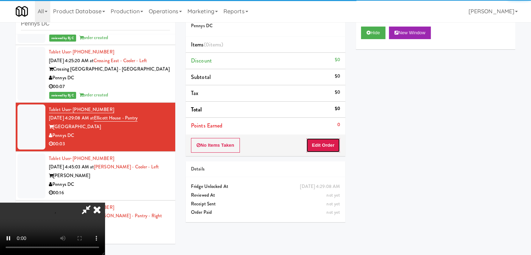
click at [320, 142] on button "Edit Order" at bounding box center [323, 145] width 34 height 15
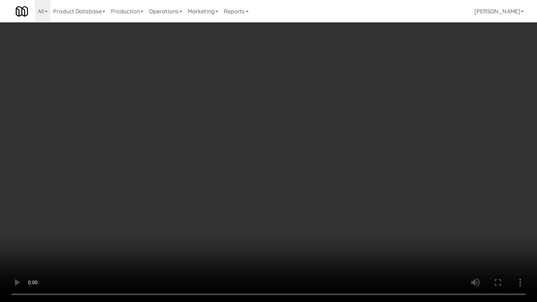
click at [343, 204] on video at bounding box center [268, 151] width 537 height 302
click at [345, 205] on video at bounding box center [268, 151] width 537 height 302
click at [351, 203] on video at bounding box center [268, 151] width 537 height 302
click at [352, 202] on video at bounding box center [268, 151] width 537 height 302
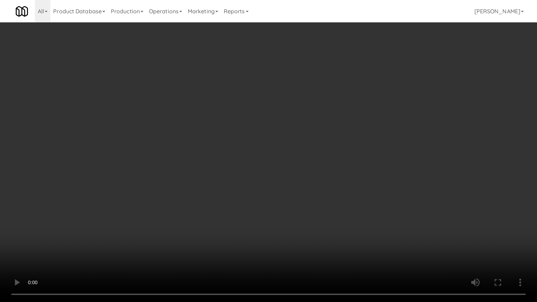
click at [352, 202] on video at bounding box center [268, 151] width 537 height 302
click at [355, 200] on video at bounding box center [268, 151] width 537 height 302
drag, startPoint x: 355, startPoint y: 200, endPoint x: 359, endPoint y: 159, distance: 42.1
click at [355, 198] on video at bounding box center [268, 151] width 537 height 302
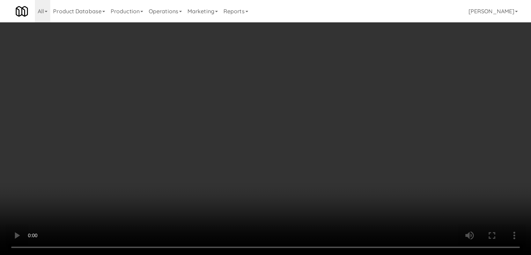
drag, startPoint x: 260, startPoint y: 156, endPoint x: 278, endPoint y: 181, distance: 30.3
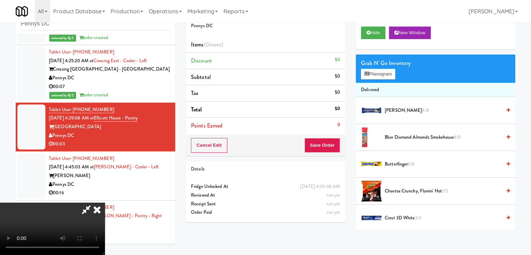
click at [105, 203] on video at bounding box center [52, 229] width 105 height 52
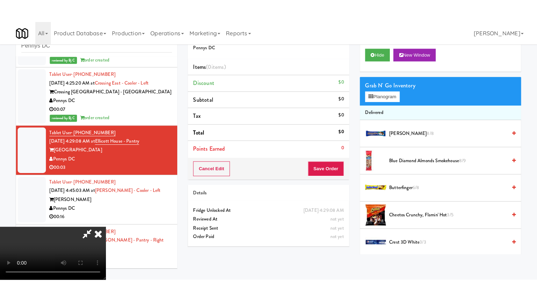
scroll to position [98, 0]
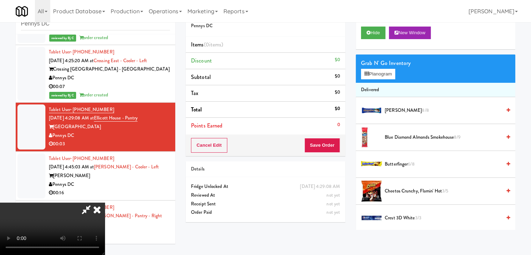
click at [105, 203] on video at bounding box center [52, 229] width 105 height 52
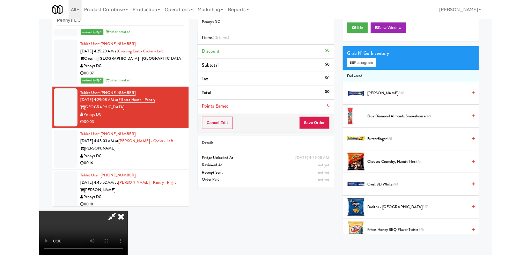
scroll to position [0, 0]
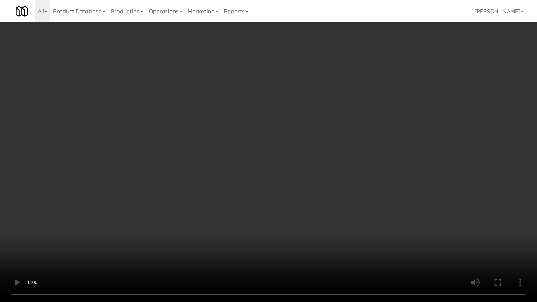
click at [277, 219] on video at bounding box center [268, 151] width 537 height 302
click at [283, 218] on video at bounding box center [268, 151] width 537 height 302
click at [293, 229] on video at bounding box center [268, 151] width 537 height 302
click at [299, 221] on video at bounding box center [268, 151] width 537 height 302
click at [300, 219] on video at bounding box center [268, 151] width 537 height 302
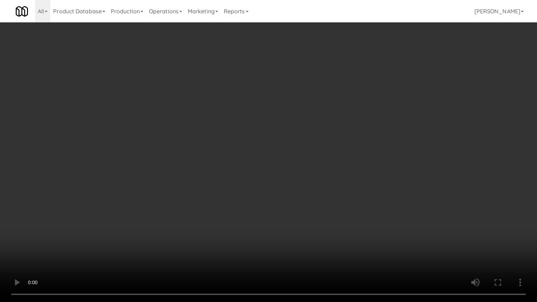
click at [295, 218] on video at bounding box center [268, 151] width 537 height 302
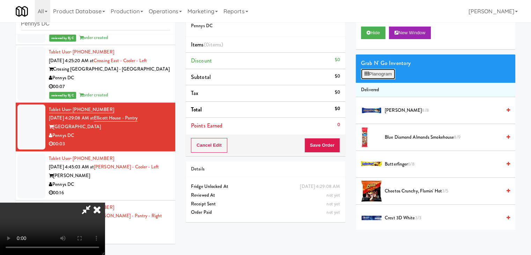
click at [391, 74] on button "Planogram" at bounding box center [378, 74] width 34 height 10
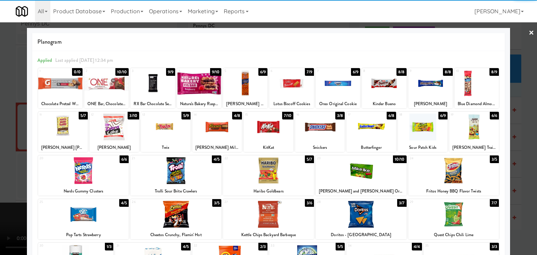
click at [112, 130] on div at bounding box center [114, 127] width 50 height 27
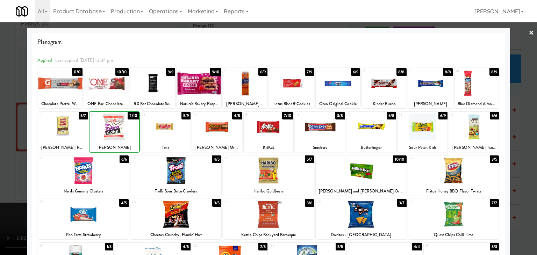
drag, startPoint x: 0, startPoint y: 154, endPoint x: 50, endPoint y: 154, distance: 50.0
click at [3, 154] on div at bounding box center [268, 127] width 537 height 255
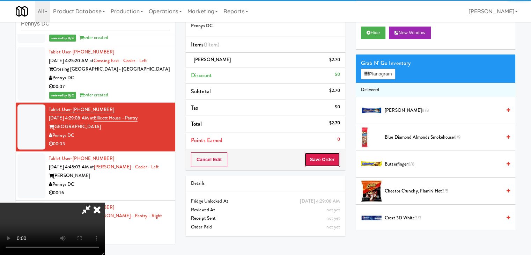
click at [326, 161] on button "Save Order" at bounding box center [323, 159] width 36 height 15
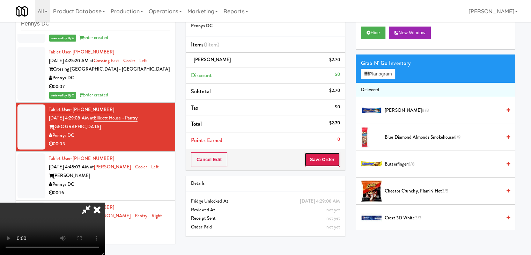
click at [326, 161] on button "Save Order" at bounding box center [323, 159] width 36 height 15
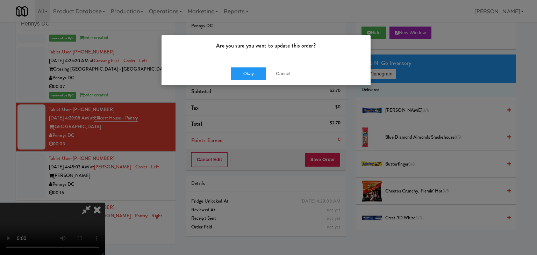
click at [253, 65] on div "Okay Cancel" at bounding box center [265, 73] width 209 height 23
click at [253, 67] on div "Okay Cancel" at bounding box center [265, 73] width 209 height 23
click at [251, 74] on button "Okay" at bounding box center [248, 73] width 35 height 13
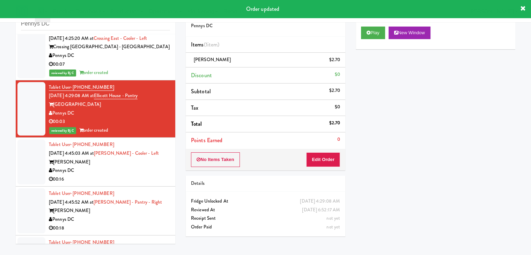
scroll to position [1222, 0]
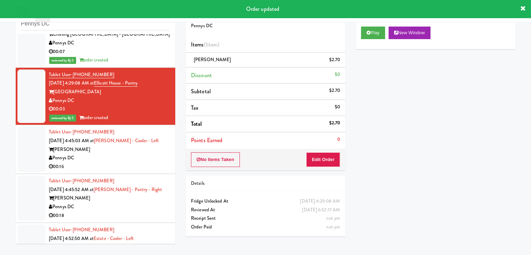
click at [150, 163] on div "00:16" at bounding box center [109, 166] width 121 height 9
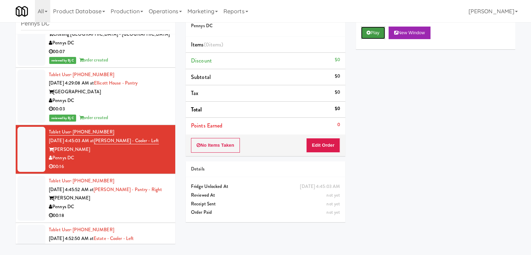
click at [371, 36] on button "Play" at bounding box center [373, 33] width 24 height 13
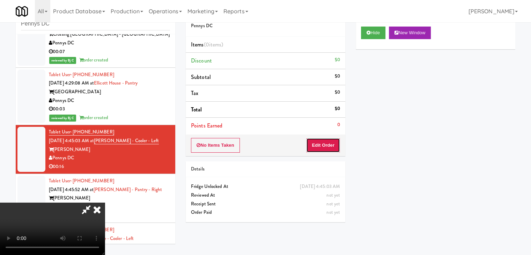
click at [327, 144] on button "Edit Order" at bounding box center [323, 145] width 34 height 15
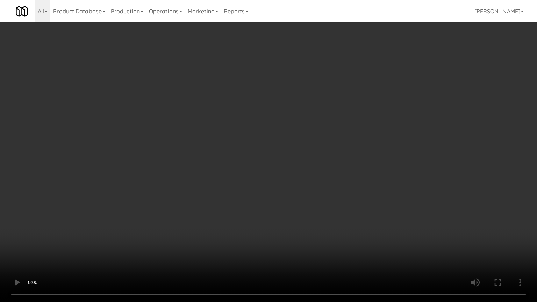
click at [324, 144] on video at bounding box center [268, 151] width 537 height 302
click at [323, 144] on video at bounding box center [268, 151] width 537 height 302
click at [327, 143] on video at bounding box center [268, 151] width 537 height 302
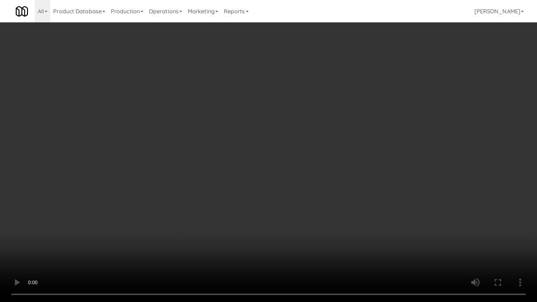
click at [327, 143] on video at bounding box center [268, 151] width 537 height 302
click at [330, 138] on video at bounding box center [268, 151] width 537 height 302
click at [359, 136] on video at bounding box center [268, 151] width 537 height 302
click at [360, 136] on video at bounding box center [268, 151] width 537 height 302
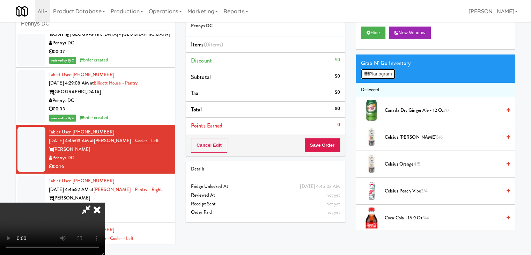
click at [388, 71] on button "Planogram" at bounding box center [378, 74] width 34 height 10
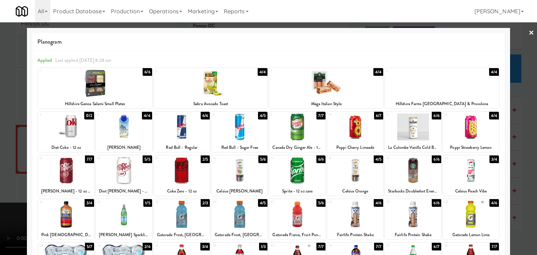
click at [238, 91] on div at bounding box center [211, 83] width 114 height 27
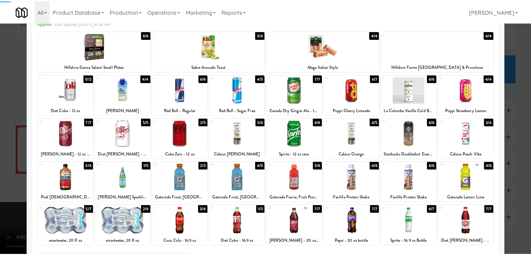
scroll to position [88, 0]
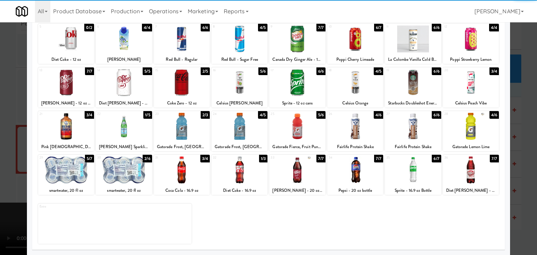
drag, startPoint x: 233, startPoint y: 181, endPoint x: 148, endPoint y: 181, distance: 85.6
click at [232, 181] on div at bounding box center [239, 169] width 56 height 27
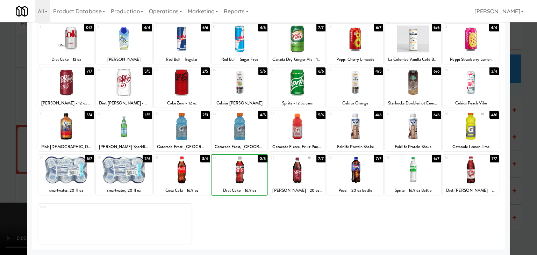
click at [3, 171] on div at bounding box center [268, 127] width 537 height 255
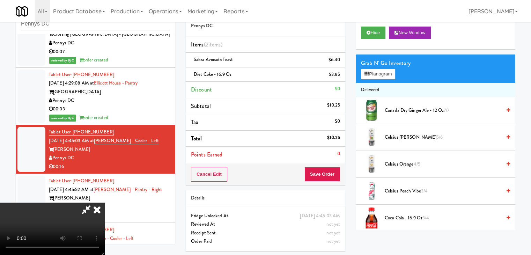
click at [105, 203] on video at bounding box center [52, 229] width 105 height 52
click at [345, 169] on div "Cancel Edit Save Order" at bounding box center [266, 174] width 160 height 22
click at [333, 171] on button "Save Order" at bounding box center [323, 174] width 36 height 15
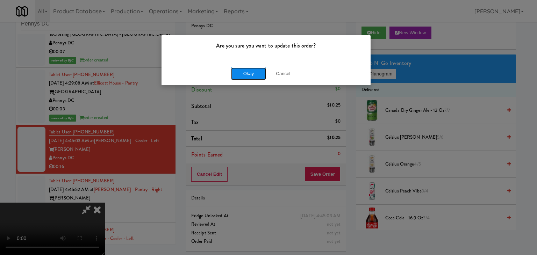
click at [250, 71] on button "Okay" at bounding box center [248, 73] width 35 height 13
click at [250, 72] on button "Okay" at bounding box center [248, 73] width 35 height 13
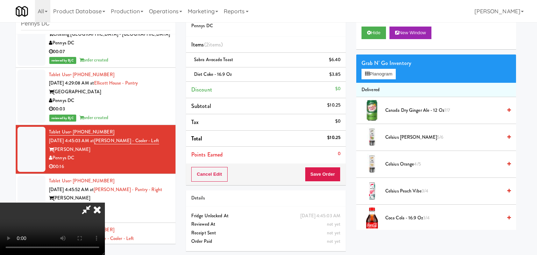
click at [250, 72] on div at bounding box center [268, 127] width 537 height 255
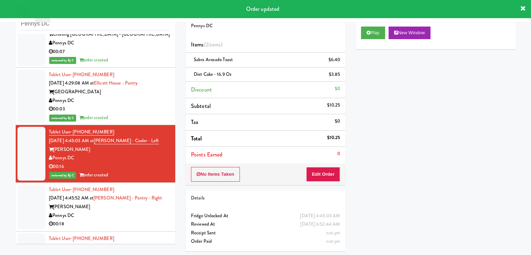
scroll to position [1327, 0]
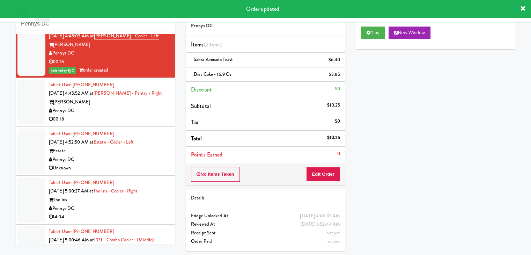
click at [124, 117] on div "00:18" at bounding box center [109, 119] width 121 height 9
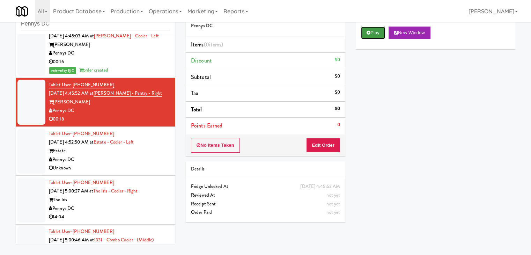
click at [373, 29] on button "Play" at bounding box center [373, 33] width 24 height 13
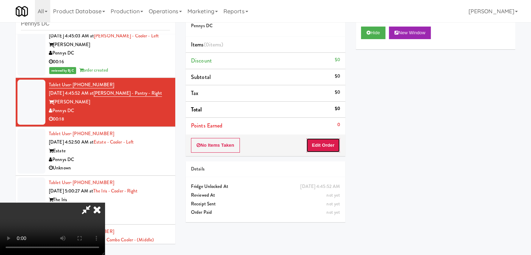
click at [329, 144] on button "Edit Order" at bounding box center [323, 145] width 34 height 15
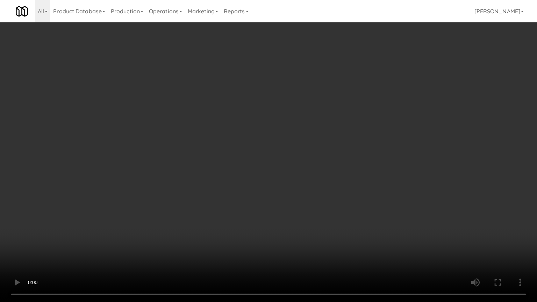
click at [234, 210] on video at bounding box center [268, 151] width 537 height 302
click at [249, 201] on video at bounding box center [268, 151] width 537 height 302
click at [246, 198] on video at bounding box center [268, 151] width 537 height 302
click at [318, 159] on video at bounding box center [268, 151] width 537 height 302
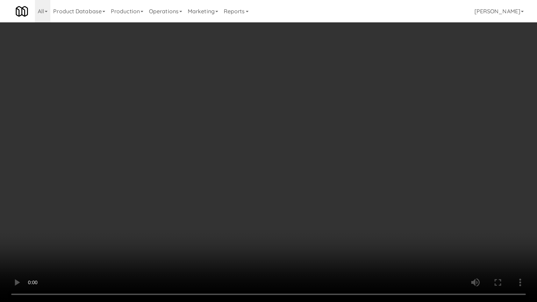
click at [316, 160] on video at bounding box center [268, 151] width 537 height 302
click at [313, 160] on video at bounding box center [268, 151] width 537 height 302
click at [343, 222] on video at bounding box center [268, 151] width 537 height 302
click at [345, 220] on video at bounding box center [268, 151] width 537 height 302
click at [349, 246] on video at bounding box center [268, 151] width 537 height 302
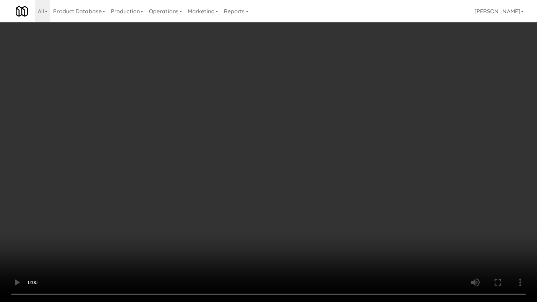
drag, startPoint x: 348, startPoint y: 246, endPoint x: 353, endPoint y: 254, distance: 9.2
click at [348, 247] on video at bounding box center [268, 151] width 537 height 302
click at [356, 250] on video at bounding box center [268, 151] width 537 height 302
click at [343, 224] on video at bounding box center [268, 151] width 537 height 302
click at [341, 221] on video at bounding box center [268, 151] width 537 height 302
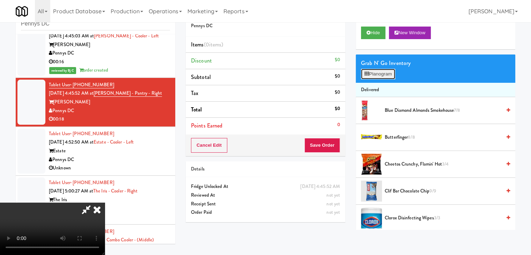
click at [383, 70] on button "Planogram" at bounding box center [378, 74] width 34 height 10
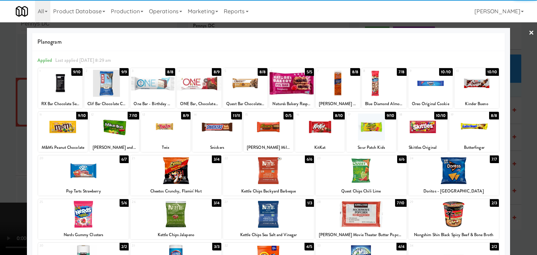
click at [250, 82] on div at bounding box center [245, 83] width 44 height 27
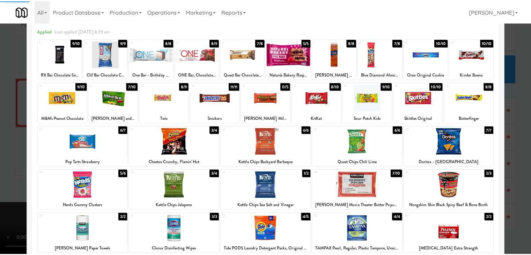
scroll to position [70, 0]
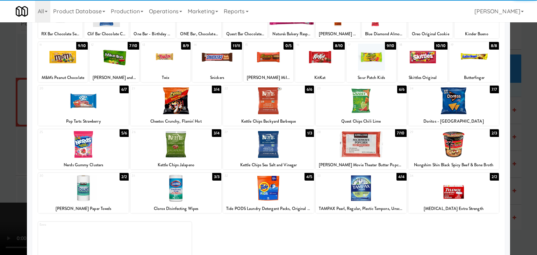
click at [270, 153] on div at bounding box center [268, 144] width 91 height 27
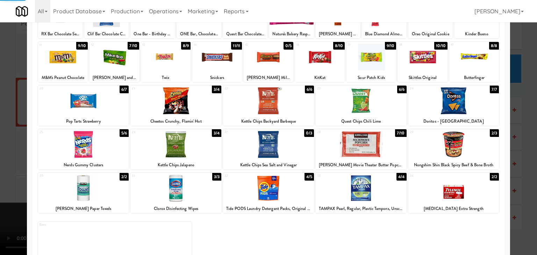
drag, startPoint x: 0, startPoint y: 151, endPoint x: 189, endPoint y: 151, distance: 189.0
click at [2, 151] on div at bounding box center [268, 127] width 537 height 255
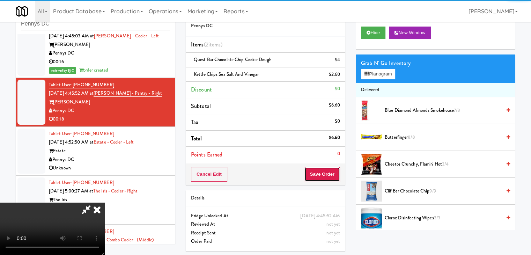
click at [329, 173] on button "Save Order" at bounding box center [323, 174] width 36 height 15
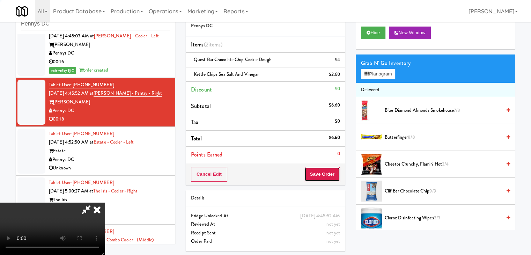
click at [329, 173] on button "Save Order" at bounding box center [323, 174] width 36 height 15
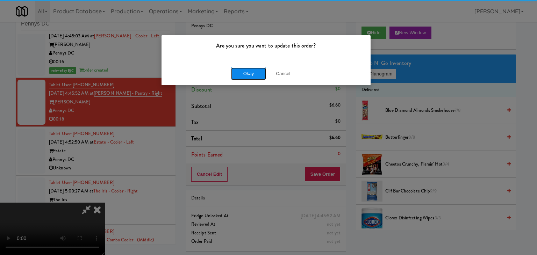
click at [247, 78] on button "Okay" at bounding box center [248, 73] width 35 height 13
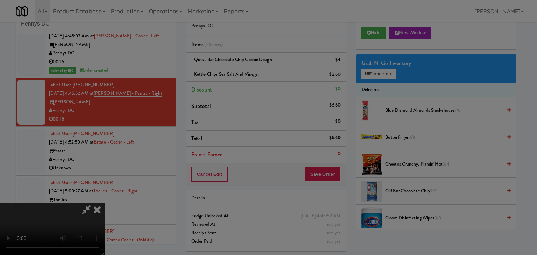
click at [248, 72] on div "Okay Cancel" at bounding box center [265, 60] width 209 height 23
click at [248, 77] on div at bounding box center [268, 127] width 537 height 255
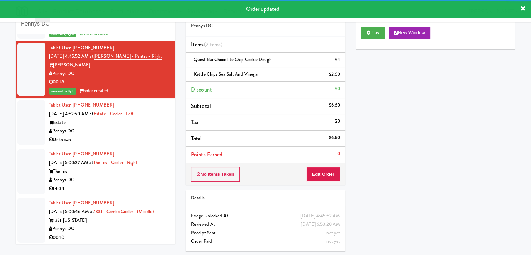
scroll to position [1432, 0]
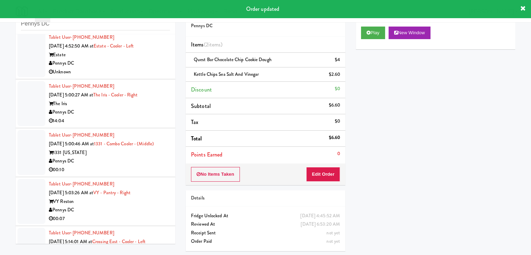
click at [138, 68] on div "Unknown" at bounding box center [109, 72] width 121 height 9
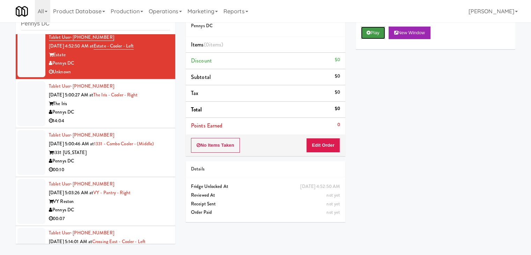
click at [375, 27] on button "Play" at bounding box center [373, 33] width 24 height 13
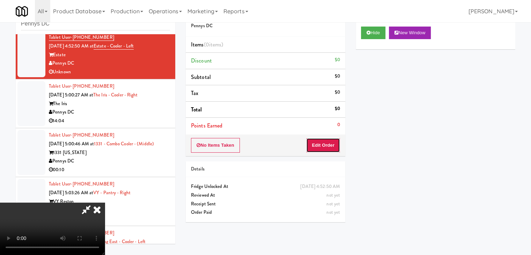
click at [321, 141] on button "Edit Order" at bounding box center [323, 145] width 34 height 15
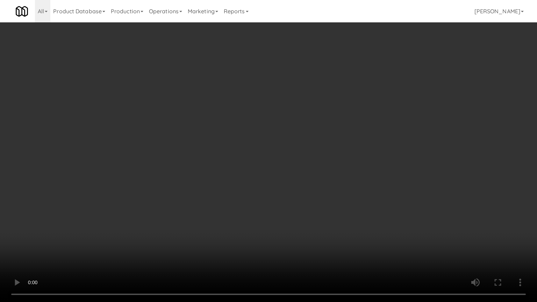
click at [281, 199] on video at bounding box center [268, 151] width 537 height 302
click at [276, 199] on video at bounding box center [268, 151] width 537 height 302
click at [274, 190] on video at bounding box center [268, 151] width 537 height 302
drag, startPoint x: 273, startPoint y: 190, endPoint x: 262, endPoint y: 196, distance: 12.2
click at [272, 191] on video at bounding box center [268, 151] width 537 height 302
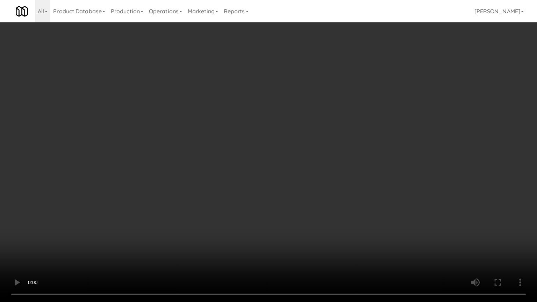
click at [286, 181] on video at bounding box center [268, 151] width 537 height 302
drag, startPoint x: 286, startPoint y: 181, endPoint x: 317, endPoint y: 121, distance: 68.0
click at [287, 177] on video at bounding box center [268, 151] width 537 height 302
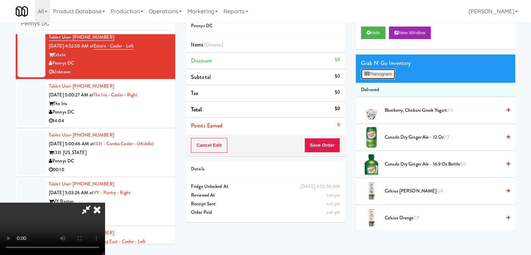
click at [374, 77] on button "Planogram" at bounding box center [378, 74] width 34 height 10
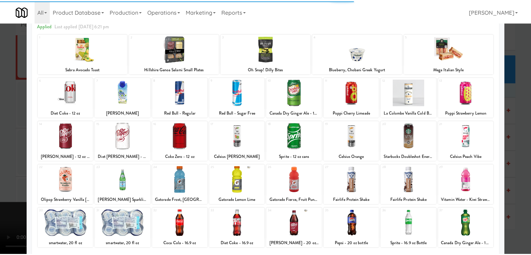
scroll to position [70, 0]
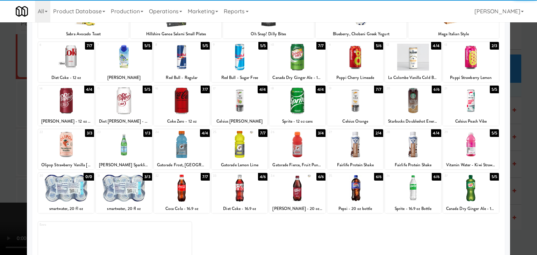
drag, startPoint x: 477, startPoint y: 109, endPoint x: 481, endPoint y: 111, distance: 4.2
click at [477, 109] on div at bounding box center [471, 100] width 56 height 27
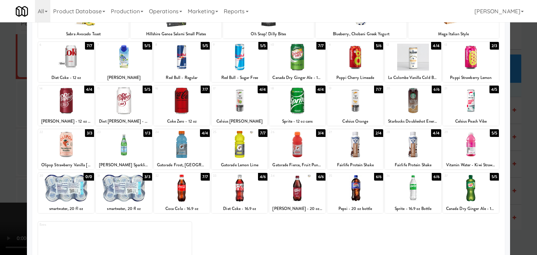
click at [527, 126] on div at bounding box center [268, 127] width 537 height 255
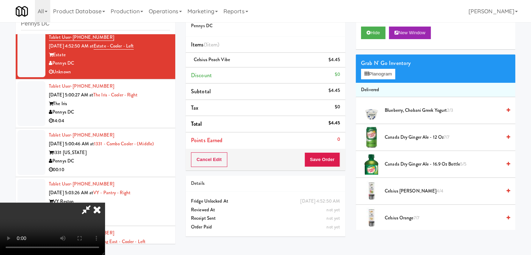
click at [326, 165] on div "Cancel Edit Save Order" at bounding box center [266, 160] width 160 height 22
click at [326, 165] on button "Save Order" at bounding box center [323, 159] width 36 height 15
click at [326, 163] on button "Save Order" at bounding box center [323, 159] width 36 height 15
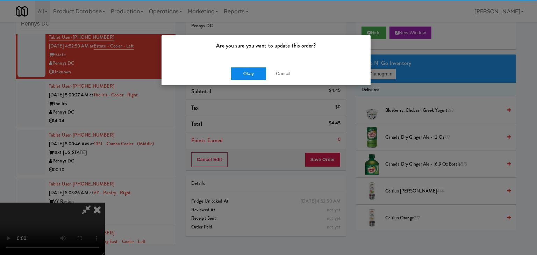
click at [242, 67] on div "Okay Cancel" at bounding box center [265, 73] width 209 height 23
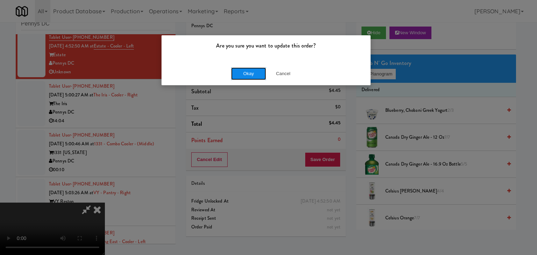
click at [241, 69] on button "Okay" at bounding box center [248, 73] width 35 height 13
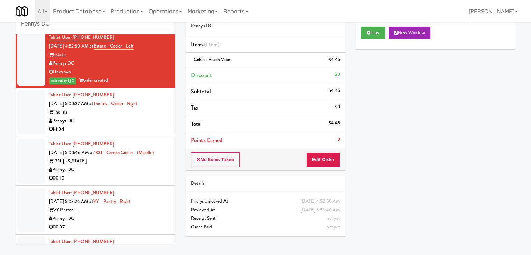
click at [98, 121] on div "Pennys DC" at bounding box center [109, 121] width 121 height 9
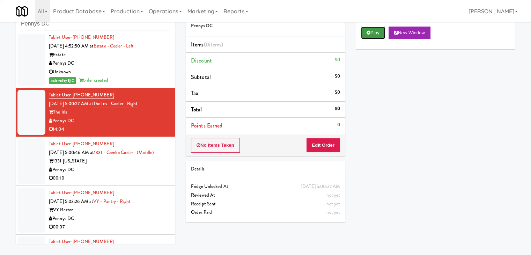
click at [382, 32] on button "Play" at bounding box center [373, 33] width 24 height 13
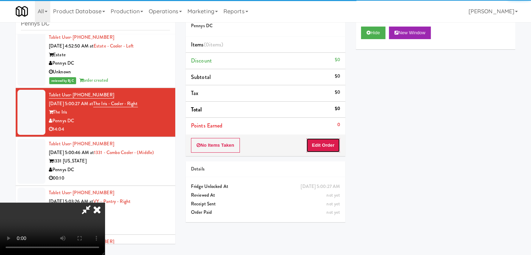
click at [327, 145] on button "Edit Order" at bounding box center [323, 145] width 34 height 15
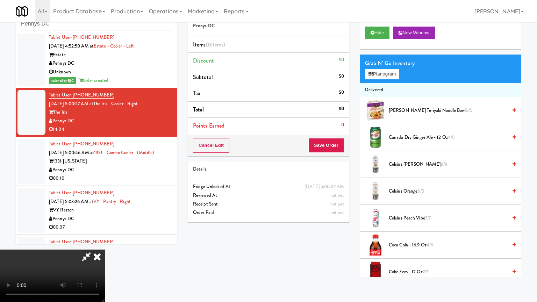
click at [105, 249] on video at bounding box center [52, 275] width 105 height 52
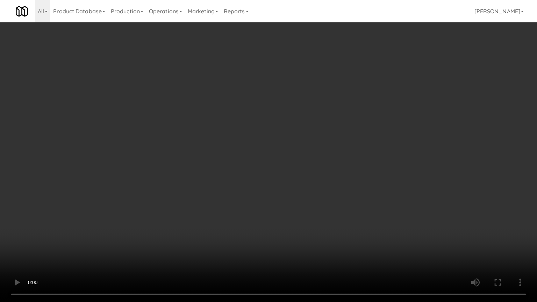
click at [285, 163] on video at bounding box center [268, 151] width 537 height 302
click at [291, 162] on video at bounding box center [268, 151] width 537 height 302
drag, startPoint x: 291, startPoint y: 162, endPoint x: 291, endPoint y: 168, distance: 6.3
click at [291, 168] on video at bounding box center [268, 151] width 537 height 302
click at [288, 169] on video at bounding box center [268, 151] width 537 height 302
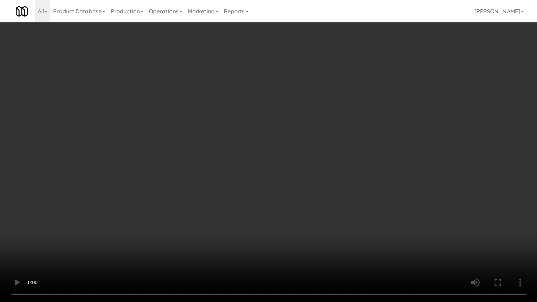
click at [271, 187] on video at bounding box center [268, 151] width 537 height 302
click at [279, 174] on video at bounding box center [268, 151] width 537 height 302
click at [279, 173] on video at bounding box center [268, 151] width 537 height 302
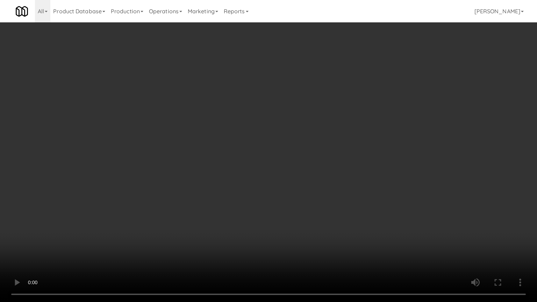
click at [282, 171] on video at bounding box center [268, 151] width 537 height 302
click at [285, 169] on video at bounding box center [268, 151] width 537 height 302
click at [286, 168] on video at bounding box center [268, 151] width 537 height 302
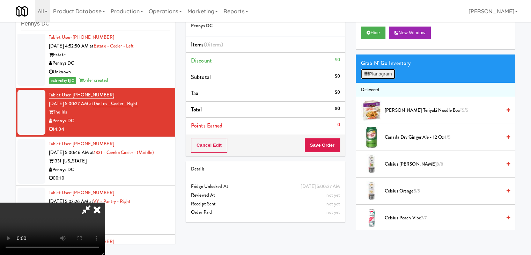
click at [388, 72] on button "Planogram" at bounding box center [378, 74] width 34 height 10
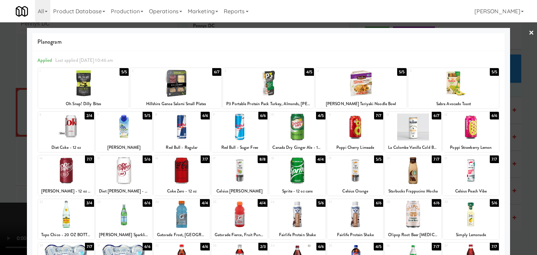
drag, startPoint x: 411, startPoint y: 130, endPoint x: 395, endPoint y: 138, distance: 17.0
click at [411, 130] on div at bounding box center [413, 127] width 56 height 27
click at [344, 211] on div at bounding box center [355, 214] width 56 height 27
click at [0, 190] on div at bounding box center [268, 127] width 537 height 255
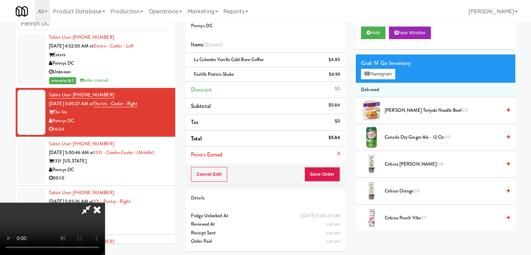
click at [105, 203] on video at bounding box center [52, 229] width 105 height 52
drag, startPoint x: 198, startPoint y: 182, endPoint x: 249, endPoint y: 232, distance: 71.1
click at [105, 203] on video at bounding box center [52, 229] width 105 height 52
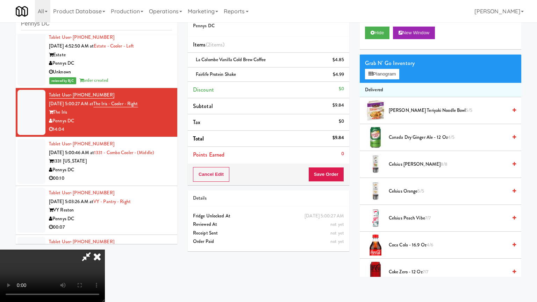
click at [105, 249] on video at bounding box center [52, 275] width 105 height 52
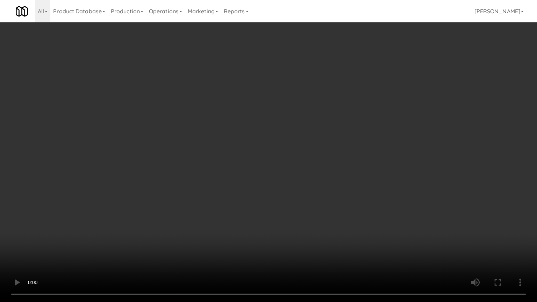
drag, startPoint x: 394, startPoint y: 239, endPoint x: 389, endPoint y: 207, distance: 32.2
click at [392, 238] on video at bounding box center [268, 151] width 537 height 302
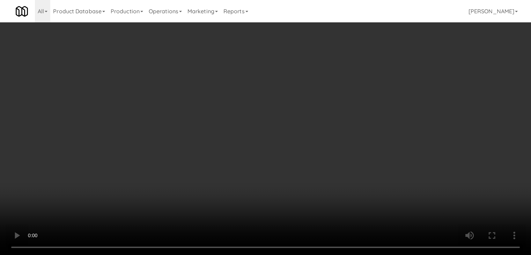
drag, startPoint x: 340, startPoint y: 59, endPoint x: 348, endPoint y: 61, distance: 8.6
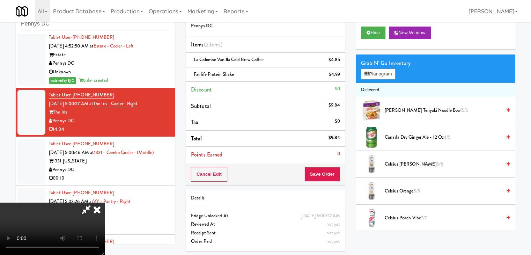
click at [340, 59] on link at bounding box center [339, 62] width 6 height 9
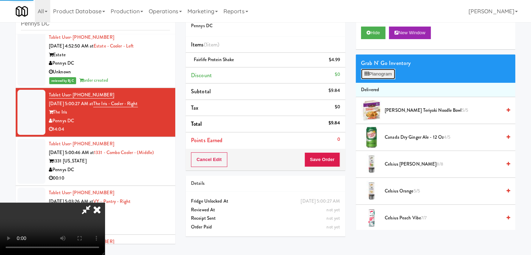
click at [388, 75] on button "Planogram" at bounding box center [378, 74] width 34 height 10
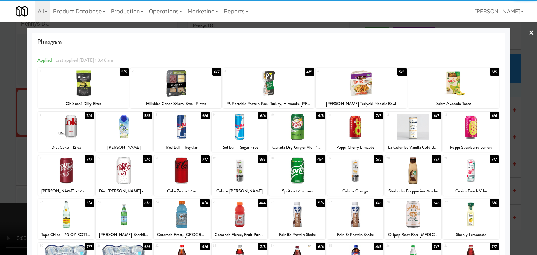
click at [348, 176] on div at bounding box center [355, 170] width 56 height 27
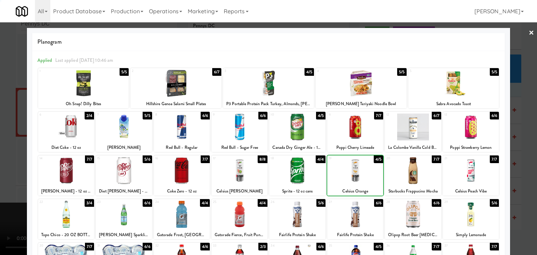
click at [0, 176] on div at bounding box center [268, 127] width 537 height 255
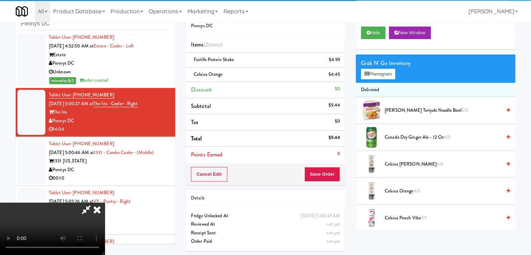
drag, startPoint x: 245, startPoint y: 193, endPoint x: 252, endPoint y: 196, distance: 8.0
click at [105, 203] on video at bounding box center [52, 229] width 105 height 52
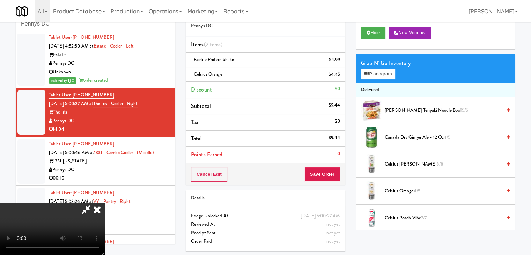
click at [105, 203] on video at bounding box center [52, 229] width 105 height 52
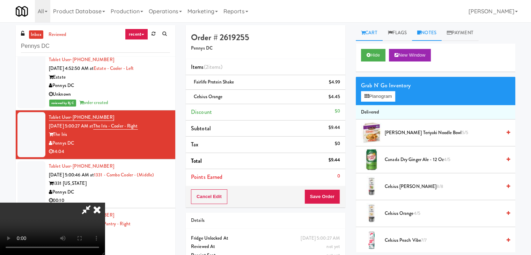
drag, startPoint x: 439, startPoint y: 29, endPoint x: 439, endPoint y: 34, distance: 4.9
click at [439, 29] on link "Notes" at bounding box center [427, 33] width 30 height 16
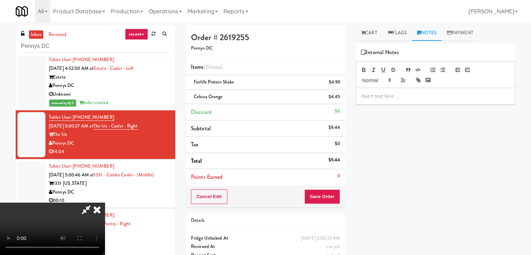
click at [394, 92] on p at bounding box center [436, 96] width 148 height 8
drag, startPoint x: 394, startPoint y: 92, endPoint x: 401, endPoint y: 107, distance: 16.6
click at [394, 92] on p at bounding box center [436, 96] width 148 height 8
click at [333, 193] on button "Save Order" at bounding box center [323, 196] width 36 height 15
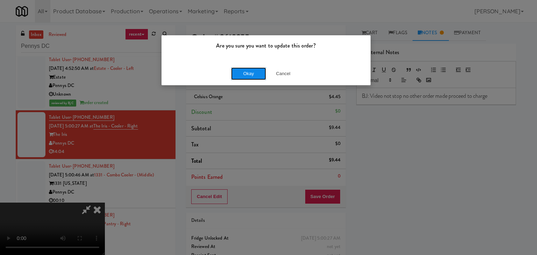
click at [244, 73] on button "Okay" at bounding box center [248, 73] width 35 height 13
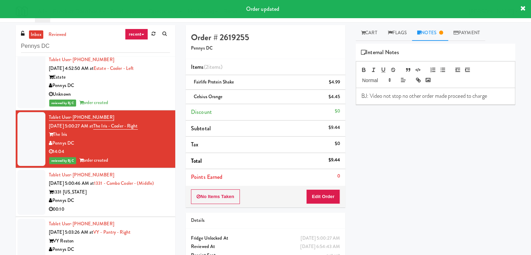
scroll to position [1502, 0]
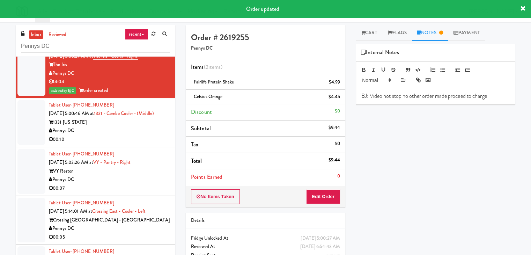
click at [125, 137] on div "00:10" at bounding box center [109, 139] width 121 height 9
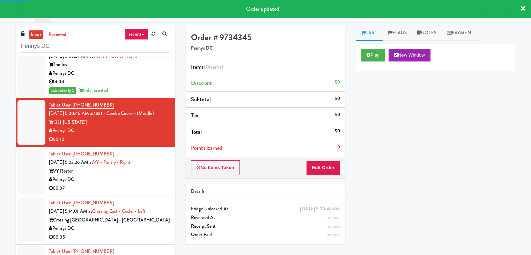
click at [373, 48] on div "Play New Window" at bounding box center [436, 58] width 160 height 28
drag, startPoint x: 373, startPoint y: 54, endPoint x: 372, endPoint y: 58, distance: 3.6
click at [373, 55] on button "Play" at bounding box center [373, 55] width 24 height 13
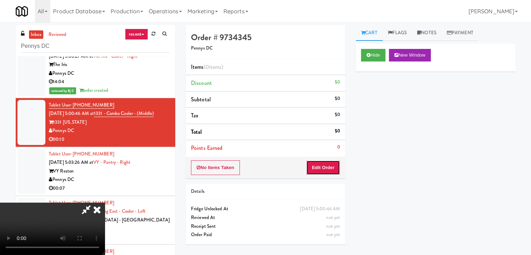
click at [332, 164] on button "Edit Order" at bounding box center [323, 167] width 34 height 15
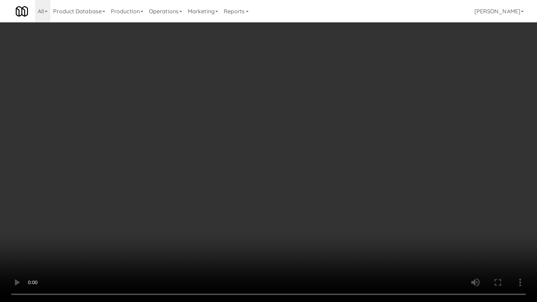
click at [249, 215] on video at bounding box center [268, 151] width 537 height 302
click at [270, 219] on video at bounding box center [268, 151] width 537 height 302
click at [270, 222] on video at bounding box center [268, 151] width 537 height 302
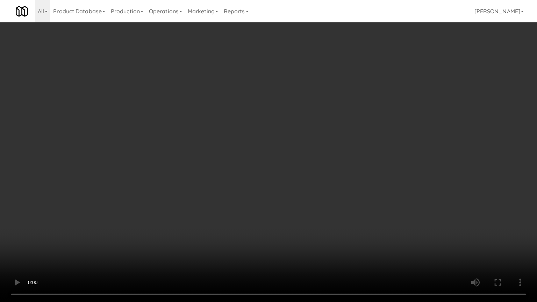
click at [307, 235] on video at bounding box center [268, 151] width 537 height 302
click at [349, 220] on video at bounding box center [268, 151] width 537 height 302
drag, startPoint x: 349, startPoint y: 220, endPoint x: 348, endPoint y: 193, distance: 26.9
click at [349, 222] on video at bounding box center [268, 151] width 537 height 302
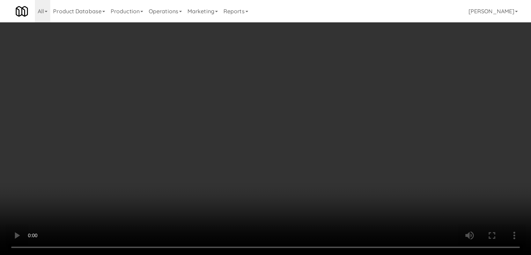
scroll to position [98, 0]
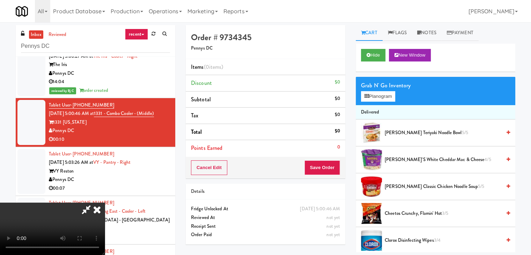
click at [105, 203] on video at bounding box center [52, 229] width 105 height 52
click at [380, 50] on button "Hide" at bounding box center [373, 55] width 24 height 13
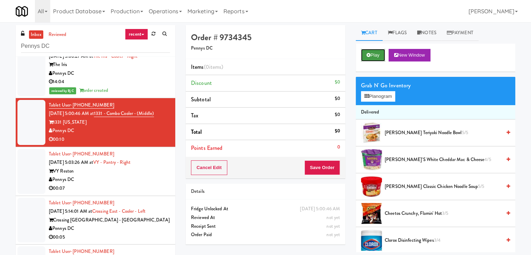
scroll to position [0, 0]
click at [376, 93] on div "Grab N' Go Inventory Planogram" at bounding box center [436, 91] width 160 height 28
click at [376, 93] on button "Planogram" at bounding box center [378, 96] width 34 height 10
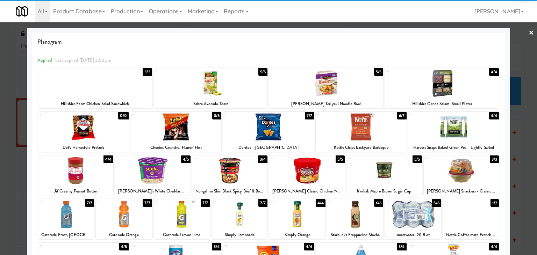
click at [183, 215] on div at bounding box center [182, 214] width 56 height 27
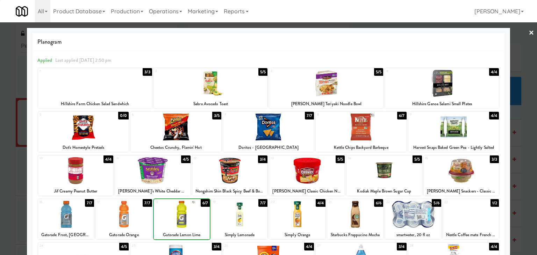
drag, startPoint x: 0, startPoint y: 186, endPoint x: 40, endPoint y: 182, distance: 40.0
click at [7, 185] on div at bounding box center [268, 127] width 537 height 255
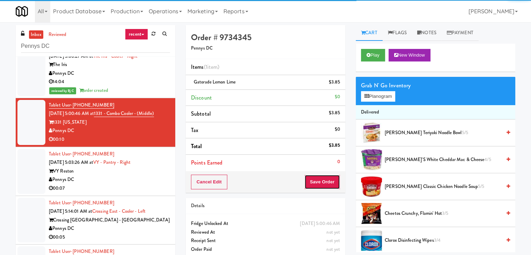
click at [327, 183] on button "Save Order" at bounding box center [323, 182] width 36 height 15
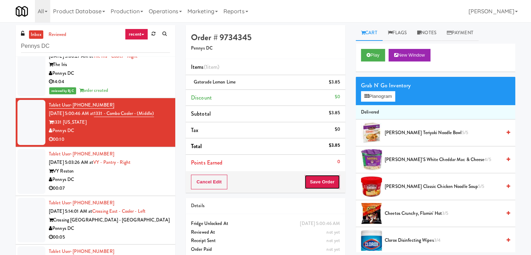
click at [327, 183] on button "Save Order" at bounding box center [323, 182] width 36 height 15
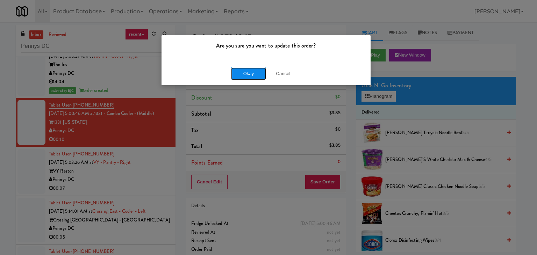
click at [248, 73] on button "Okay" at bounding box center [248, 73] width 35 height 13
click at [248, 73] on div "Okay Cancel" at bounding box center [265, 73] width 209 height 23
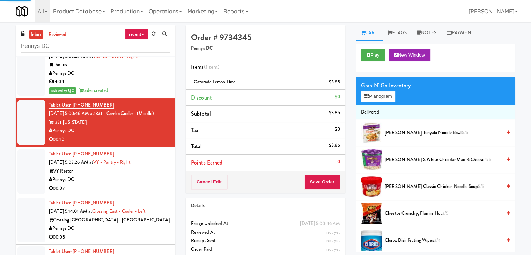
scroll to position [1607, 0]
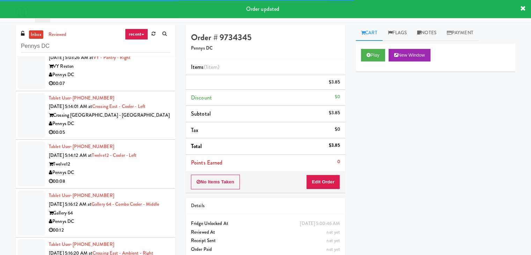
drag, startPoint x: 140, startPoint y: 83, endPoint x: 146, endPoint y: 83, distance: 5.2
click at [142, 83] on div "00:07" at bounding box center [109, 83] width 121 height 9
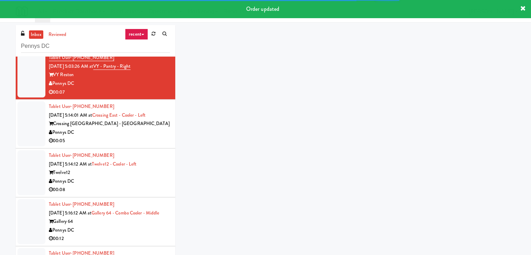
scroll to position [1615, 0]
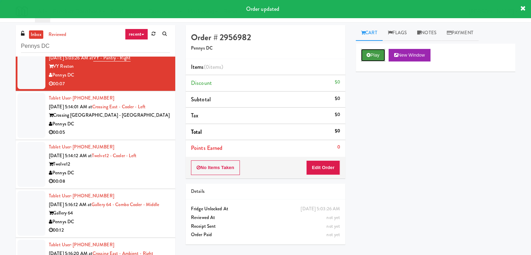
click at [382, 52] on button "Play" at bounding box center [373, 55] width 24 height 13
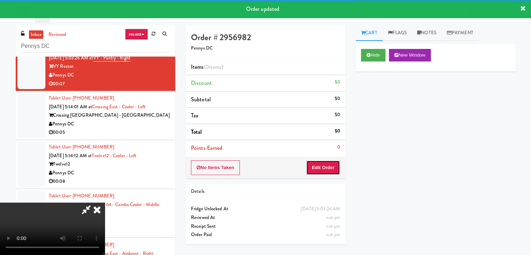
click at [328, 166] on button "Edit Order" at bounding box center [323, 167] width 34 height 15
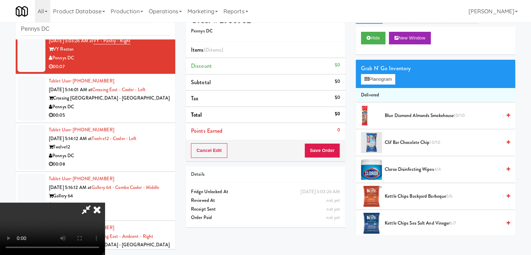
scroll to position [22, 0]
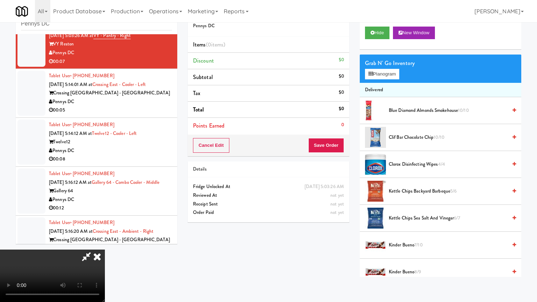
click at [105, 249] on video at bounding box center [52, 275] width 105 height 52
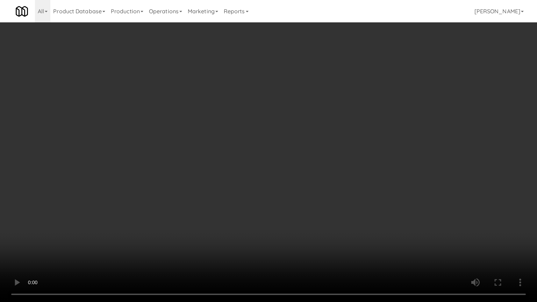
drag, startPoint x: 316, startPoint y: 179, endPoint x: 310, endPoint y: 179, distance: 6.3
click at [316, 179] on video at bounding box center [268, 151] width 537 height 302
click at [321, 166] on video at bounding box center [268, 151] width 537 height 302
drag, startPoint x: 321, startPoint y: 166, endPoint x: 314, endPoint y: 168, distance: 6.5
click at [320, 166] on video at bounding box center [268, 151] width 537 height 302
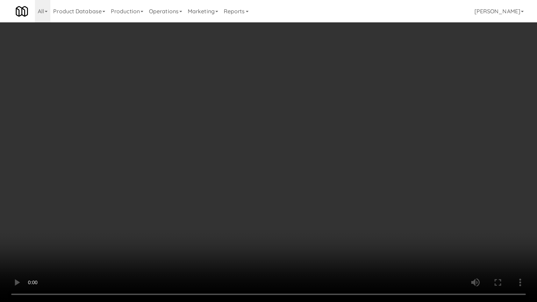
click at [320, 158] on video at bounding box center [268, 151] width 537 height 302
drag, startPoint x: 319, startPoint y: 160, endPoint x: 313, endPoint y: 162, distance: 6.3
click at [318, 162] on video at bounding box center [268, 151] width 537 height 302
click at [318, 158] on video at bounding box center [268, 151] width 537 height 302
click at [317, 159] on video at bounding box center [268, 151] width 537 height 302
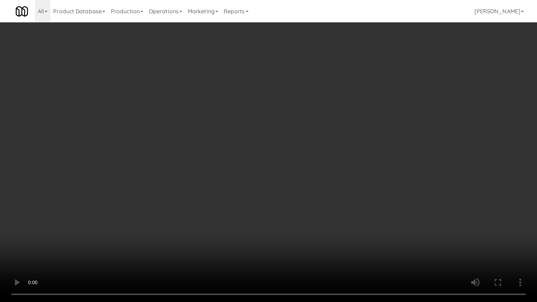
click at [318, 159] on video at bounding box center [268, 151] width 537 height 302
click at [318, 157] on video at bounding box center [268, 151] width 537 height 302
click at [313, 157] on video at bounding box center [268, 151] width 537 height 302
click at [314, 157] on video at bounding box center [268, 151] width 537 height 302
click at [323, 145] on video at bounding box center [268, 151] width 537 height 302
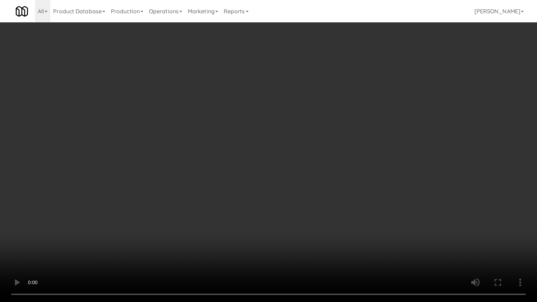
drag, startPoint x: 323, startPoint y: 145, endPoint x: 365, endPoint y: 90, distance: 69.0
click at [330, 139] on video at bounding box center [268, 151] width 537 height 302
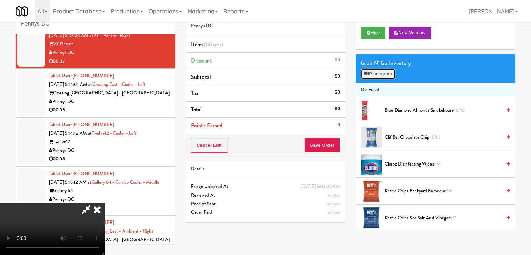
click at [394, 74] on button "Planogram" at bounding box center [378, 74] width 34 height 10
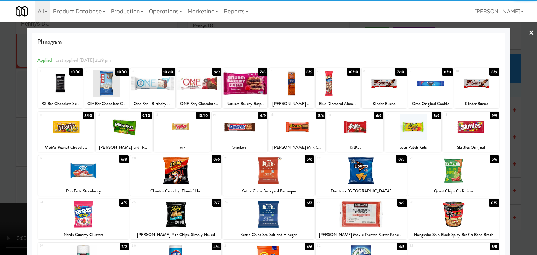
drag, startPoint x: 128, startPoint y: 129, endPoint x: 88, endPoint y: 129, distance: 39.8
click at [128, 129] on div at bounding box center [124, 127] width 56 height 27
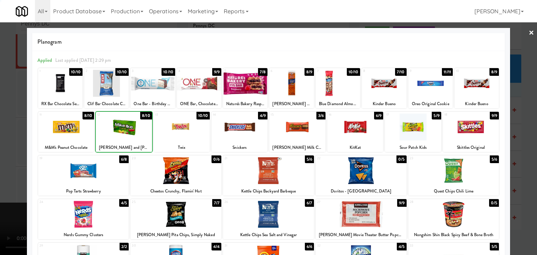
drag, startPoint x: 0, startPoint y: 129, endPoint x: 49, endPoint y: 132, distance: 49.1
click at [3, 128] on div at bounding box center [268, 127] width 537 height 255
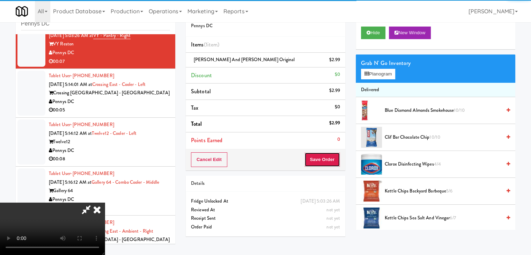
click at [333, 158] on button "Save Order" at bounding box center [323, 159] width 36 height 15
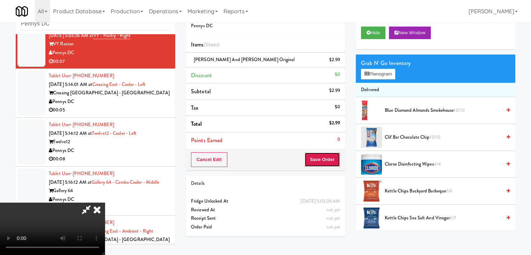
click at [333, 158] on button "Save Order" at bounding box center [323, 159] width 36 height 15
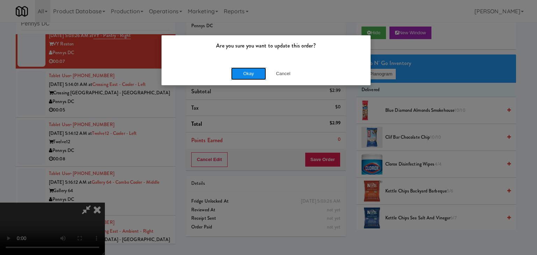
click at [246, 72] on button "Okay" at bounding box center [248, 73] width 35 height 13
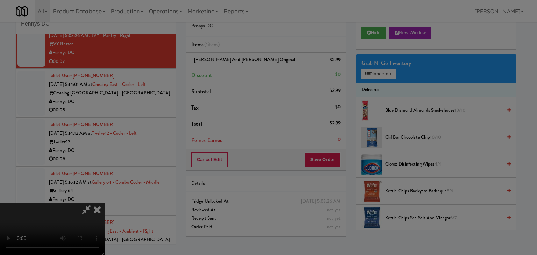
click at [246, 67] on button "Okay" at bounding box center [248, 60] width 35 height 13
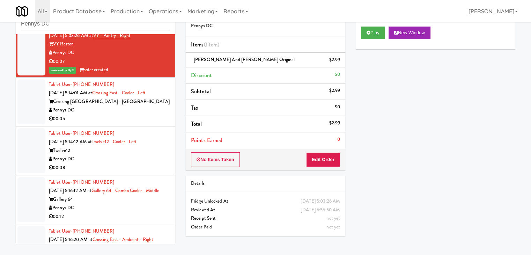
click at [117, 107] on div "Pennys DC" at bounding box center [109, 110] width 121 height 9
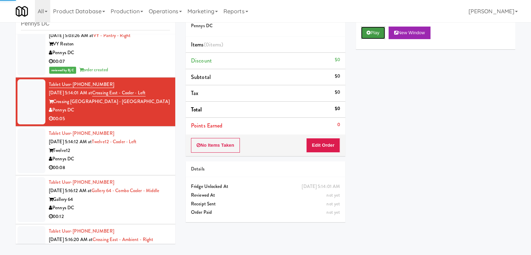
click
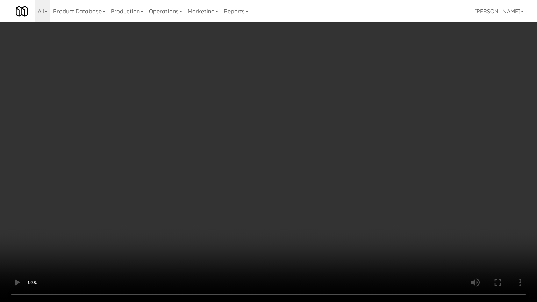
drag, startPoint x: 298, startPoint y: 185, endPoint x: 300, endPoint y: 153, distance: 32.6
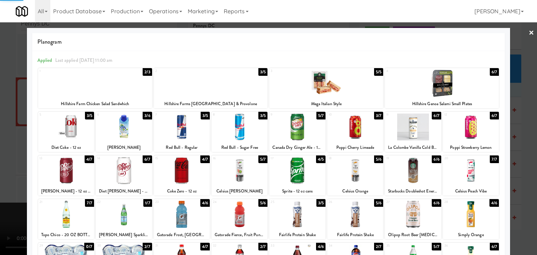
drag, startPoint x: 0, startPoint y: 165, endPoint x: 28, endPoint y: 166, distance: 28.3
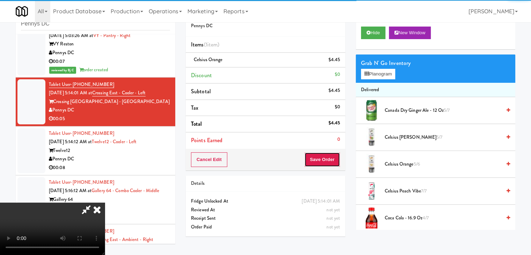
drag, startPoint x: 321, startPoint y: 161, endPoint x: 326, endPoint y: 161, distance: 5.3
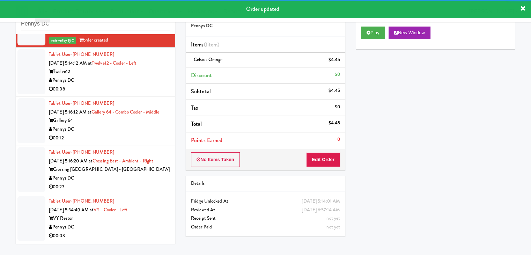
scroll to position [1720, 0]
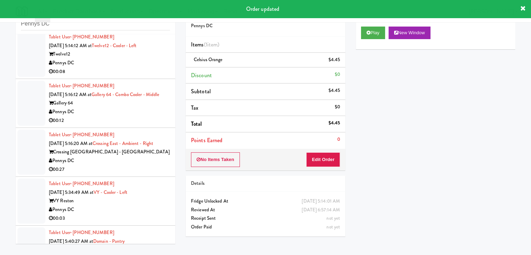
drag, startPoint x: 139, startPoint y: 69, endPoint x: 139, endPoint y: 73, distance: 4.2
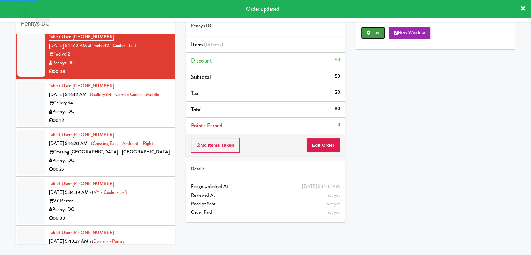
drag, startPoint x: 379, startPoint y: 30, endPoint x: 381, endPoint y: 36, distance: 6.4
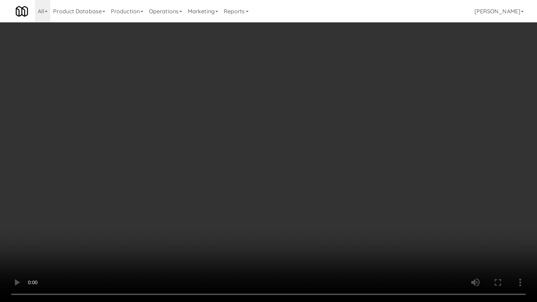
drag, startPoint x: 294, startPoint y: 171, endPoint x: 348, endPoint y: 93, distance: 95.2
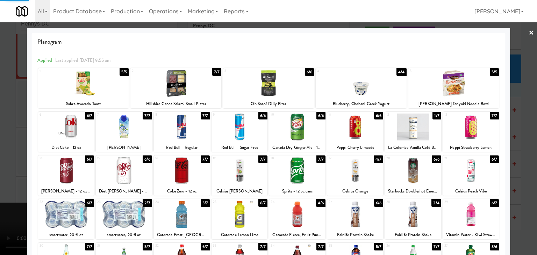
drag, startPoint x: 0, startPoint y: 158, endPoint x: 218, endPoint y: 160, distance: 218.0
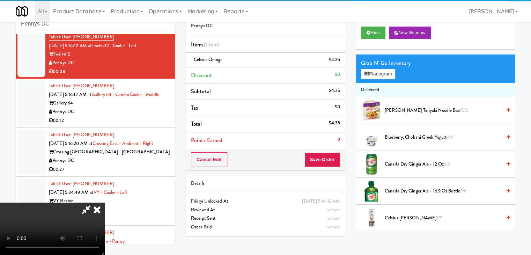
drag, startPoint x: 340, startPoint y: 154, endPoint x: 333, endPoint y: 154, distance: 6.6
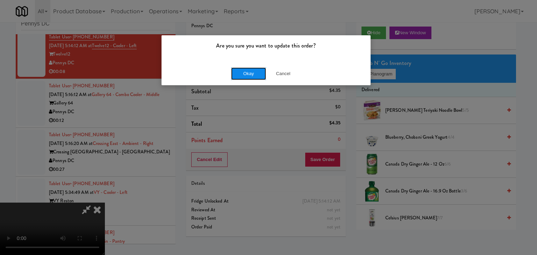
drag, startPoint x: 257, startPoint y: 68, endPoint x: 253, endPoint y: 70, distance: 4.6
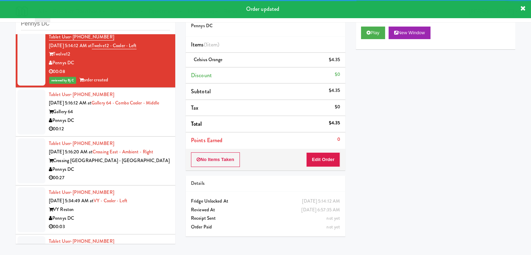
scroll to position [1755, 0]
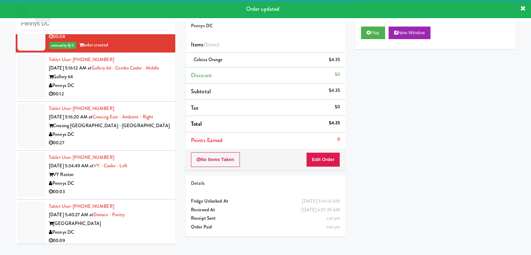
drag, startPoint x: 121, startPoint y: 93, endPoint x: 123, endPoint y: 96, distance: 4.1
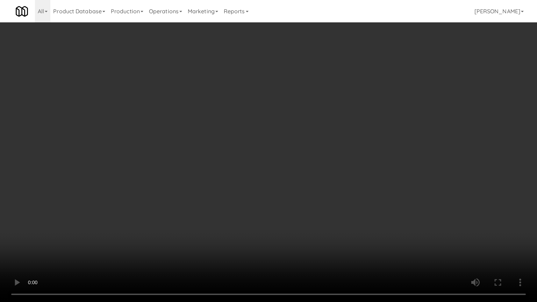
drag, startPoint x: 284, startPoint y: 189, endPoint x: 278, endPoint y: 190, distance: 5.8
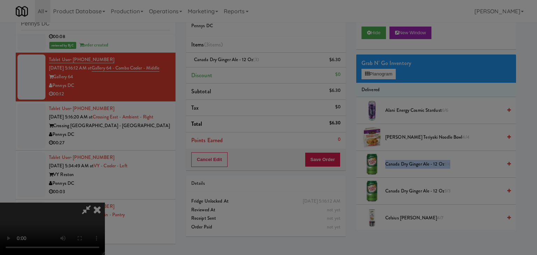
drag, startPoint x: 237, startPoint y: 72, endPoint x: 238, endPoint y: 82, distance: 10.5
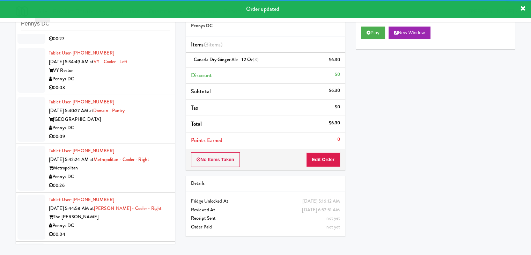
scroll to position [1868, 0]
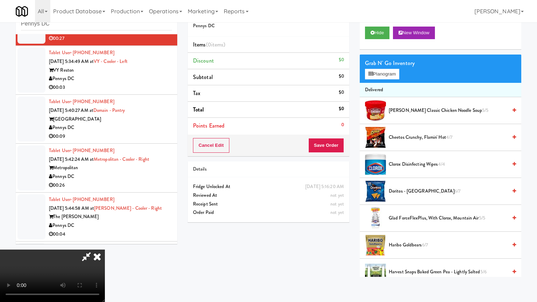
drag, startPoint x: 363, startPoint y: 192, endPoint x: 357, endPoint y: 195, distance: 6.6
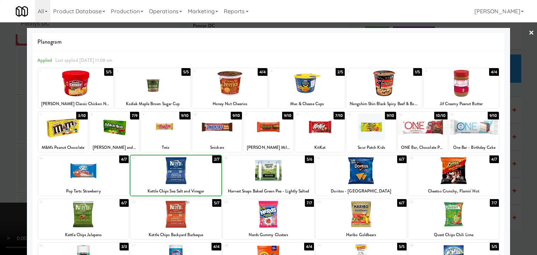
drag, startPoint x: 0, startPoint y: 178, endPoint x: 41, endPoint y: 176, distance: 40.9
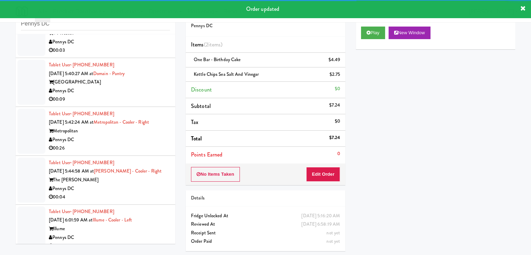
scroll to position [1868, 0]
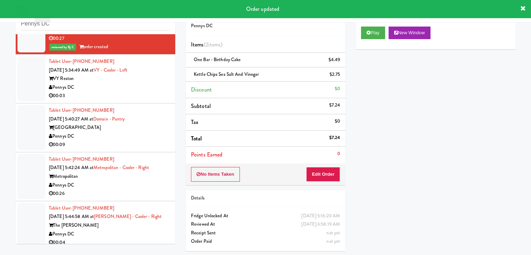
drag, startPoint x: 130, startPoint y: 94, endPoint x: 117, endPoint y: 98, distance: 13.8
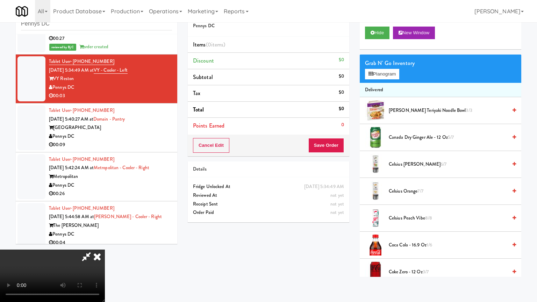
drag, startPoint x: 348, startPoint y: 156, endPoint x: 351, endPoint y: 121, distance: 35.4
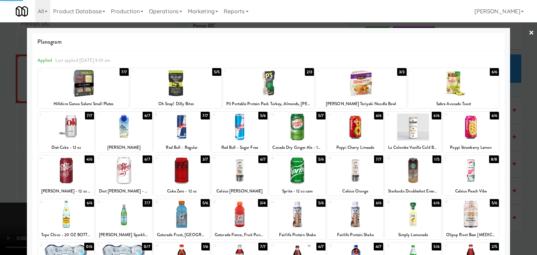
drag, startPoint x: 0, startPoint y: 164, endPoint x: 49, endPoint y: 161, distance: 49.3
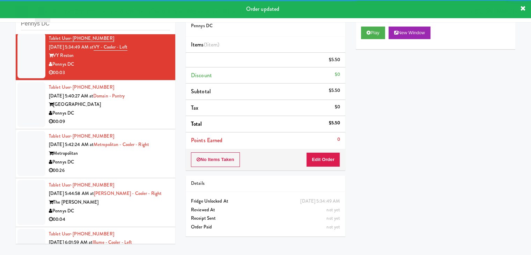
scroll to position [1903, 0]
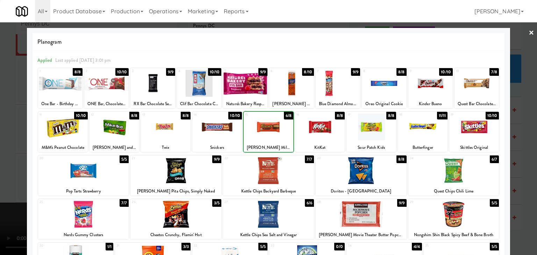
drag, startPoint x: 0, startPoint y: 148, endPoint x: 115, endPoint y: 143, distance: 114.7
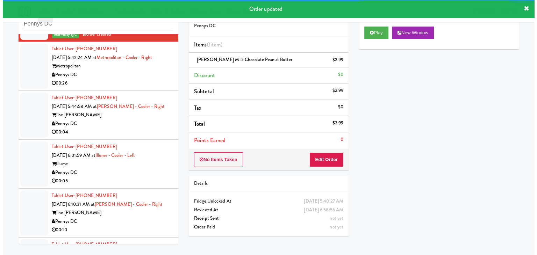
scroll to position [2008, 0]
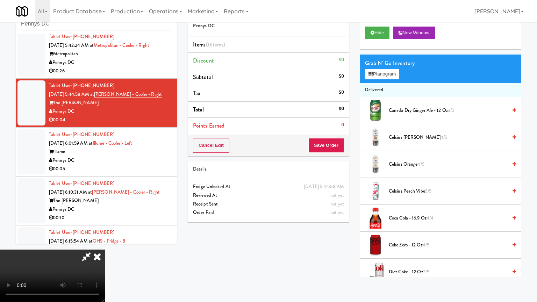
drag, startPoint x: 284, startPoint y: 199, endPoint x: 277, endPoint y: 203, distance: 8.1
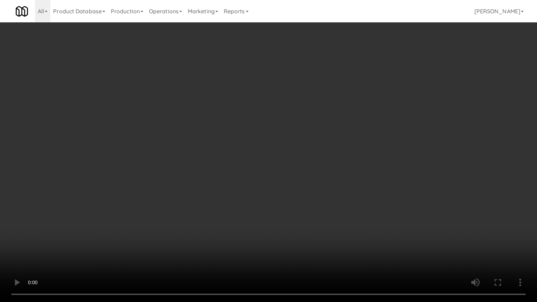
drag, startPoint x: 298, startPoint y: 193, endPoint x: 314, endPoint y: 147, distance: 48.7
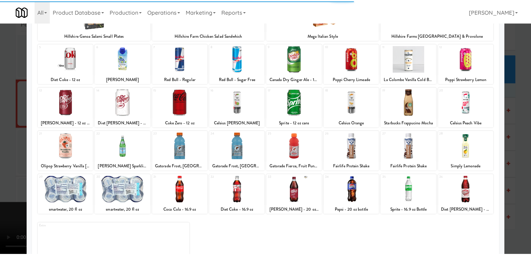
scroll to position [70, 0]
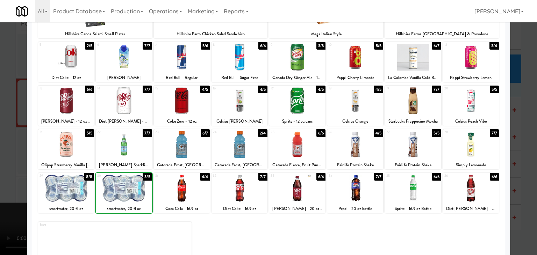
drag, startPoint x: 0, startPoint y: 164, endPoint x: 41, endPoint y: 162, distance: 41.3
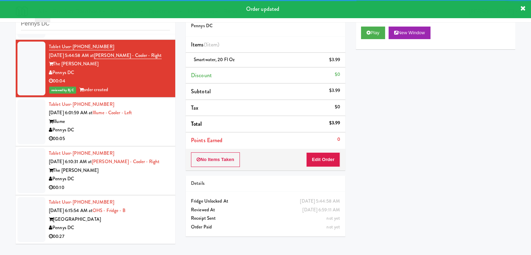
scroll to position [2053, 0]
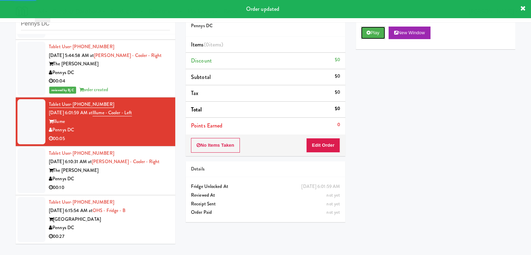
drag, startPoint x: 374, startPoint y: 34, endPoint x: 375, endPoint y: 41, distance: 7.4
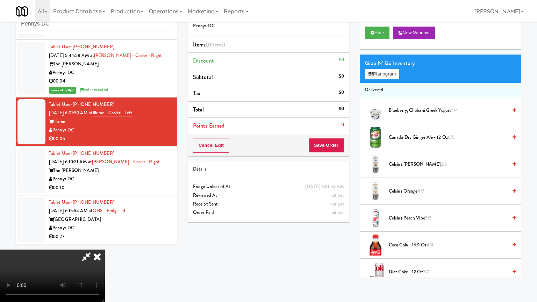
drag, startPoint x: 320, startPoint y: 187, endPoint x: 309, endPoint y: 188, distance: 10.9
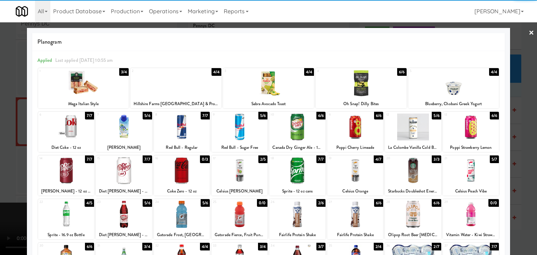
drag, startPoint x: 475, startPoint y: 177, endPoint x: 504, endPoint y: 178, distance: 28.3
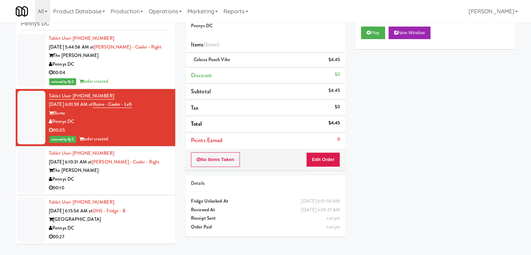
scroll to position [2062, 0]
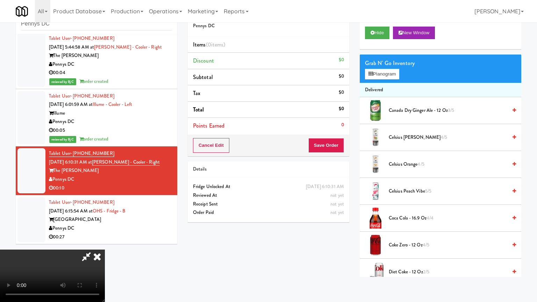
drag, startPoint x: 320, startPoint y: 190, endPoint x: 310, endPoint y: 192, distance: 10.0
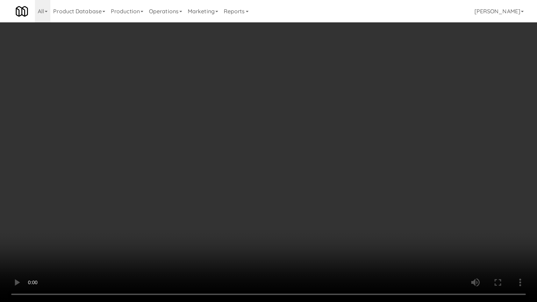
drag, startPoint x: 303, startPoint y: 183, endPoint x: 306, endPoint y: 179, distance: 5.0
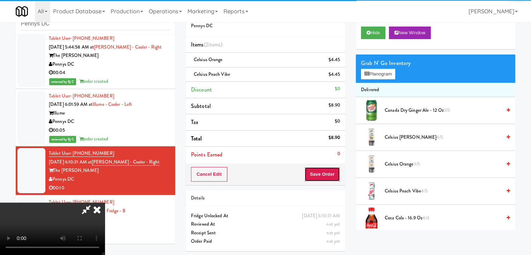
drag, startPoint x: 327, startPoint y: 171, endPoint x: 332, endPoint y: 171, distance: 4.9
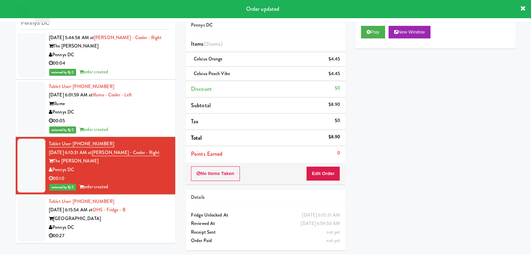
scroll to position [2071, 0]
drag, startPoint x: 146, startPoint y: 228, endPoint x: 152, endPoint y: 222, distance: 8.9
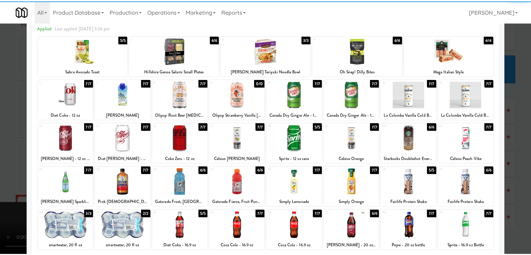
scroll to position [70, 0]
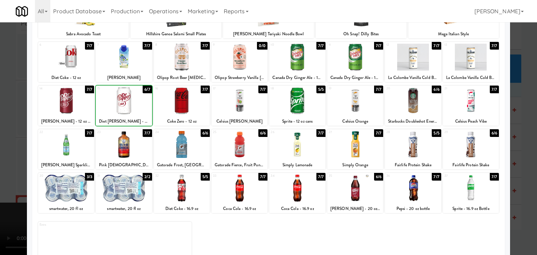
drag, startPoint x: 134, startPoint y: 95, endPoint x: 194, endPoint y: 101, distance: 60.8
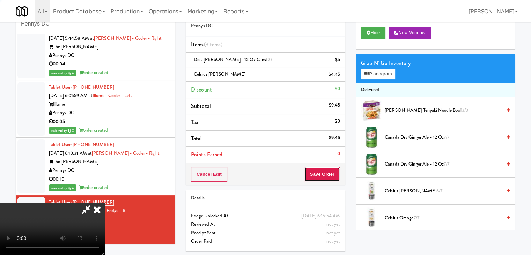
drag, startPoint x: 335, startPoint y: 176, endPoint x: 327, endPoint y: 166, distance: 12.4
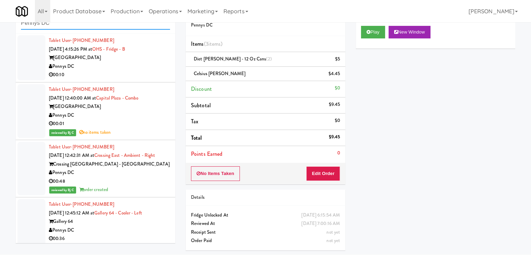
drag, startPoint x: 41, startPoint y: 21, endPoint x: 0, endPoint y: 25, distance: 41.1
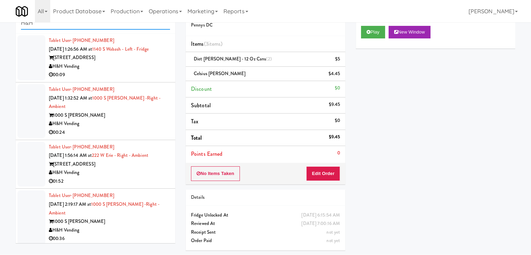
type input "H&H"
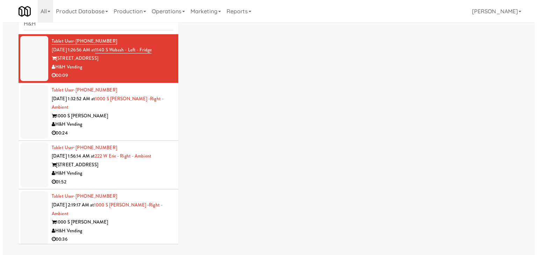
scroll to position [22, 0]
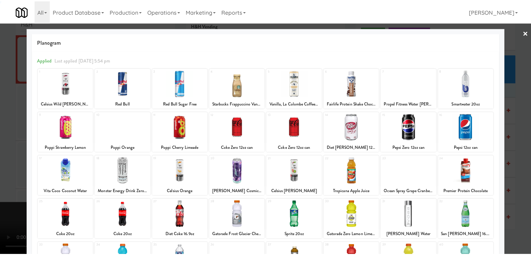
scroll to position [88, 0]
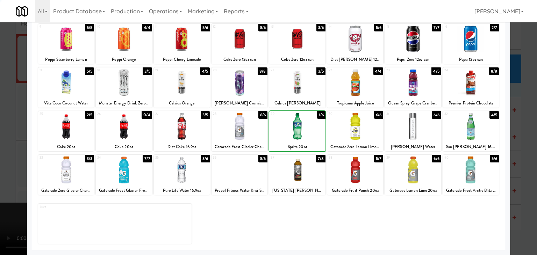
drag, startPoint x: 0, startPoint y: 134, endPoint x: 15, endPoint y: 134, distance: 15.4
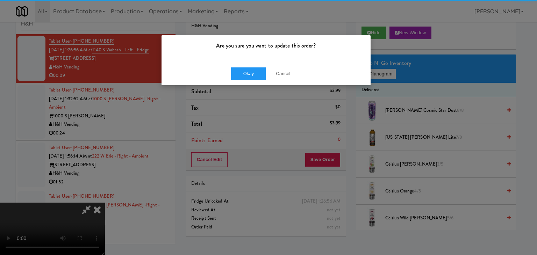
drag, startPoint x: 231, startPoint y: 61, endPoint x: 233, endPoint y: 66, distance: 5.3
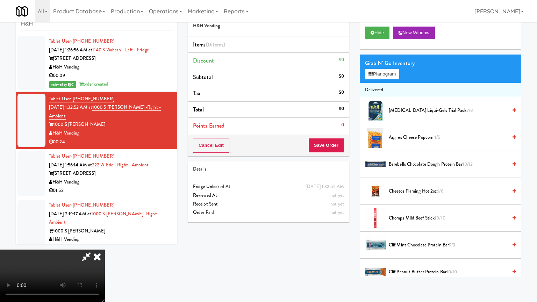
drag, startPoint x: 327, startPoint y: 167, endPoint x: 320, endPoint y: 167, distance: 6.6
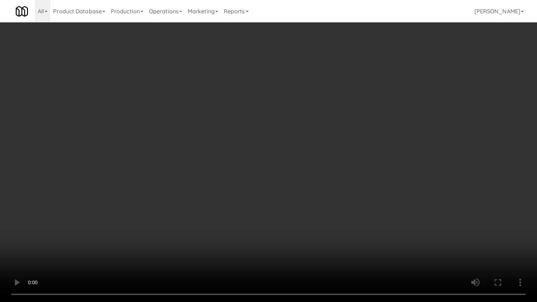
drag, startPoint x: 263, startPoint y: 186, endPoint x: 268, endPoint y: 186, distance: 4.9
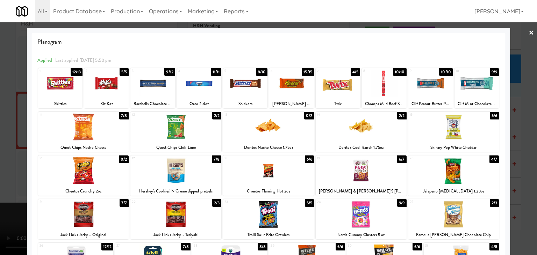
drag, startPoint x: 154, startPoint y: 84, endPoint x: 94, endPoint y: 89, distance: 60.3
drag, startPoint x: 0, startPoint y: 98, endPoint x: 34, endPoint y: 100, distance: 33.6
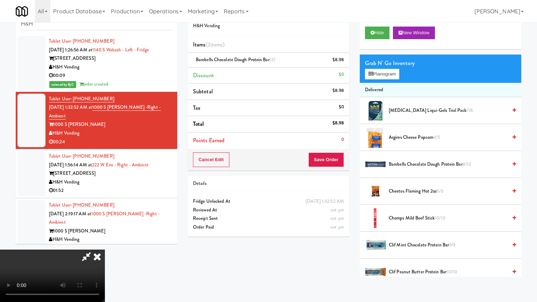
drag, startPoint x: 271, startPoint y: 165, endPoint x: 273, endPoint y: 168, distance: 4.1
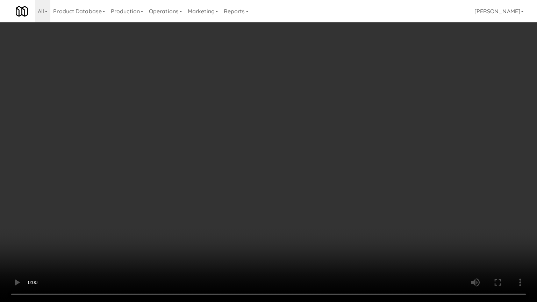
drag, startPoint x: 304, startPoint y: 213, endPoint x: 324, endPoint y: 187, distance: 33.3
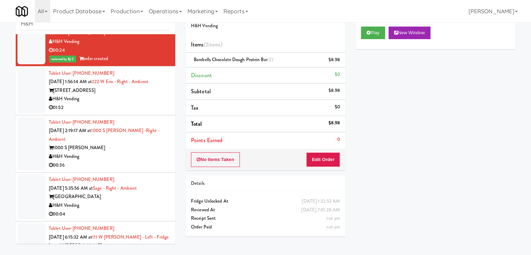
scroll to position [44, 0]
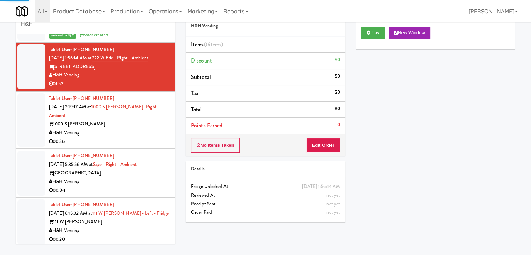
scroll to position [149, 0]
